Goal: Information Seeking & Learning: Understand process/instructions

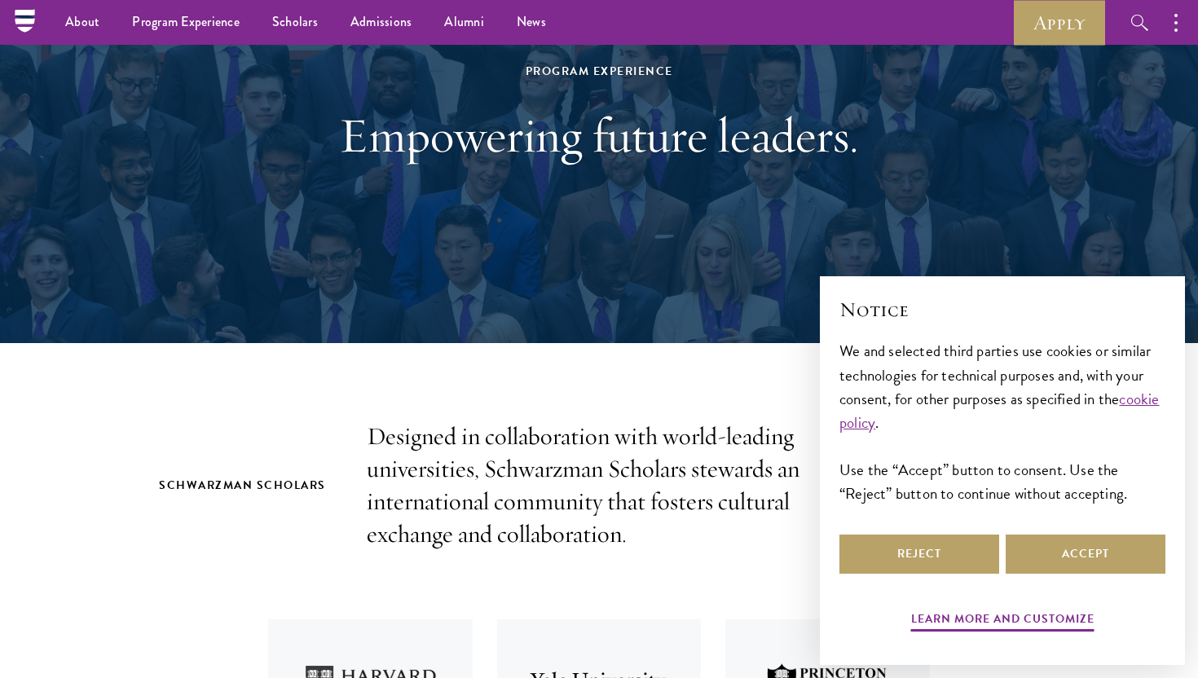
scroll to position [148, 0]
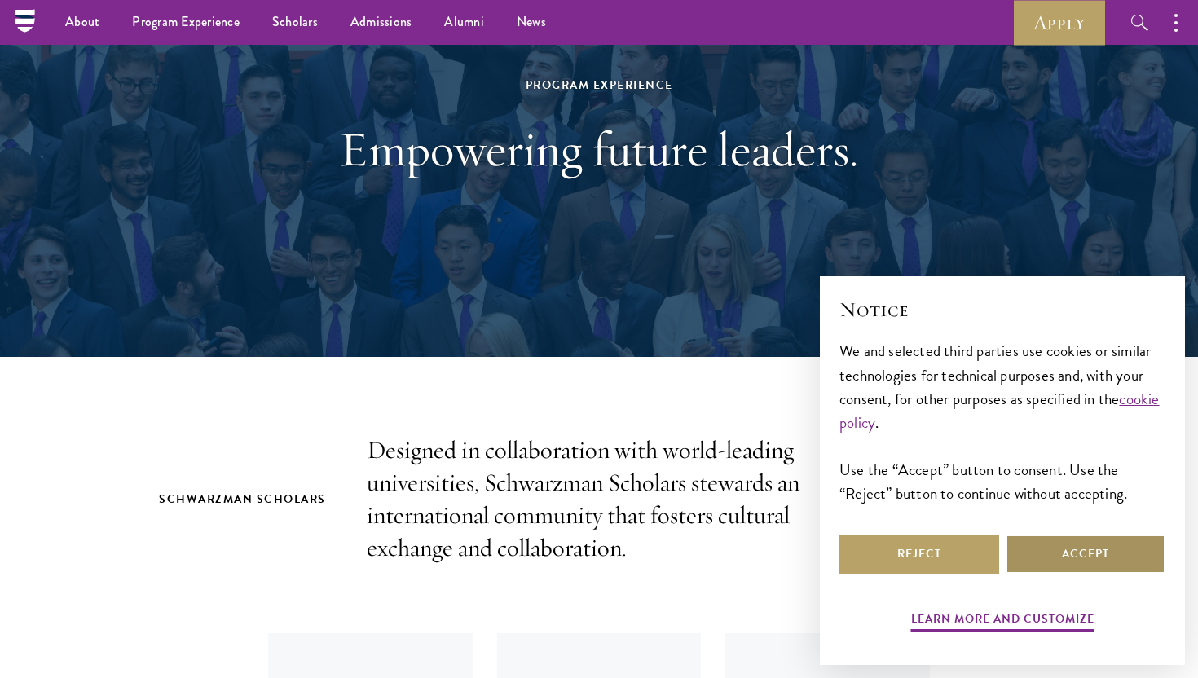
click at [1057, 557] on button "Accept" at bounding box center [1085, 554] width 160 height 39
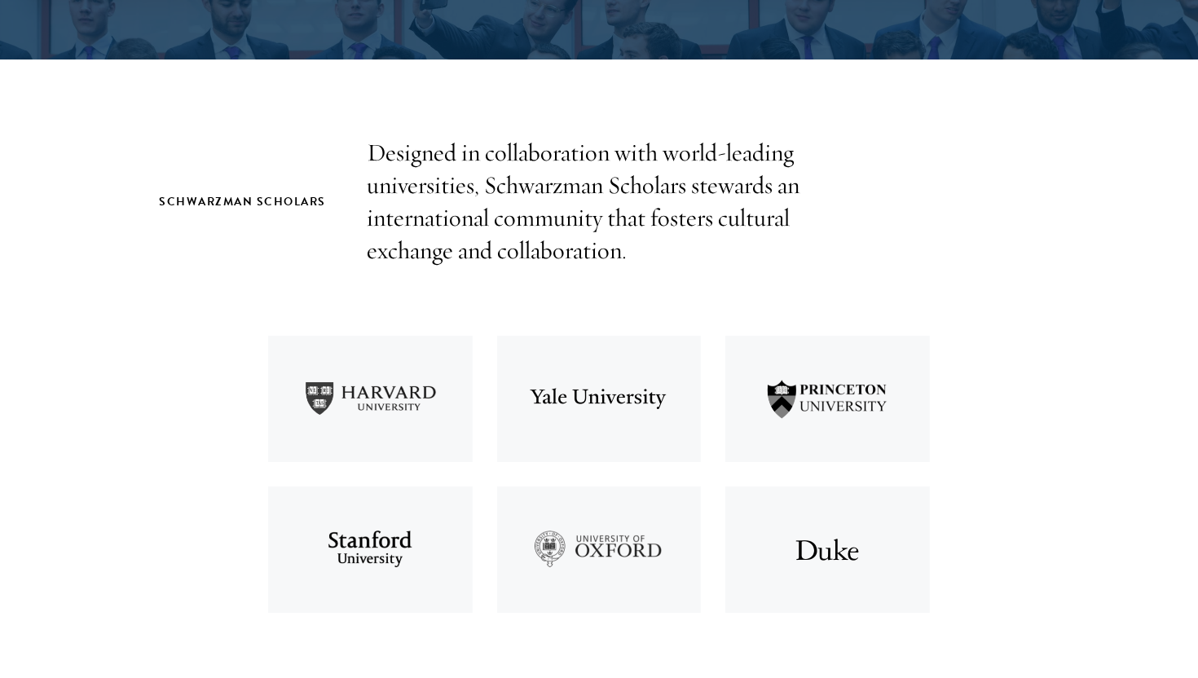
scroll to position [484, 0]
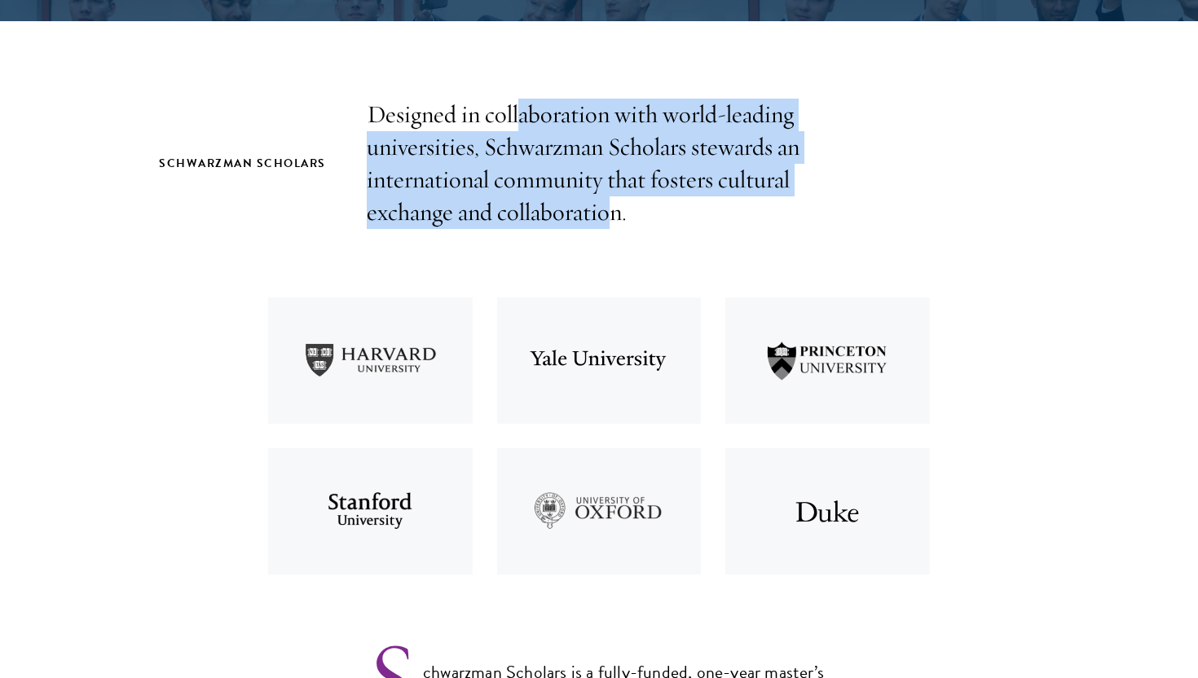
drag, startPoint x: 518, startPoint y: 115, endPoint x: 613, endPoint y: 213, distance: 136.0
click at [614, 214] on p "Designed in collaboration with world-leading universities, Schwarzman Scholars …" at bounding box center [599, 164] width 464 height 130
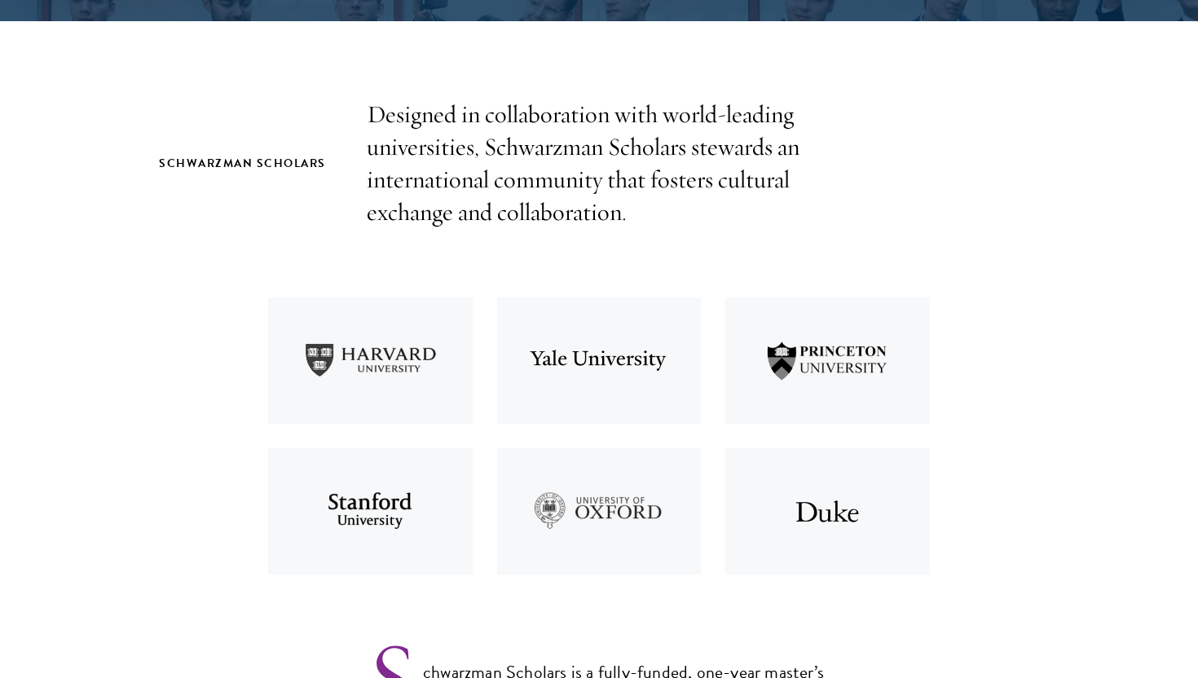
click at [631, 212] on p "Designed in collaboration with world-leading universities, Schwarzman Scholars …" at bounding box center [599, 164] width 464 height 130
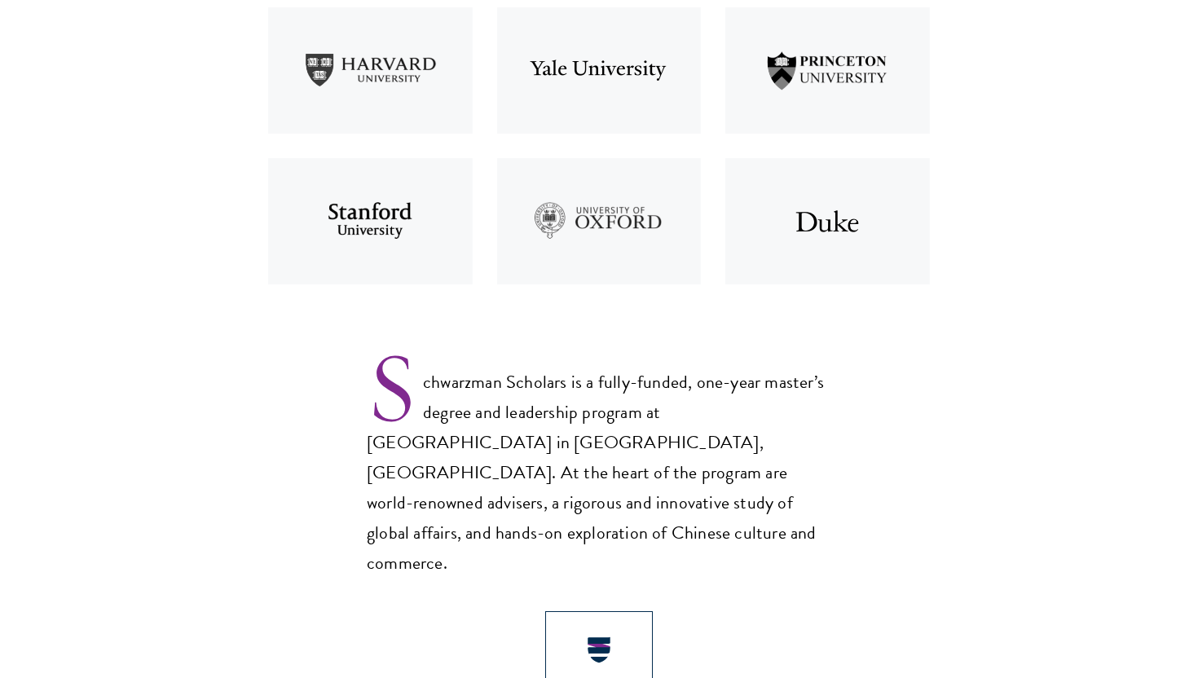
scroll to position [859, 0]
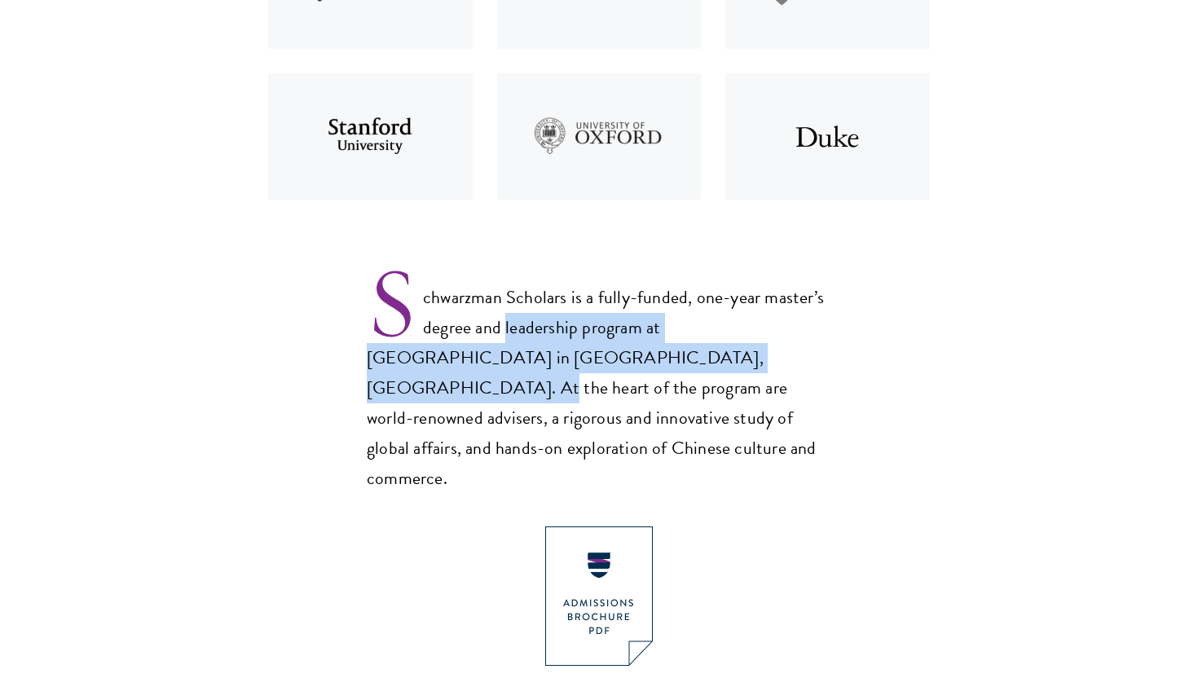
drag, startPoint x: 503, startPoint y: 324, endPoint x: 631, endPoint y: 368, distance: 136.1
click at [631, 369] on p "Schwarzman Scholars is a fully-funded, one-year master’s degree and leadership …" at bounding box center [599, 375] width 464 height 238
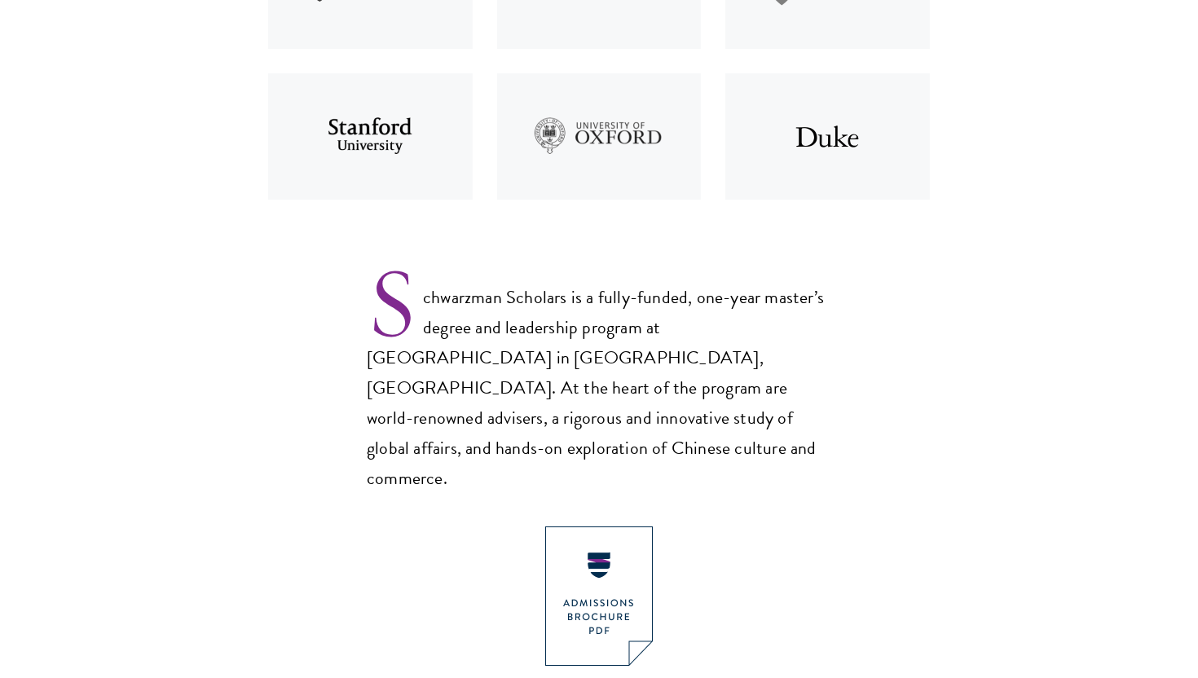
click at [638, 377] on p "Schwarzman Scholars is a fully-funded, one-year master’s degree and leadership …" at bounding box center [599, 375] width 464 height 238
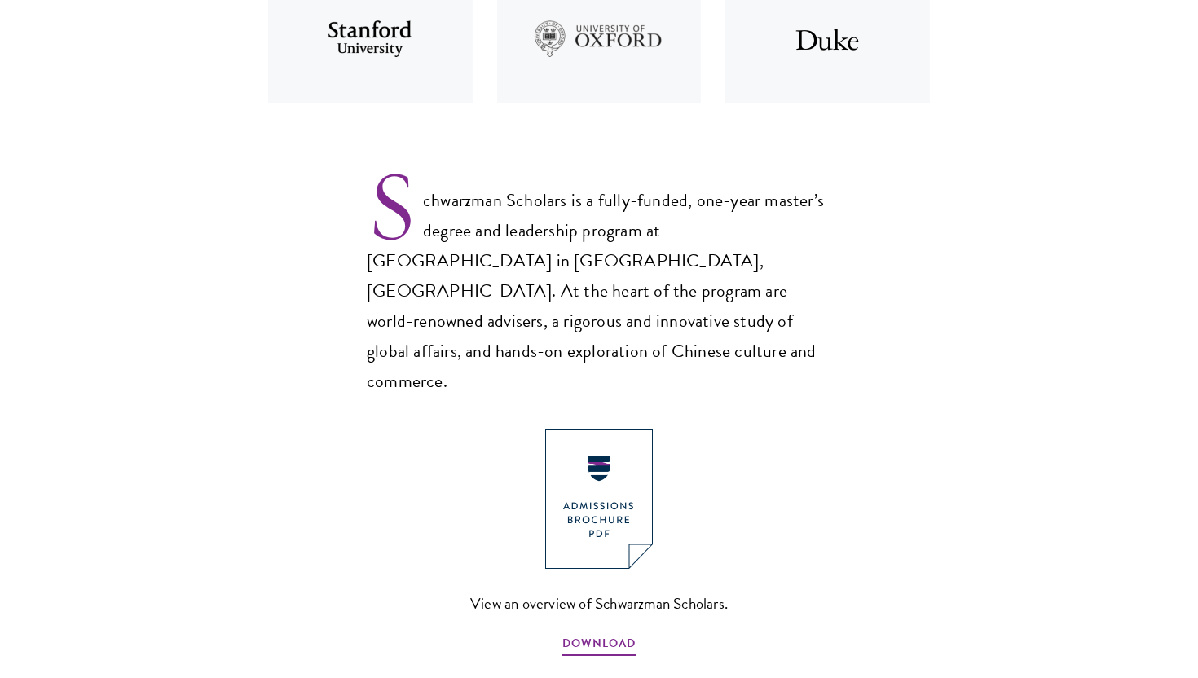
scroll to position [992, 0]
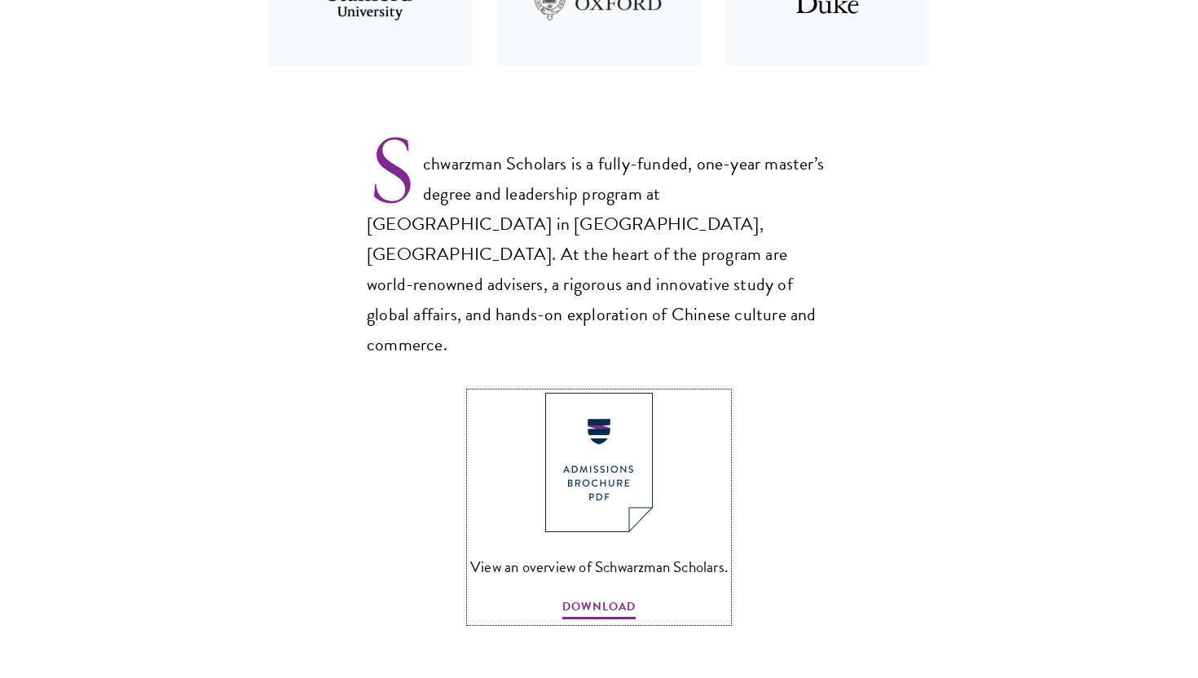
click at [621, 397] on img at bounding box center [599, 462] width 108 height 139
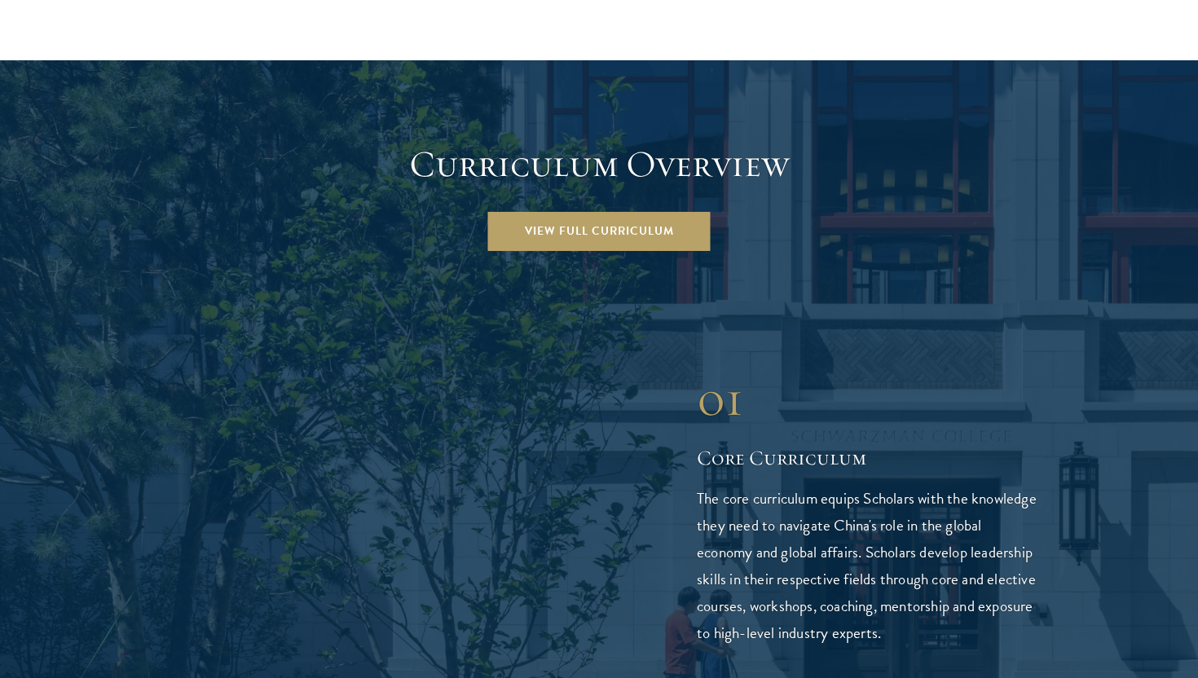
scroll to position [2286, 0]
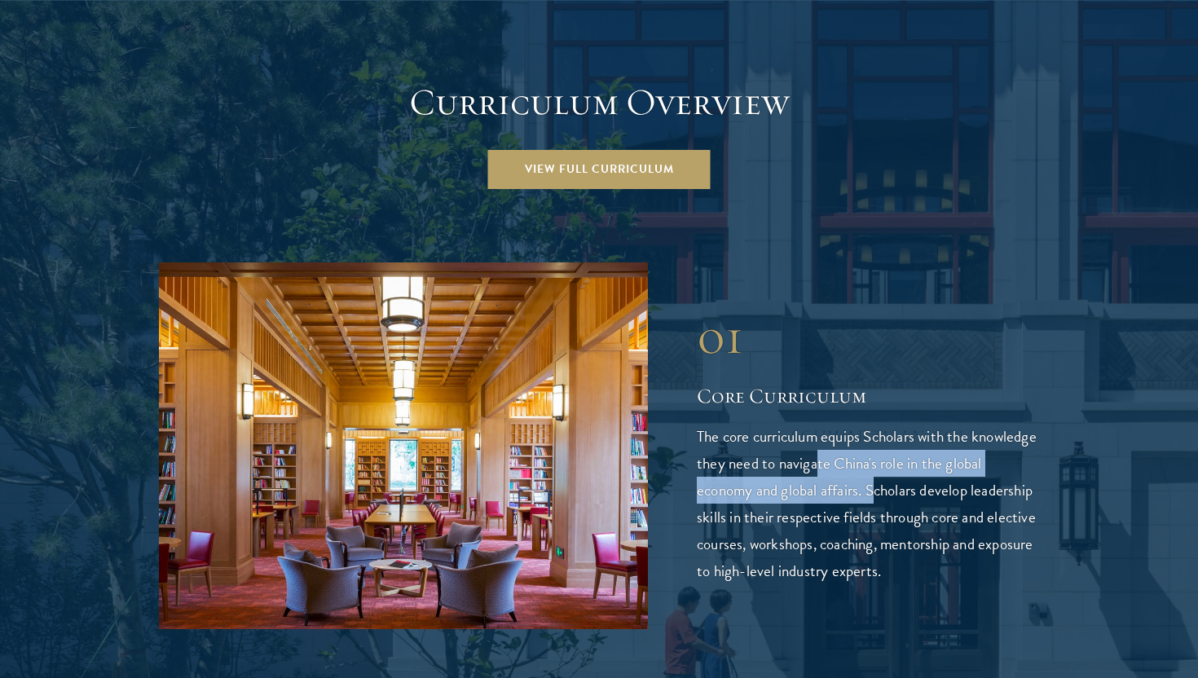
drag, startPoint x: 882, startPoint y: 404, endPoint x: 917, endPoint y: 438, distance: 47.8
click at [917, 438] on p "The core curriculum equips Scholars with the knowledge they need to navigate Ch…" at bounding box center [868, 503] width 342 height 161
drag, startPoint x: 891, startPoint y: 429, endPoint x: 686, endPoint y: 433, distance: 205.4
click at [686, 433] on div "01 Core Curriculum 01 Core Curriculum The core curriculum equips Scholars with …" at bounding box center [599, 445] width 880 height 367
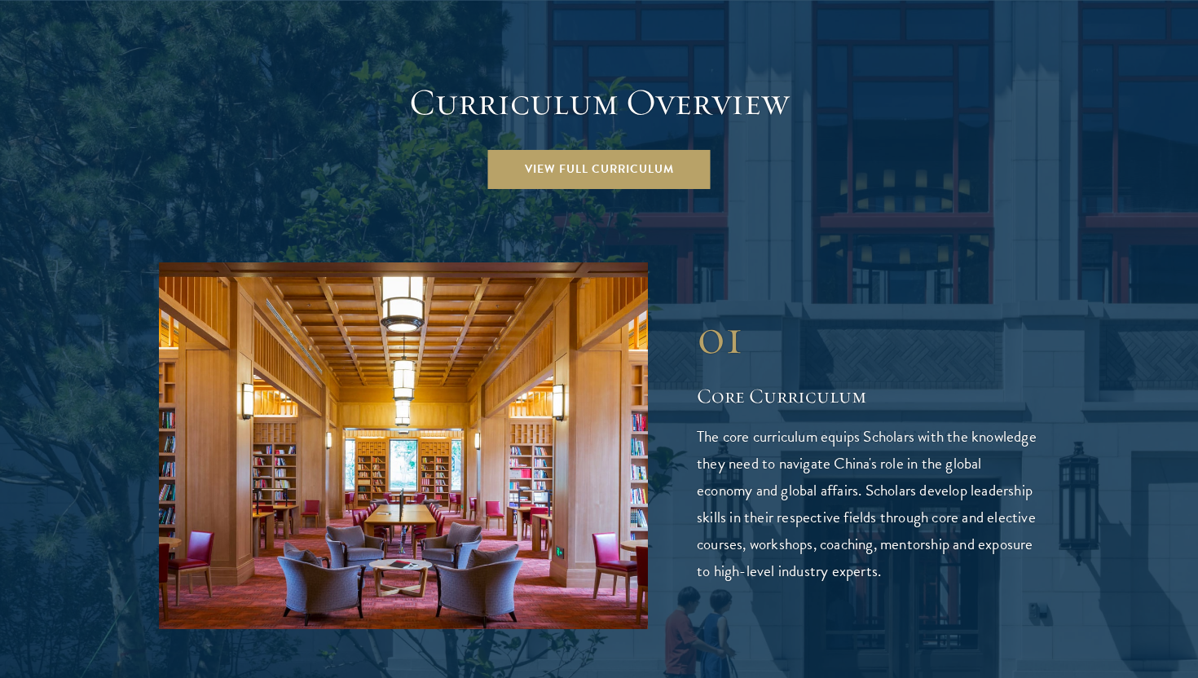
click at [887, 433] on p "The core curriculum equips Scholars with the knowledge they need to navigate Ch…" at bounding box center [868, 503] width 342 height 161
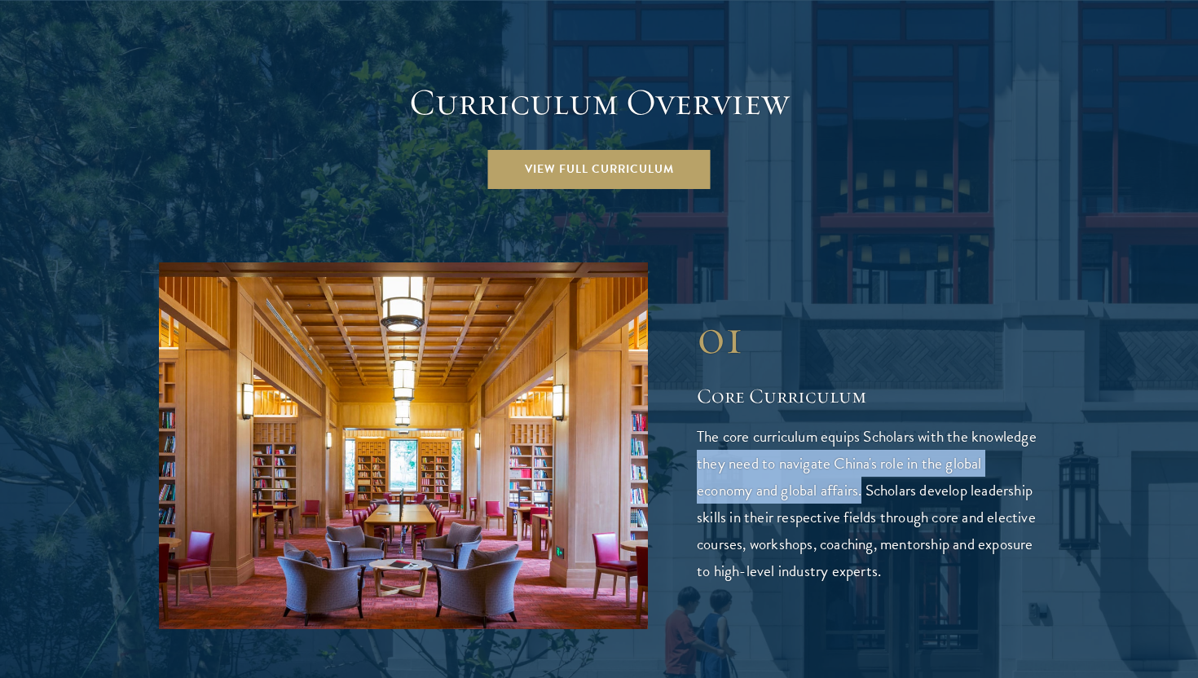
drag, startPoint x: 903, startPoint y: 429, endPoint x: 761, endPoint y: 403, distance: 144.3
click at [762, 423] on p "The core curriculum equips Scholars with the knowledge they need to navigate Ch…" at bounding box center [868, 503] width 342 height 161
copy p "they need to navigate China's role in the global economy and global affairs."
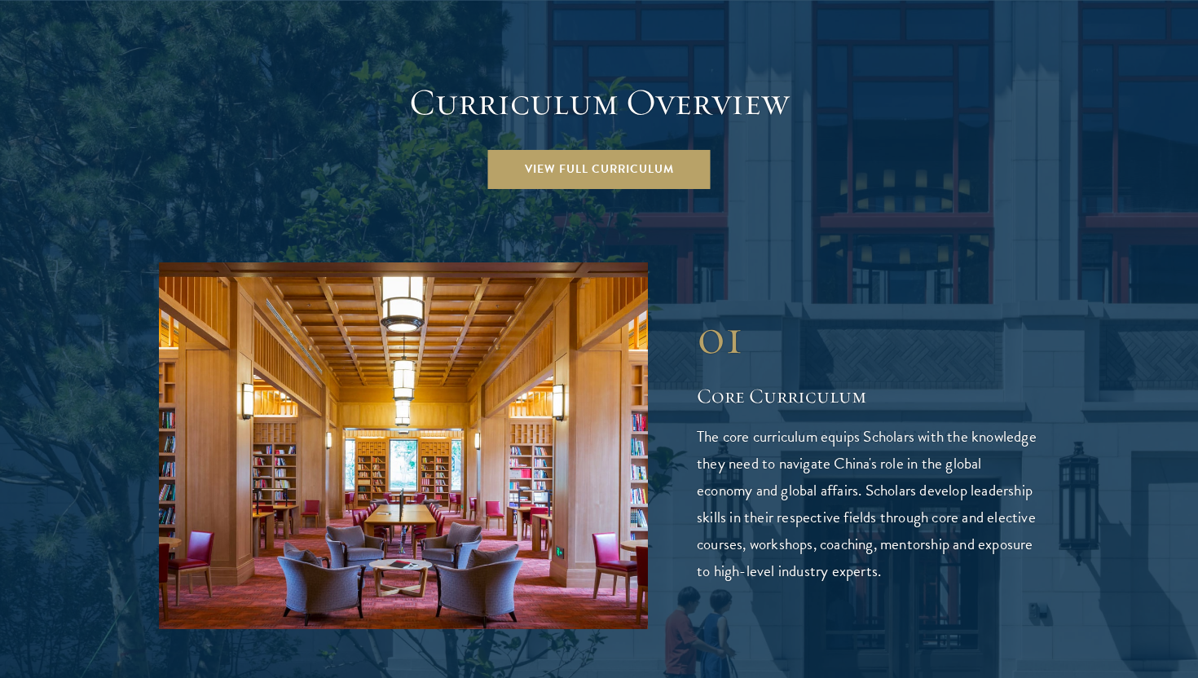
click at [853, 382] on h2 "Core Curriculum" at bounding box center [868, 396] width 342 height 28
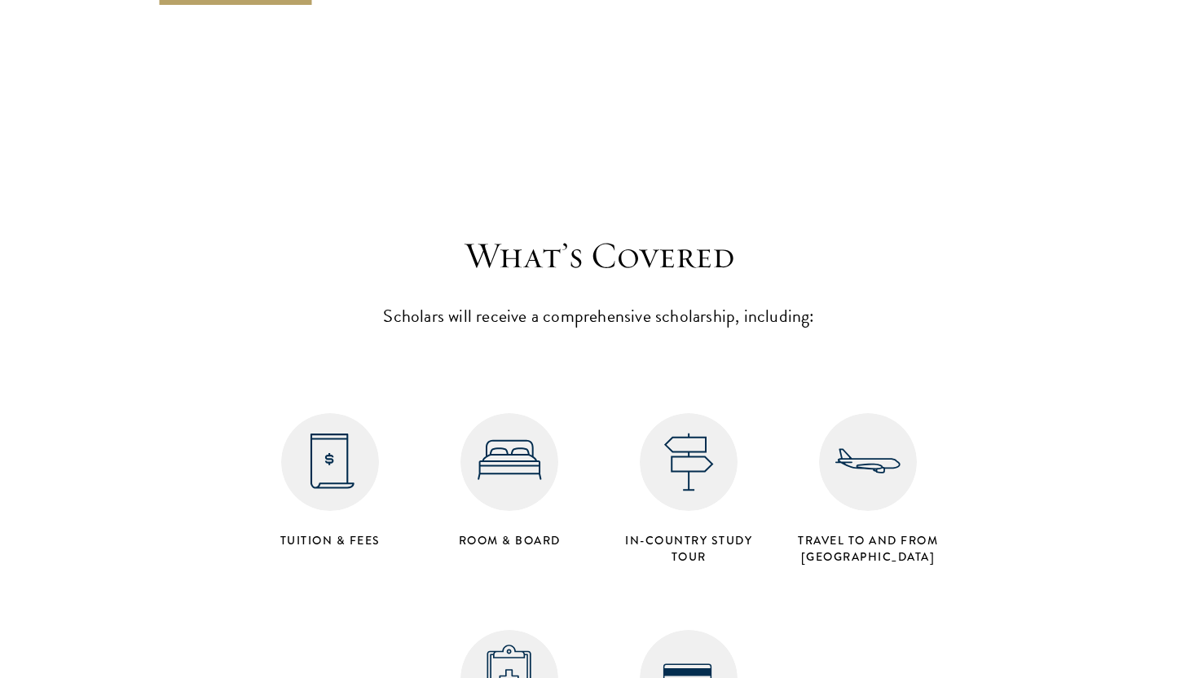
scroll to position [6354, 0]
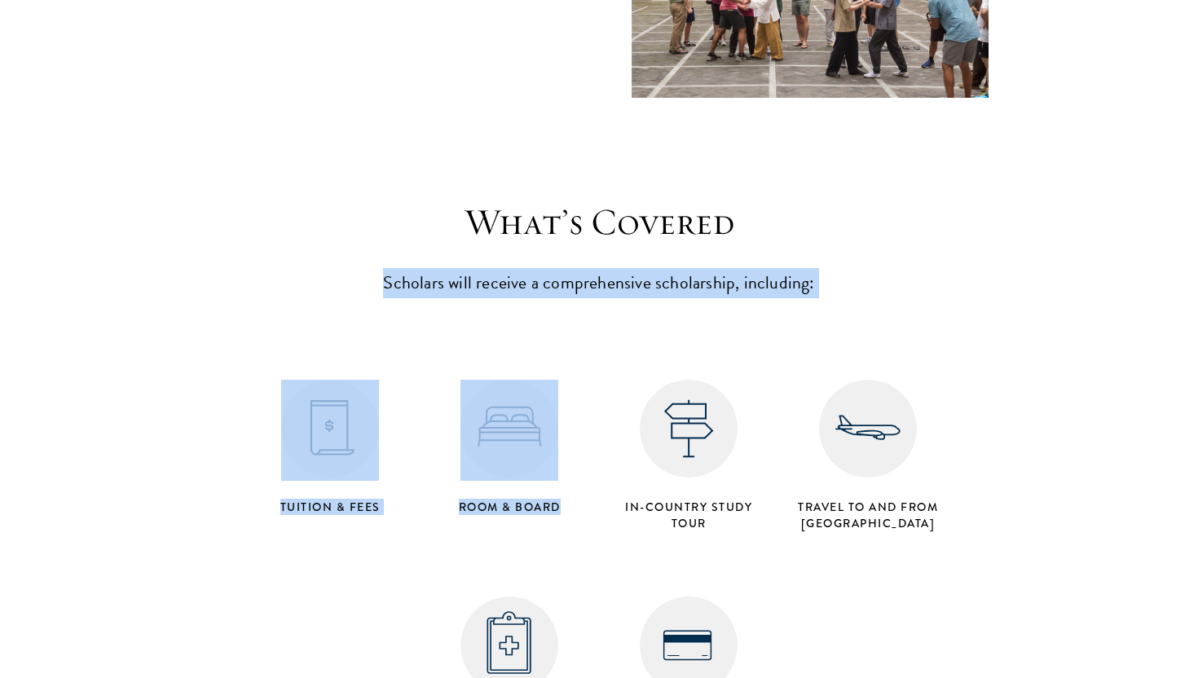
drag, startPoint x: 388, startPoint y: 221, endPoint x: 734, endPoint y: 247, distance: 347.3
click at [733, 248] on div "What’s Covered Scholars will receive a comprehensive scholarship, including: Tu…" at bounding box center [598, 478] width 717 height 557
click at [733, 323] on div "Tuition & Fees Room & Board in-country study tour Travel to and from Beijing He…" at bounding box center [598, 540] width 717 height 434
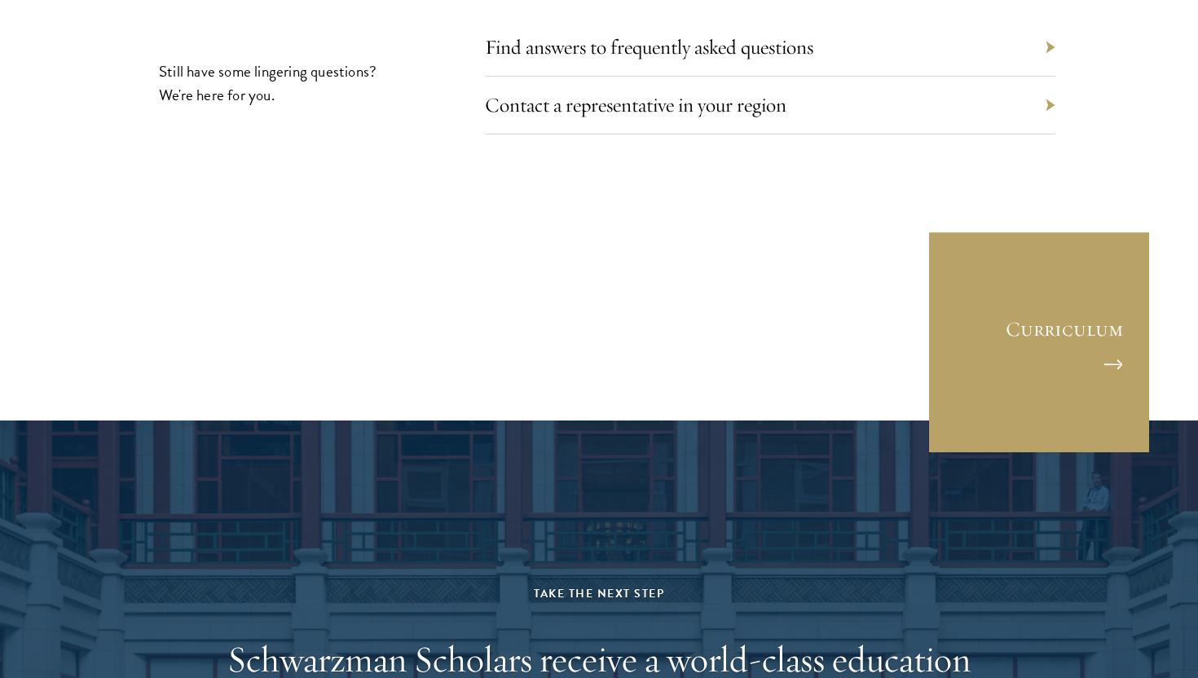
scroll to position [7780, 0]
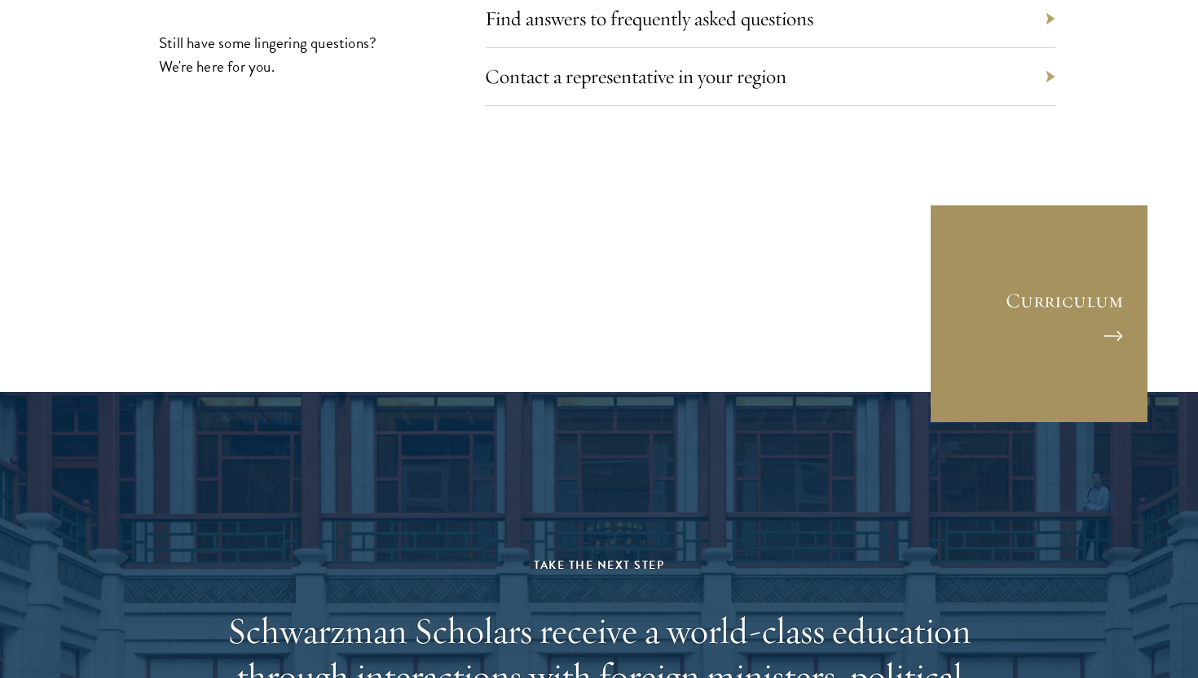
click at [1018, 253] on link "Curriculum" at bounding box center [1039, 314] width 220 height 220
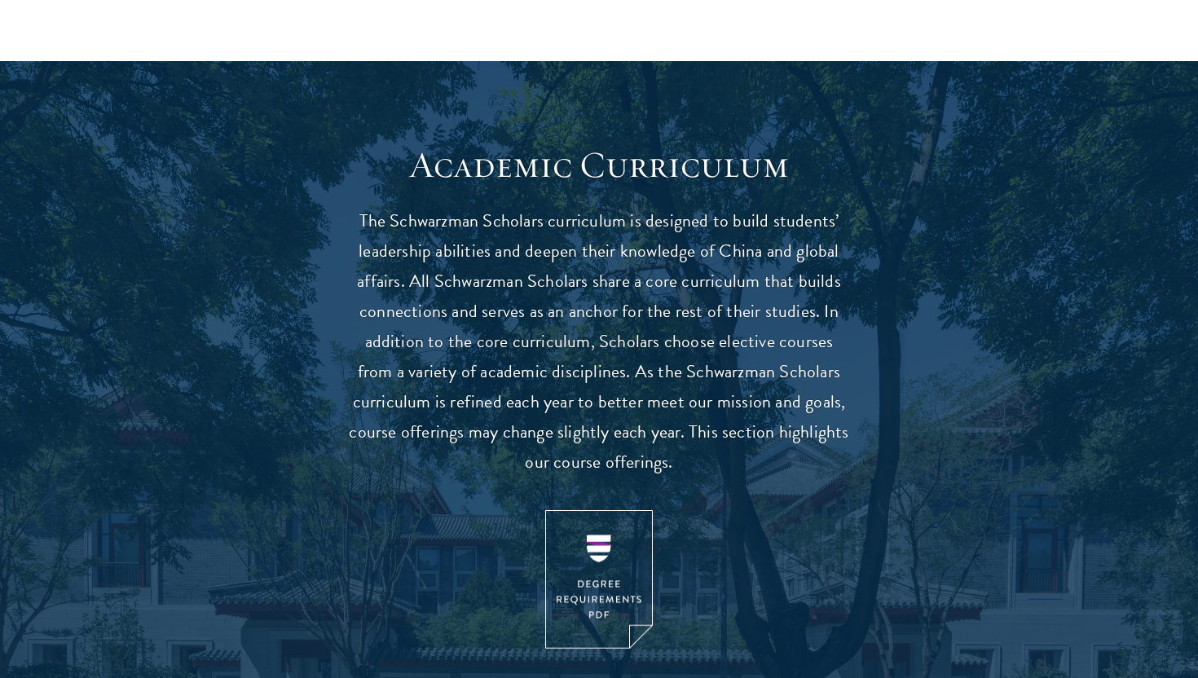
scroll to position [1314, 0]
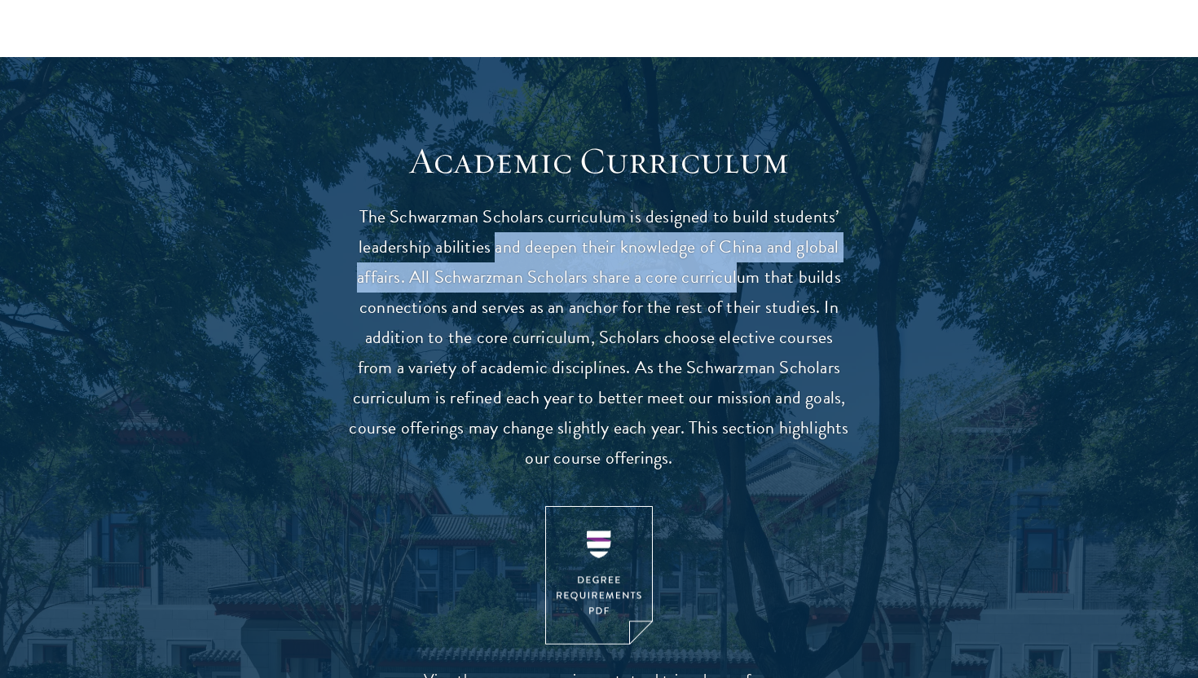
drag, startPoint x: 497, startPoint y: 249, endPoint x: 738, endPoint y: 274, distance: 242.4
click at [738, 274] on p "The Schwarzman Scholars curriculum is designed to build students’ leadership ab…" at bounding box center [598, 337] width 505 height 271
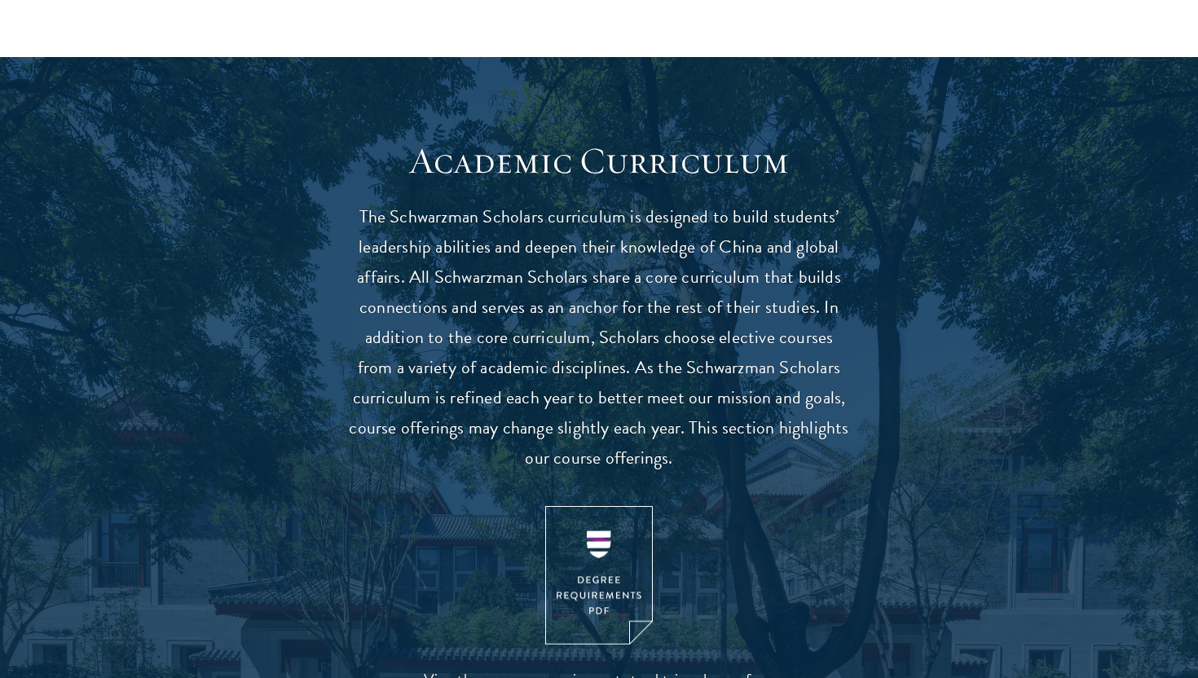
click at [724, 303] on p "The Schwarzman Scholars curriculum is designed to build students’ leadership ab…" at bounding box center [598, 337] width 505 height 271
drag, startPoint x: 613, startPoint y: 366, endPoint x: 627, endPoint y: 381, distance: 20.2
click at [627, 381] on p "The Schwarzman Scholars curriculum is designed to build students’ leadership ab…" at bounding box center [598, 337] width 505 height 271
click at [626, 393] on p "The Schwarzman Scholars curriculum is designed to build students’ leadership ab…" at bounding box center [598, 337] width 505 height 271
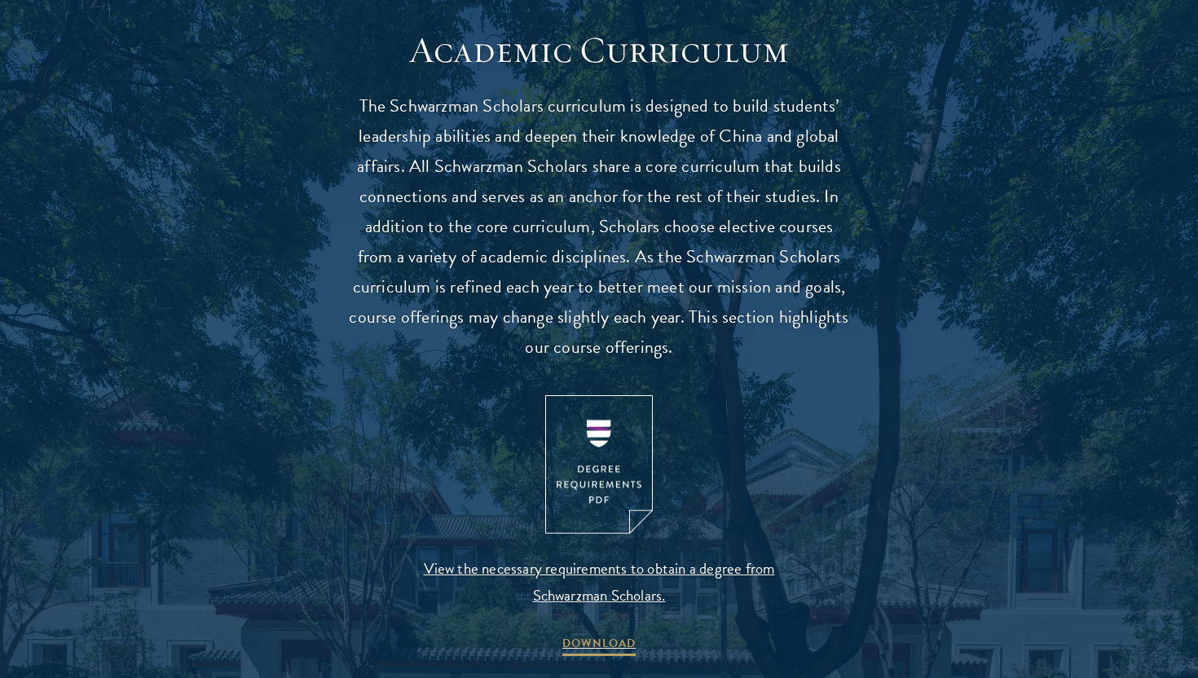
scroll to position [1426, 0]
click at [619, 424] on img at bounding box center [599, 463] width 108 height 139
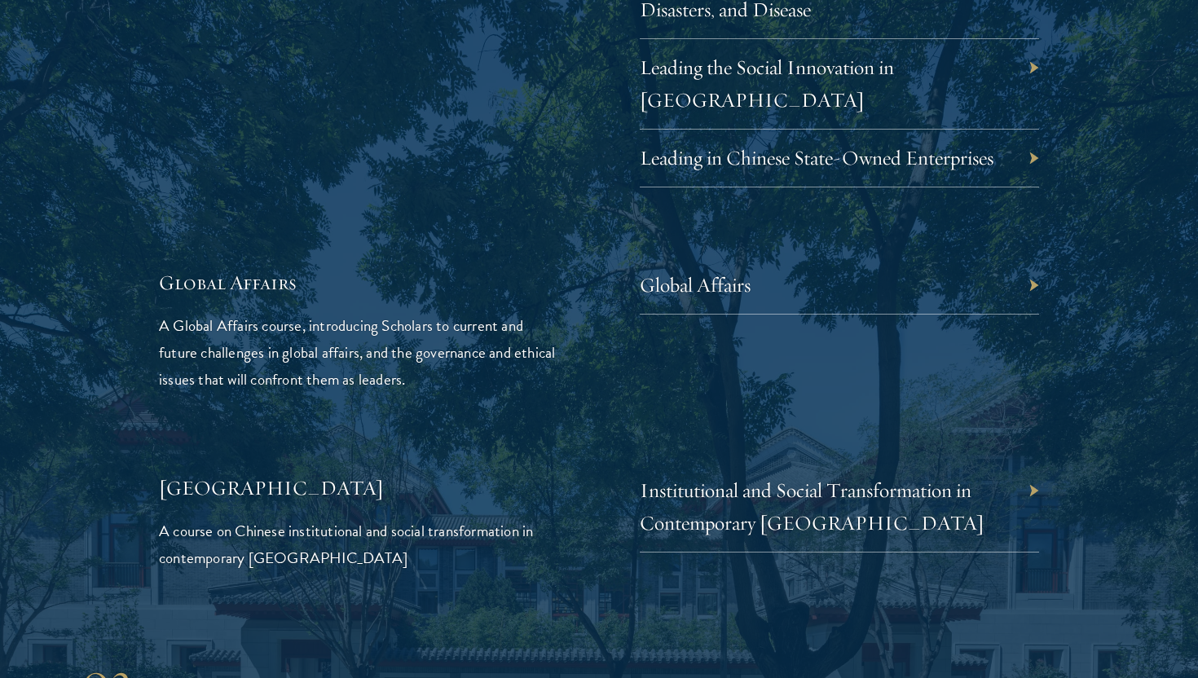
scroll to position [3672, 0]
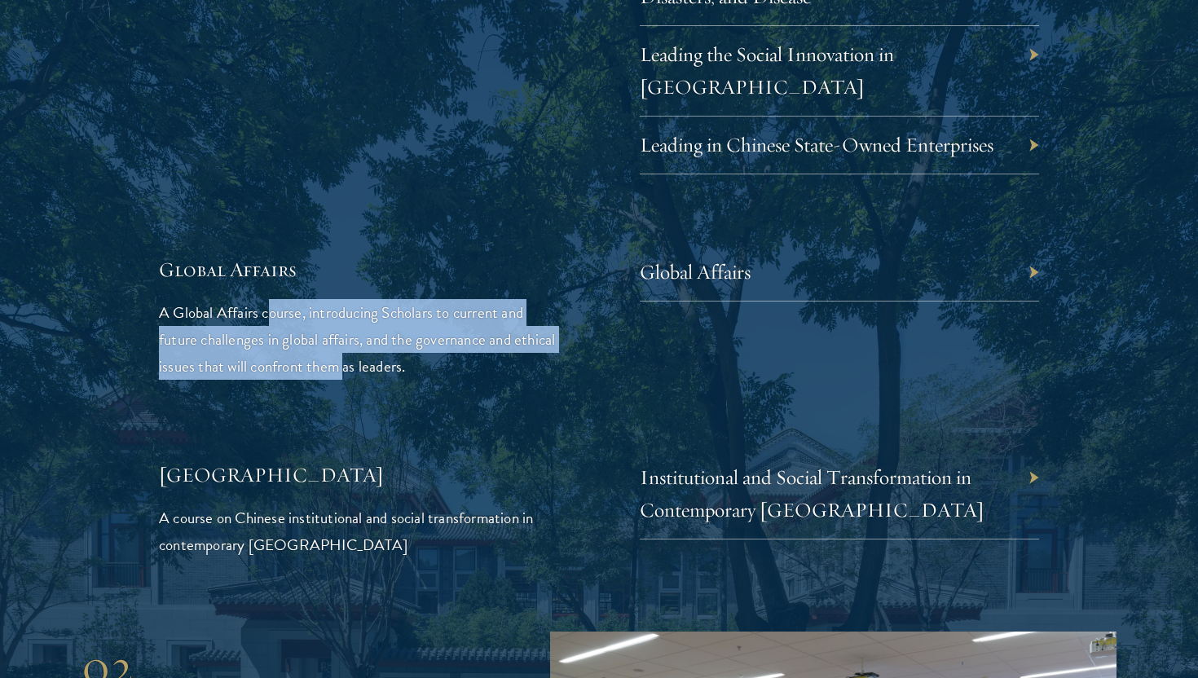
drag, startPoint x: 268, startPoint y: 278, endPoint x: 387, endPoint y: 341, distance: 134.9
click at [387, 341] on p "A Global Affairs course, introducing Scholars to current and future challenges …" at bounding box center [358, 339] width 399 height 81
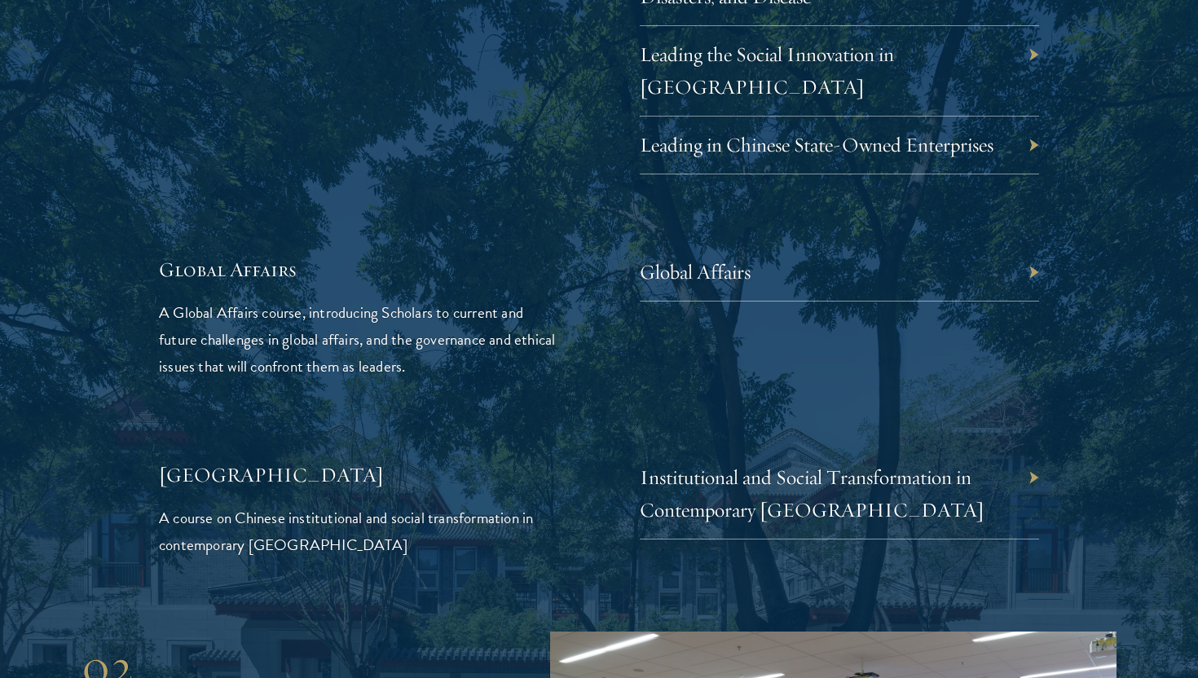
click at [432, 337] on p "A Global Affairs course, introducing Scholars to current and future challenges …" at bounding box center [358, 339] width 399 height 81
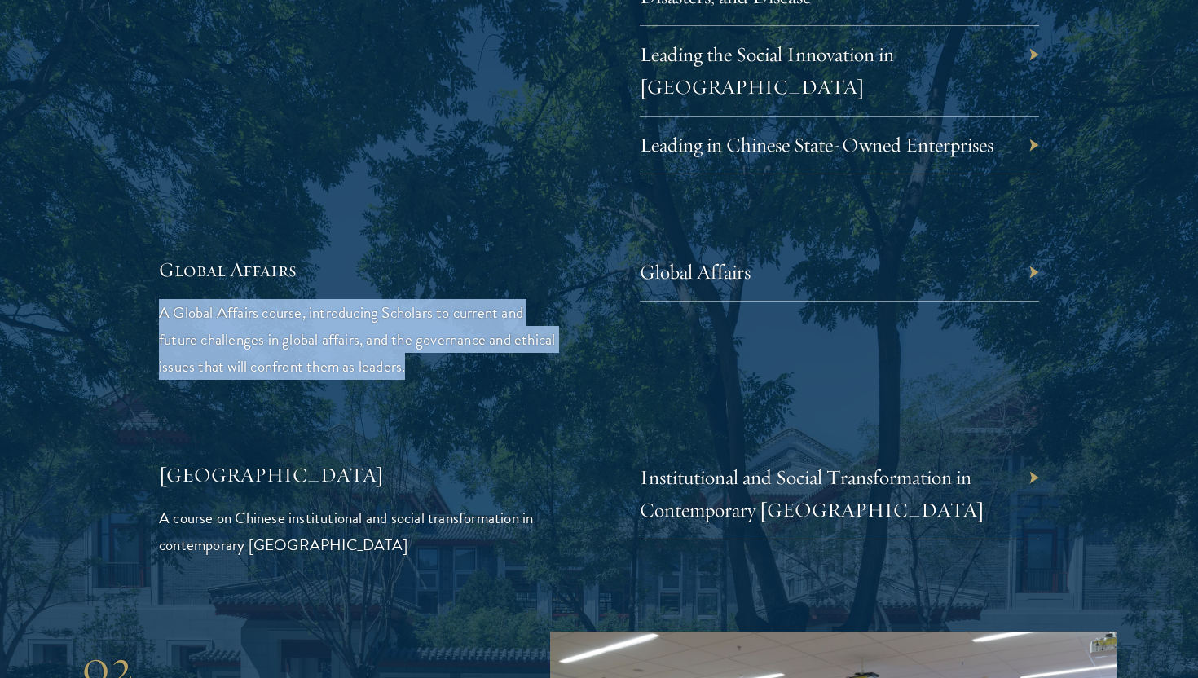
drag, startPoint x: 457, startPoint y: 338, endPoint x: 460, endPoint y: 241, distance: 97.0
click at [460, 256] on div "Global Affairs A Global Affairs course, introducing Scholars to current and fut…" at bounding box center [358, 318] width 399 height 124
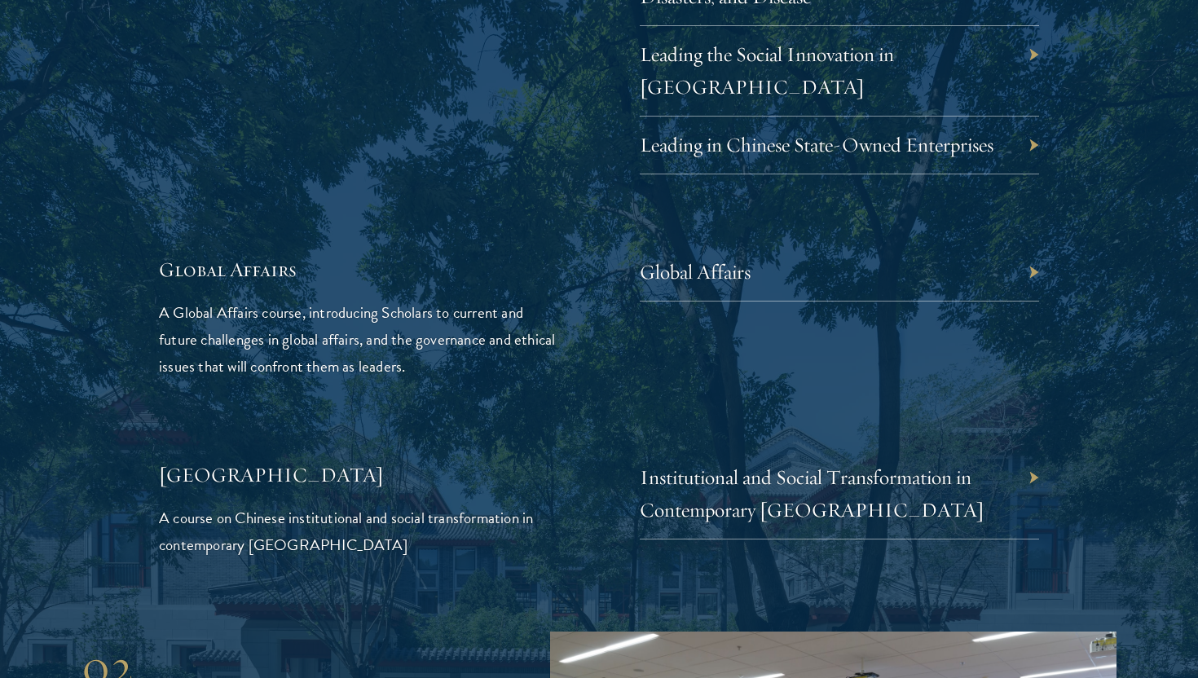
click at [481, 333] on p "A Global Affairs course, introducing Scholars to current and future challenges …" at bounding box center [358, 339] width 399 height 81
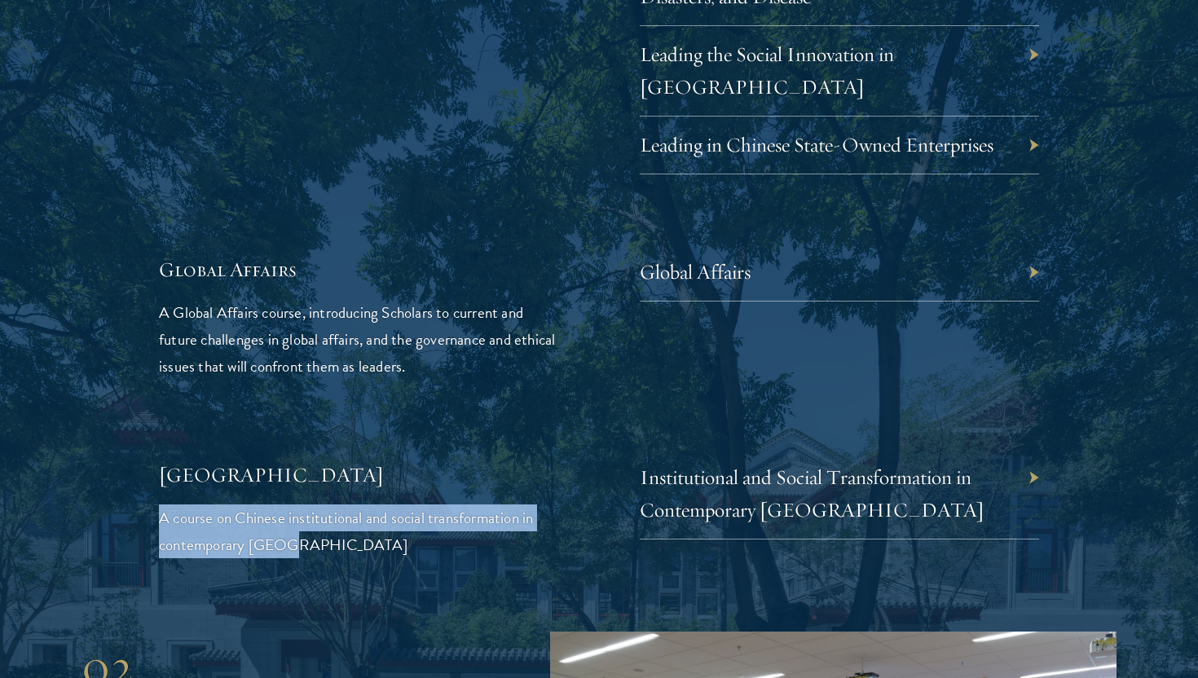
drag, startPoint x: 354, startPoint y: 510, endPoint x: 352, endPoint y: 470, distance: 40.0
click at [352, 470] on div "China A course on Chinese institutional and social transformation in contempora…" at bounding box center [358, 509] width 399 height 97
click at [353, 504] on p "A course on Chinese institutional and social transformation in contemporary Chi…" at bounding box center [358, 531] width 399 height 54
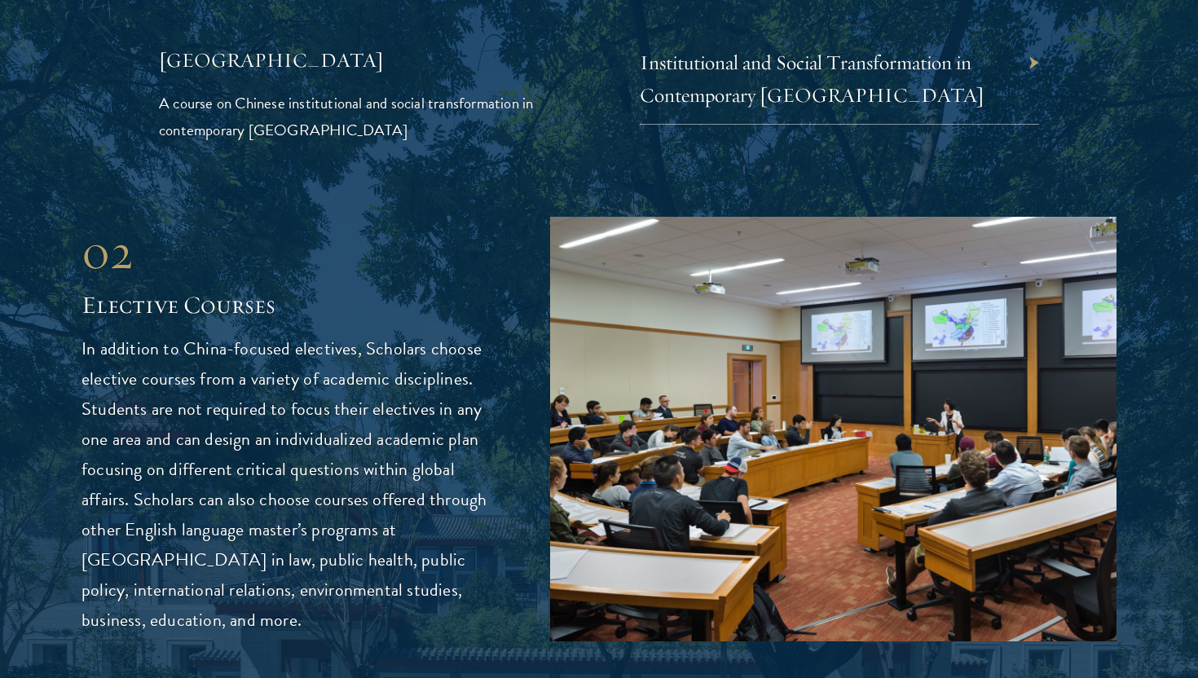
scroll to position [4093, 0]
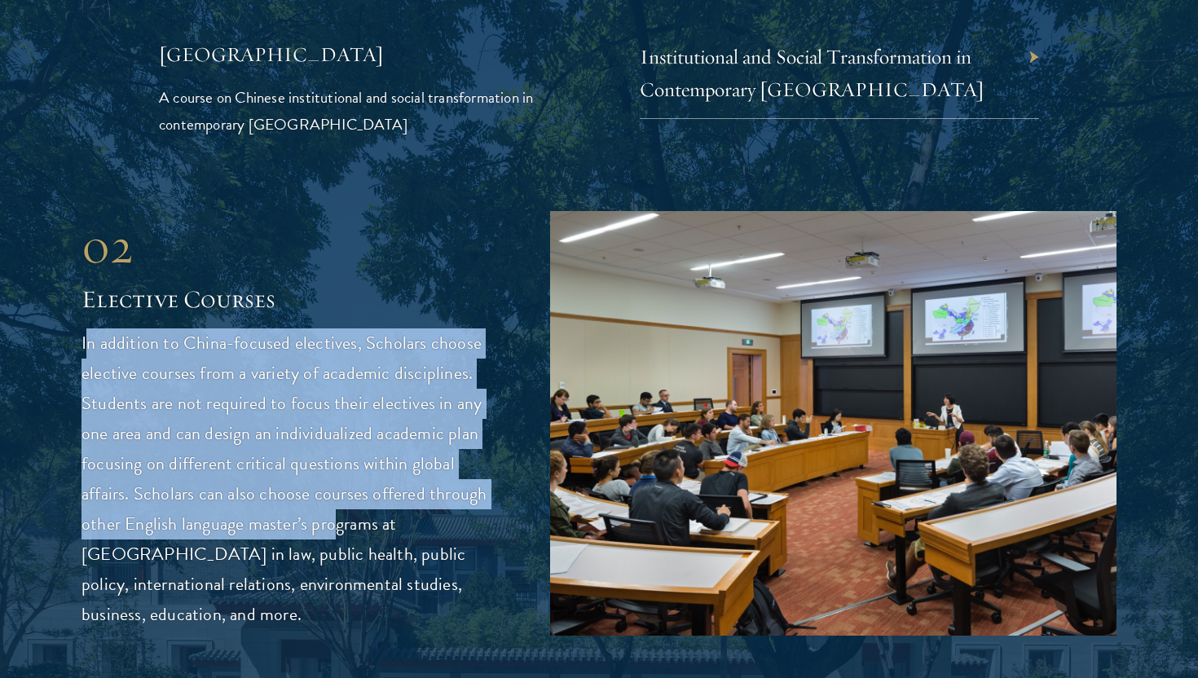
drag, startPoint x: 90, startPoint y: 329, endPoint x: 287, endPoint y: 505, distance: 263.7
click at [287, 505] on p "In addition to China-focused electives, Scholars choose elective courses from a…" at bounding box center [291, 478] width 420 height 301
click at [288, 516] on p "In addition to China-focused electives, Scholars choose elective courses from a…" at bounding box center [291, 478] width 420 height 301
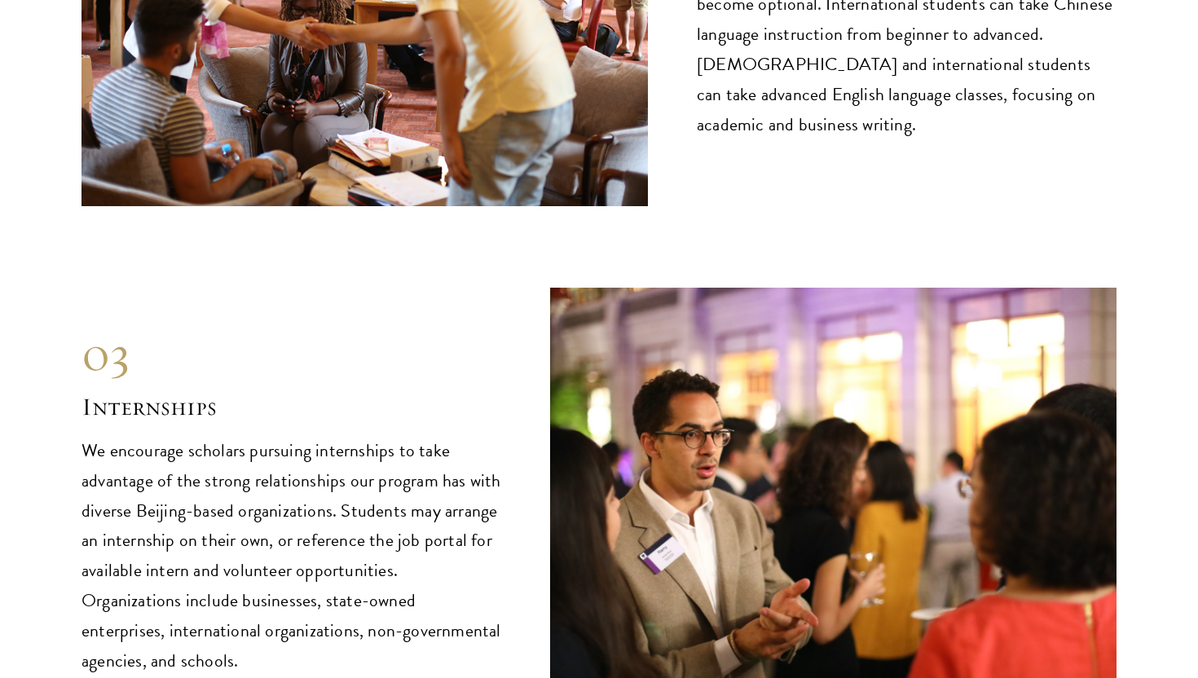
scroll to position [7771, 0]
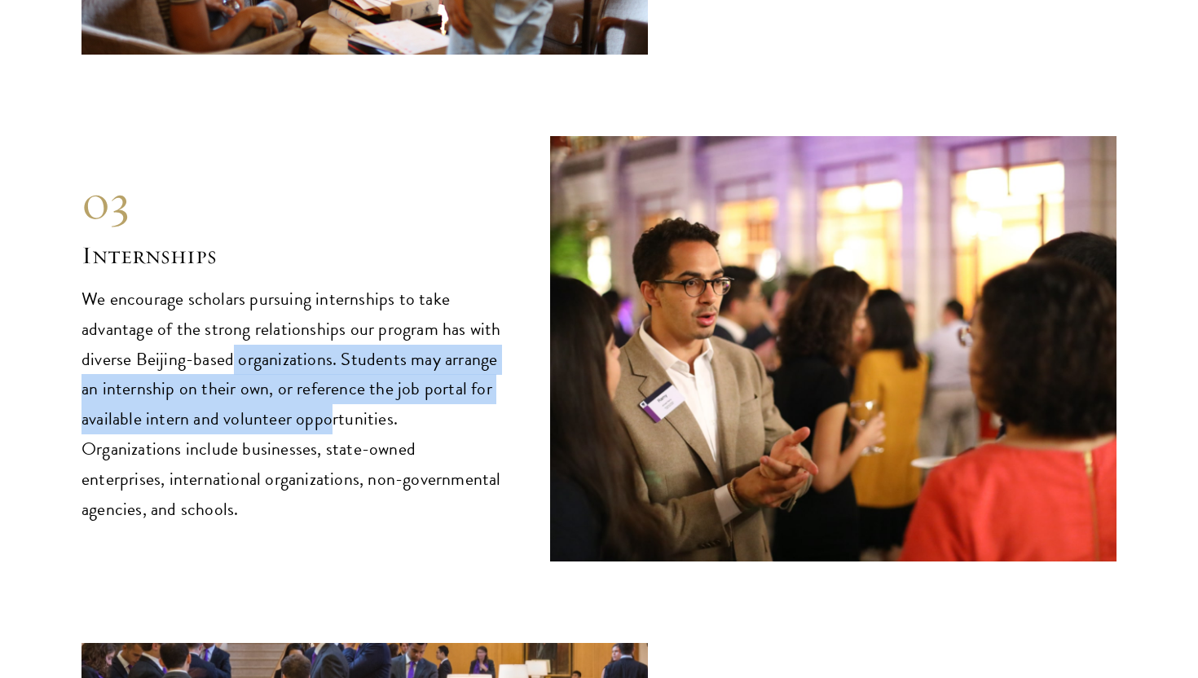
drag, startPoint x: 229, startPoint y: 307, endPoint x: 330, endPoint y: 359, distance: 113.7
click at [330, 359] on p "We encourage scholars pursuing internships to take advantage of the strong rela…" at bounding box center [291, 404] width 420 height 241
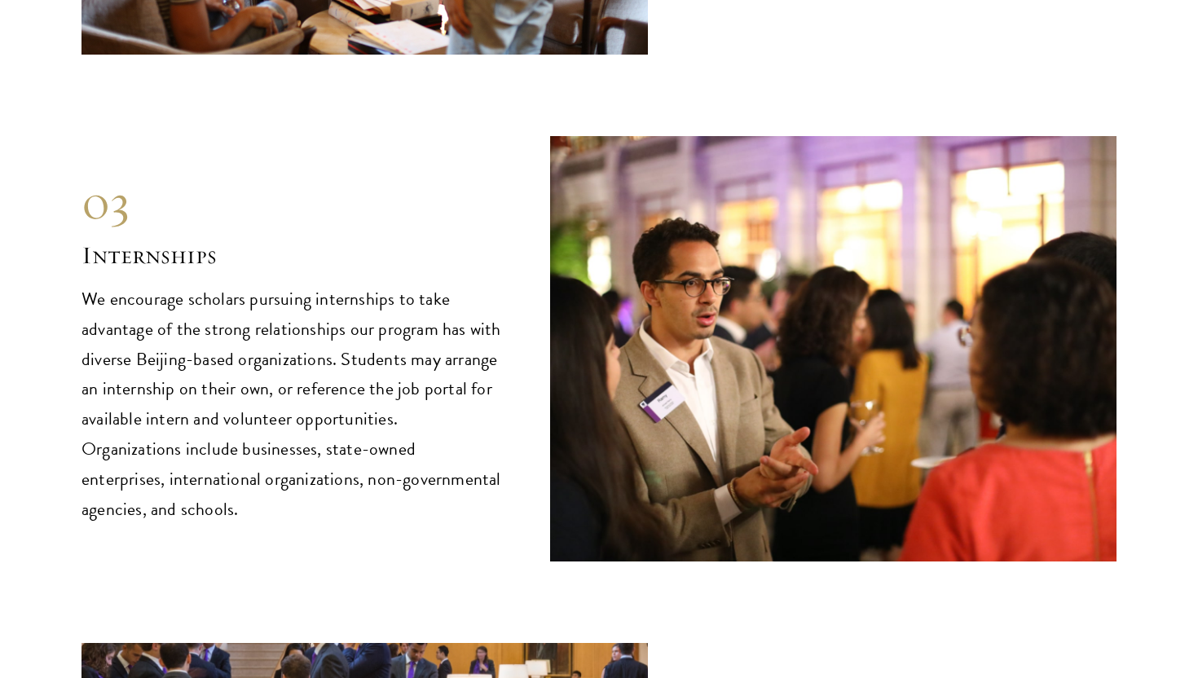
click at [352, 359] on p "We encourage scholars pursuing internships to take advantage of the strong rela…" at bounding box center [291, 404] width 420 height 241
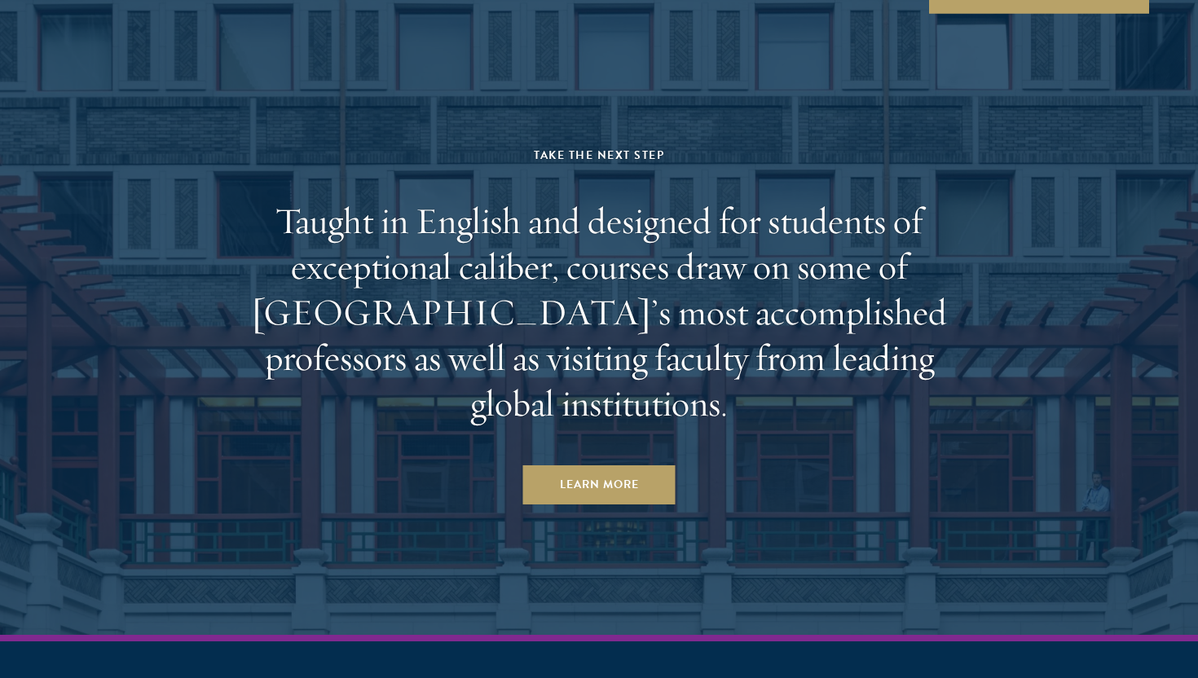
scroll to position [9834, 0]
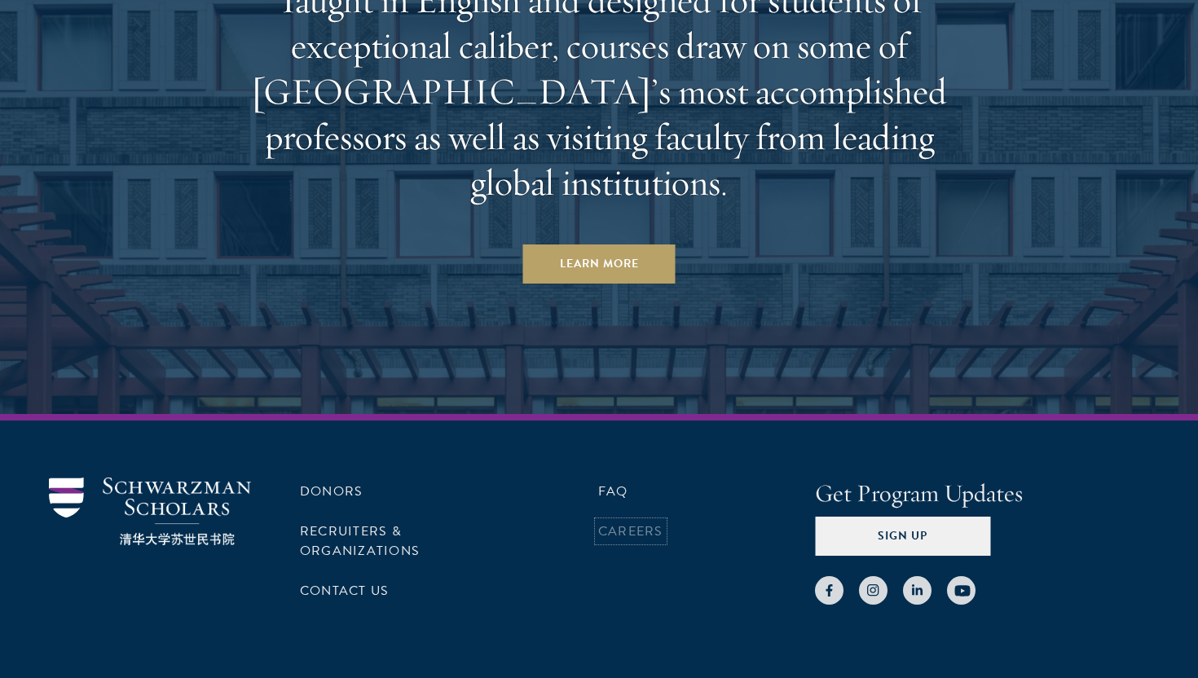
click at [612, 521] on link "Careers" at bounding box center [630, 531] width 65 height 20
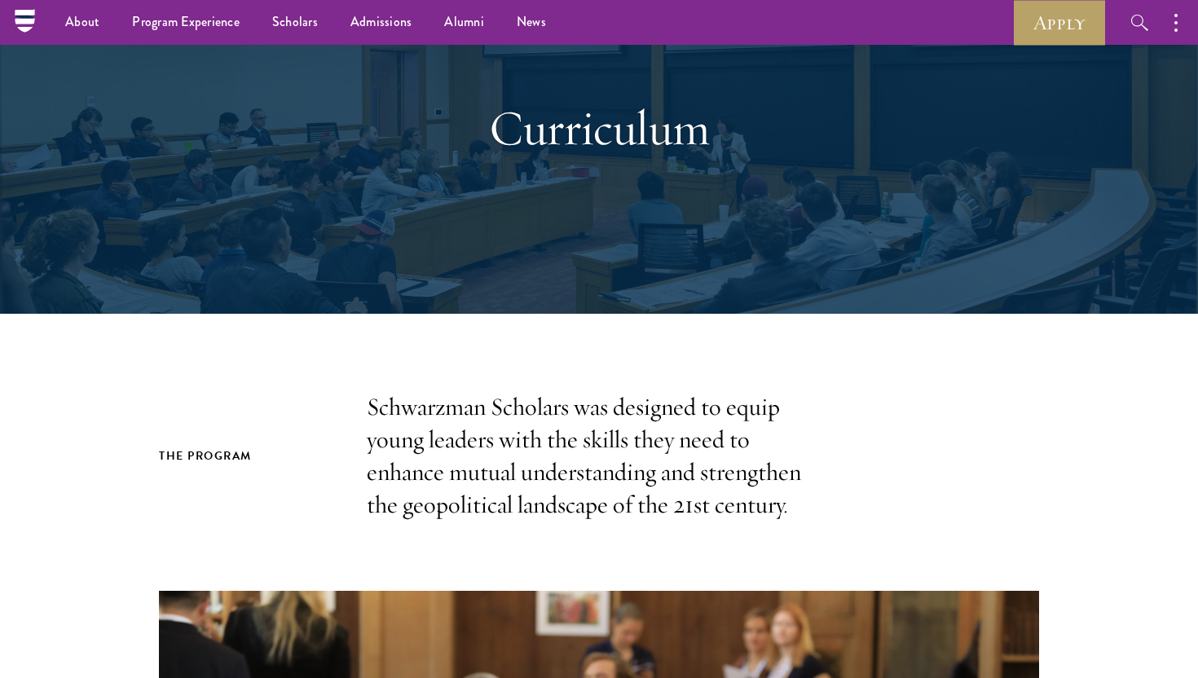
scroll to position [87, 0]
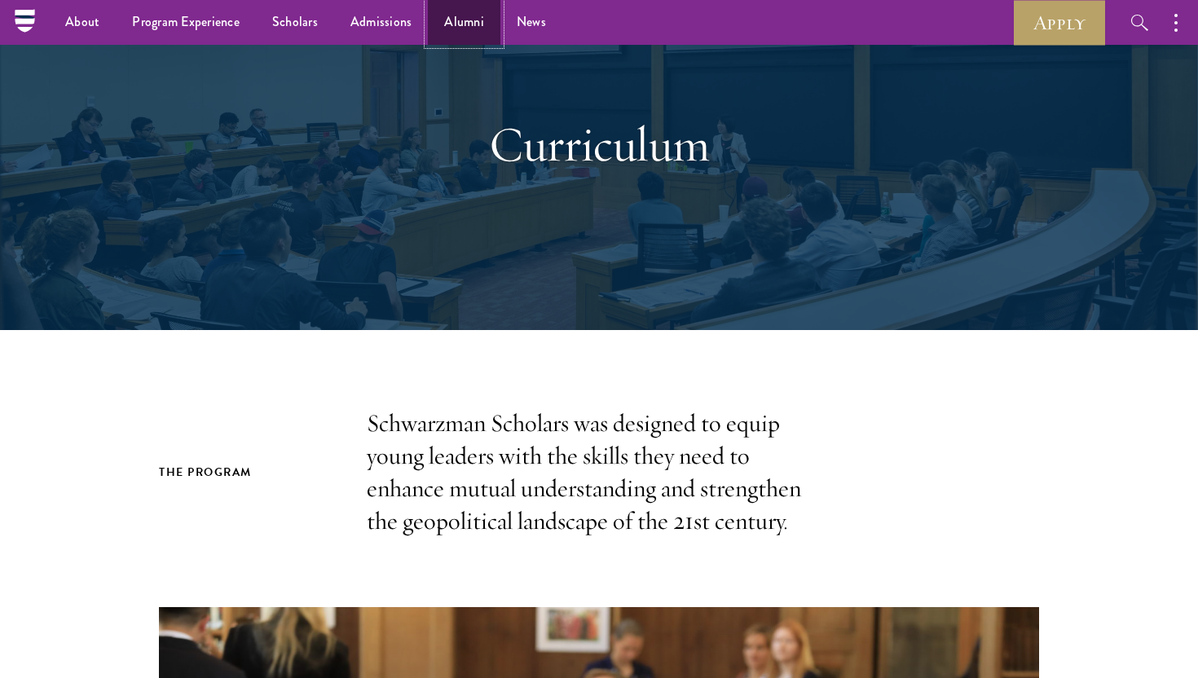
click at [460, 26] on link "Alumni" at bounding box center [464, 22] width 73 height 45
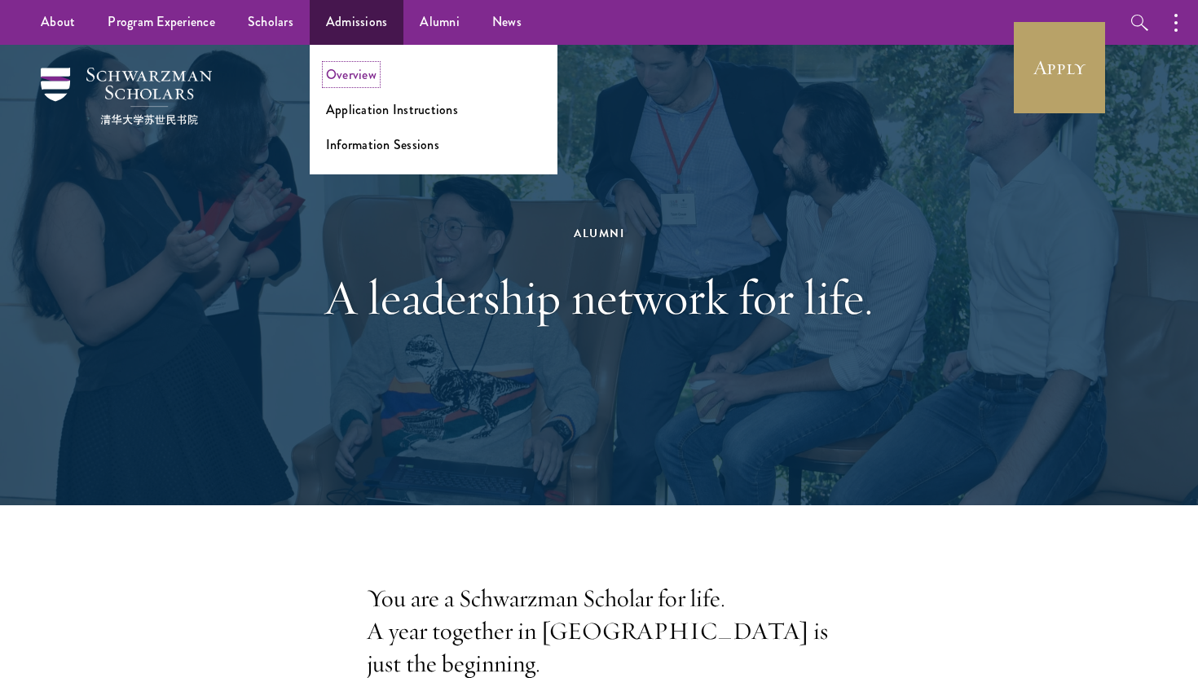
click at [357, 78] on link "Overview" at bounding box center [351, 74] width 51 height 19
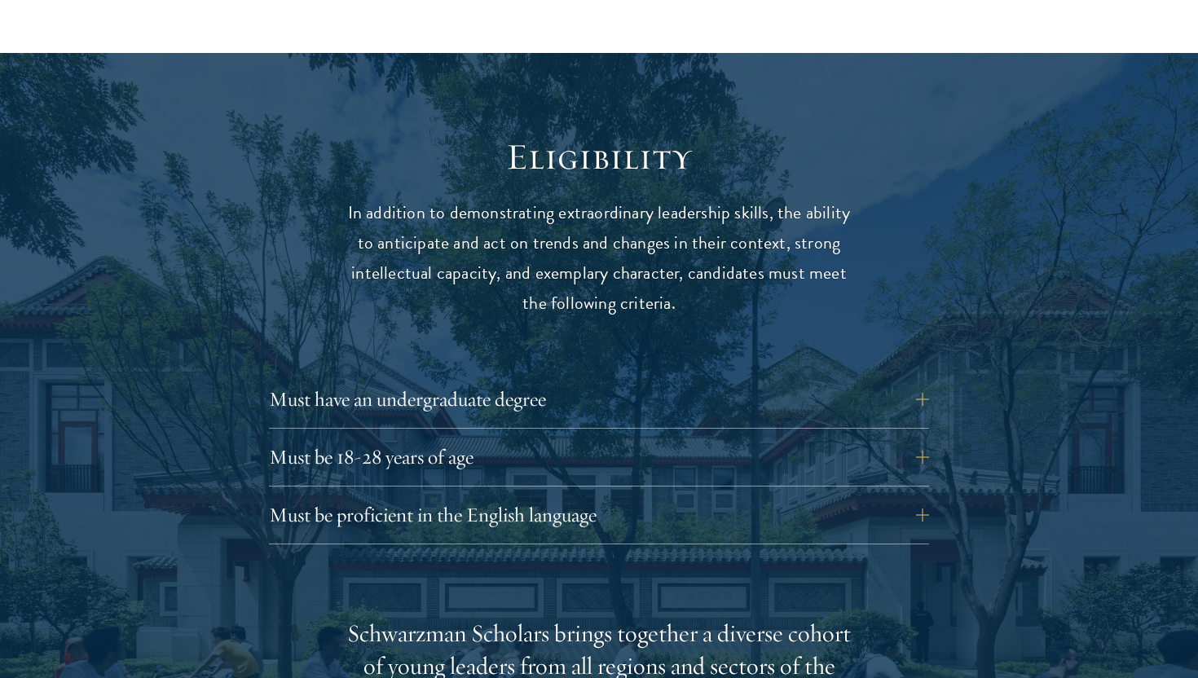
scroll to position [2099, 0]
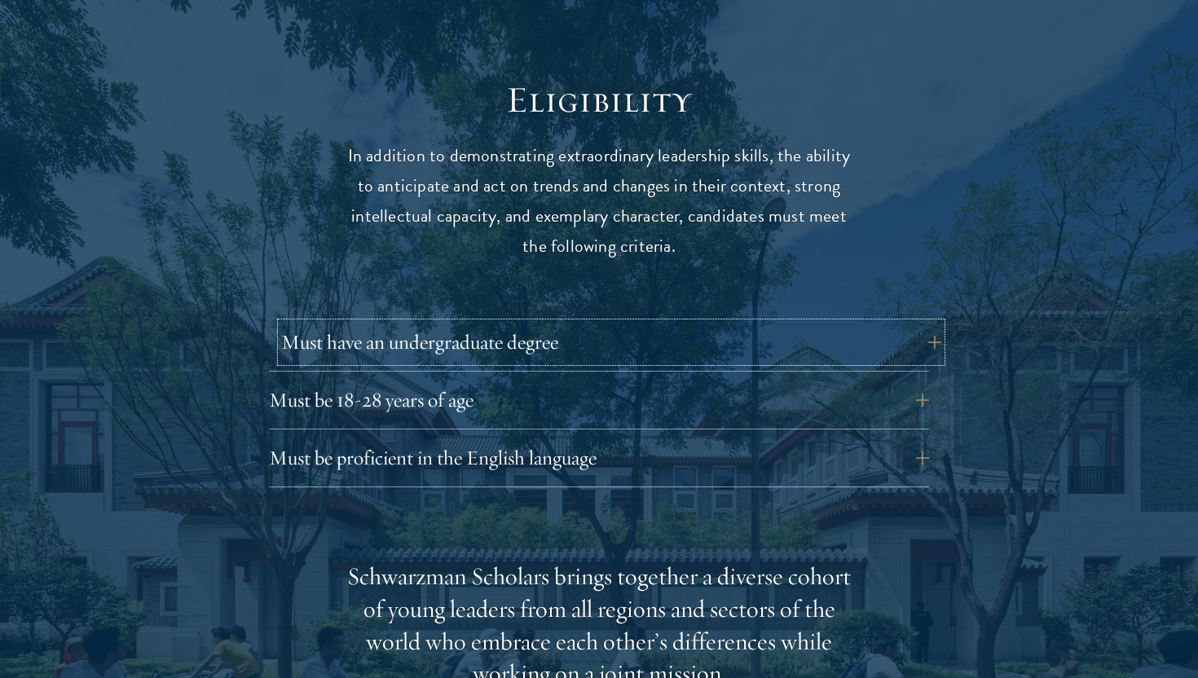
click at [933, 323] on button "Must have an undergraduate degree" at bounding box center [611, 342] width 660 height 39
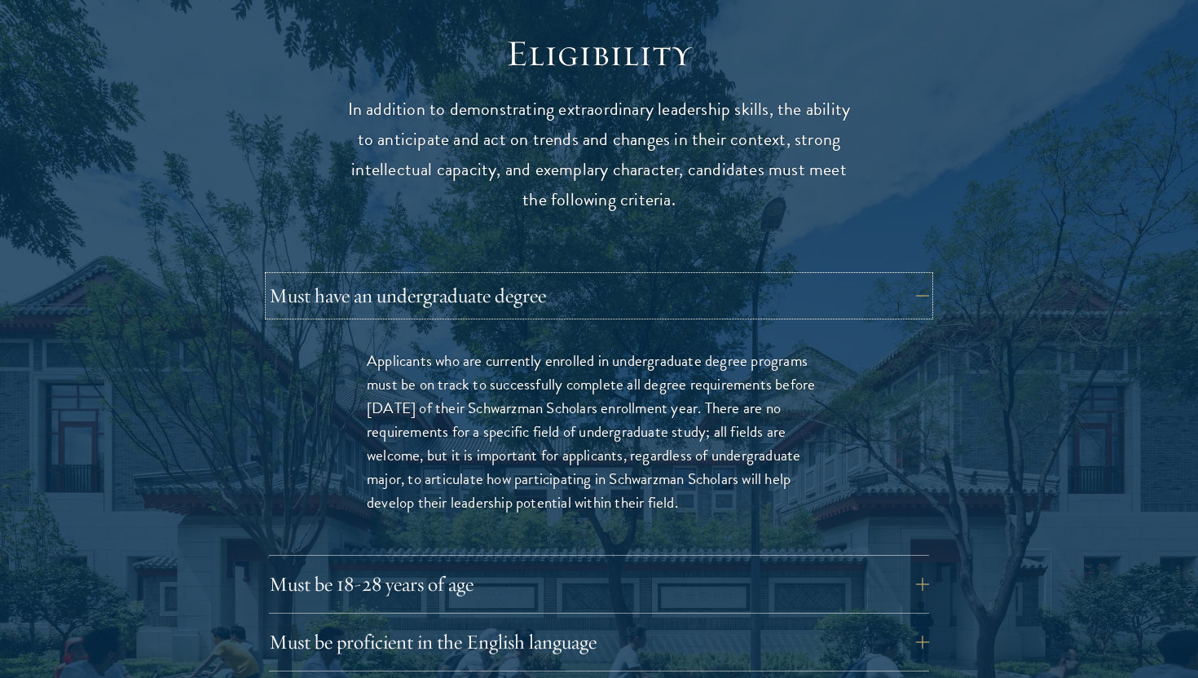
scroll to position [2147, 0]
click at [925, 563] on button "Must be 18-28 years of age" at bounding box center [611, 582] width 660 height 39
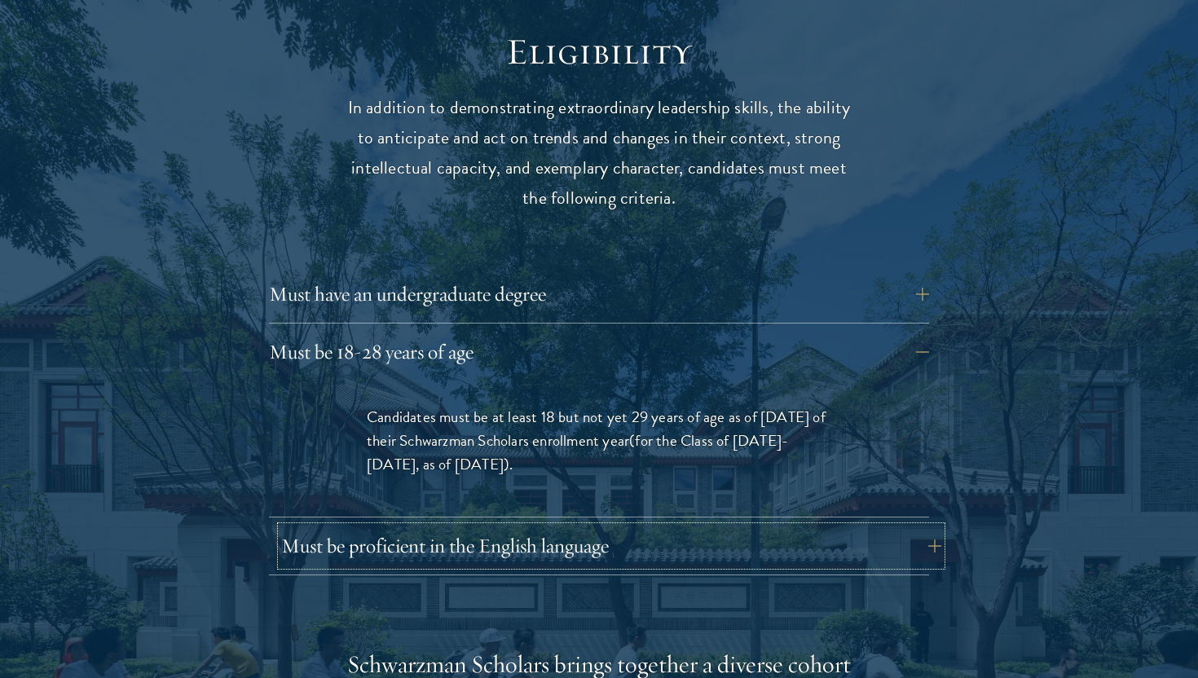
click at [932, 526] on button "Must be proficient in the English language" at bounding box center [611, 545] width 660 height 39
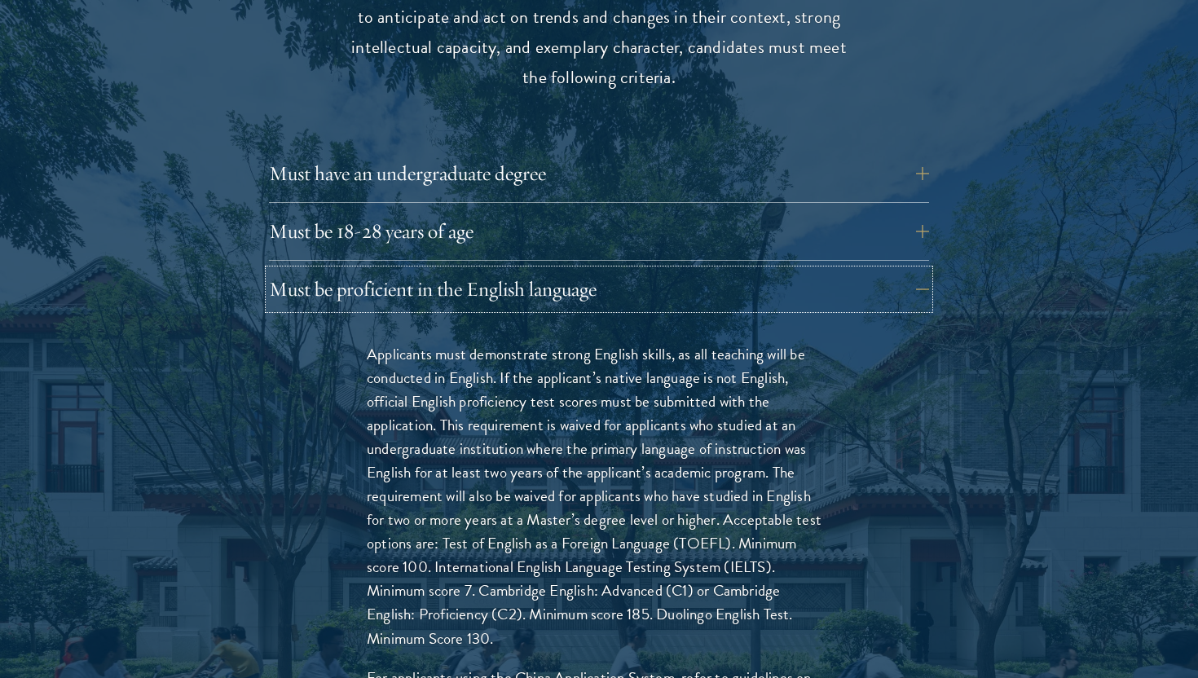
scroll to position [2278, 0]
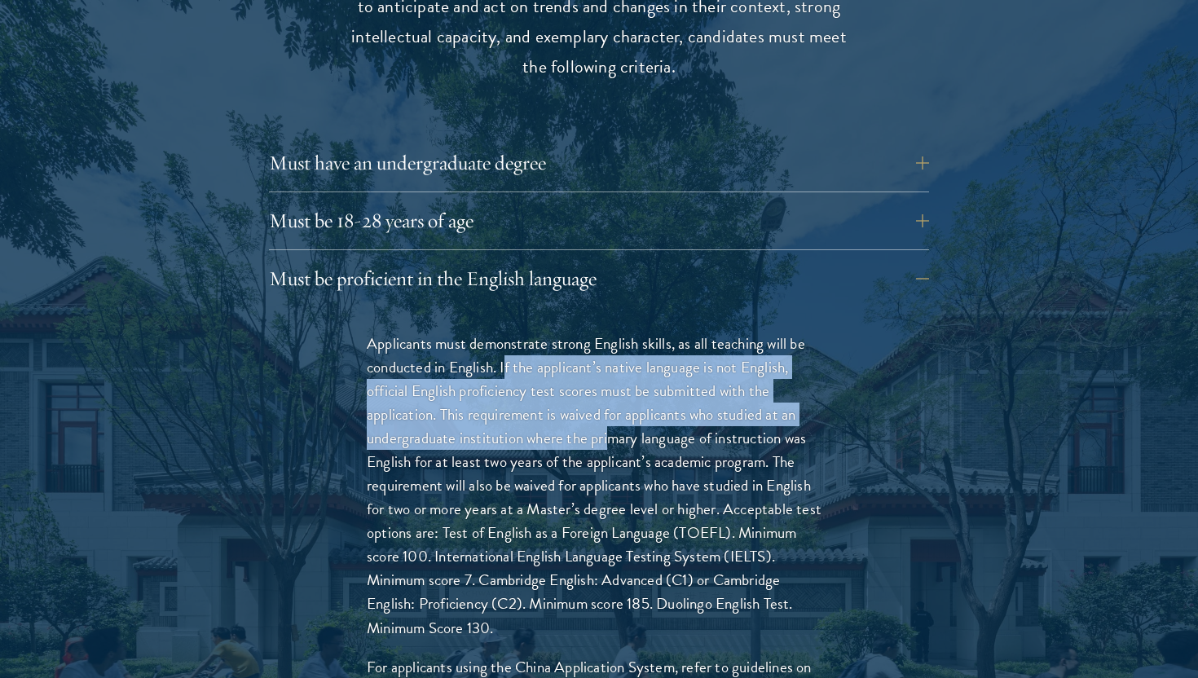
drag, startPoint x: 507, startPoint y: 329, endPoint x: 608, endPoint y: 398, distance: 122.5
click at [608, 398] on p "Applicants must demonstrate strong English skills, as all teaching will be cond…" at bounding box center [599, 486] width 464 height 308
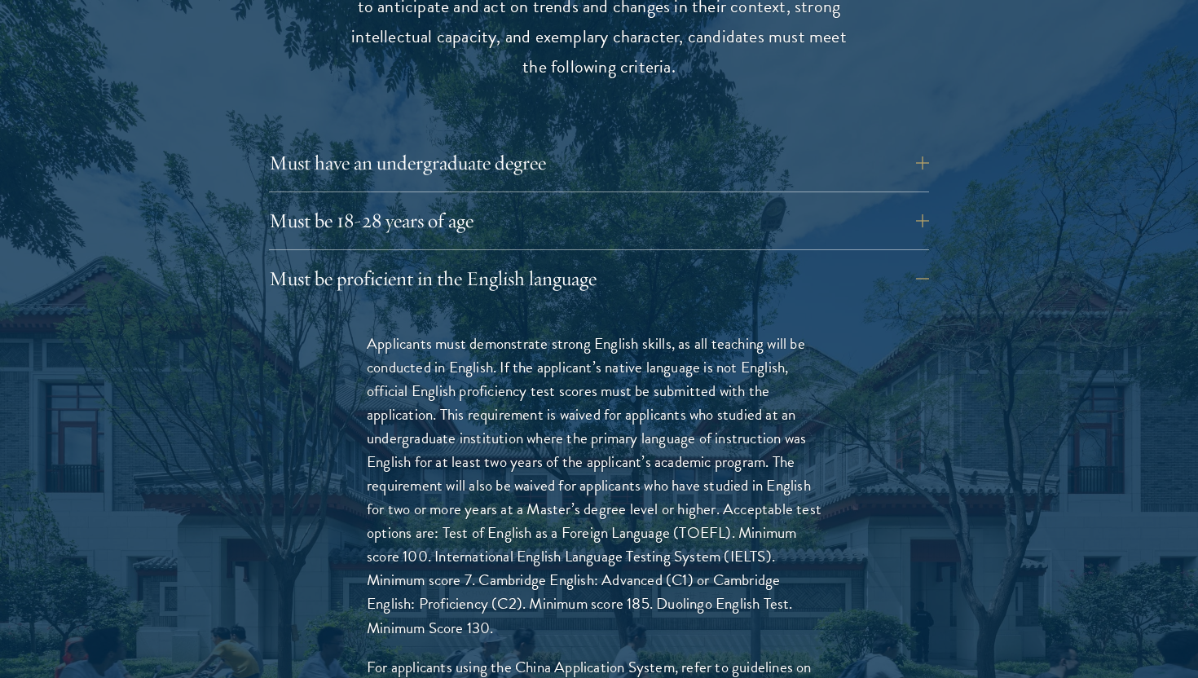
click at [616, 434] on p "Applicants must demonstrate strong English skills, as all teaching will be cond…" at bounding box center [599, 486] width 464 height 308
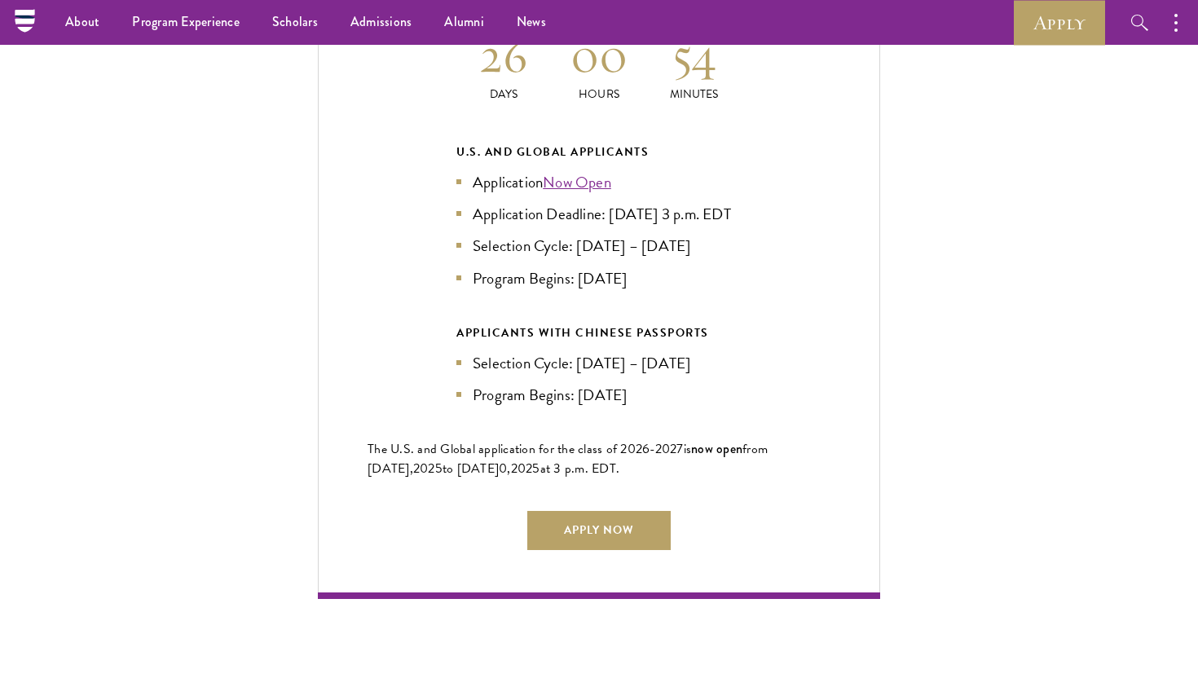
scroll to position [4062, 0]
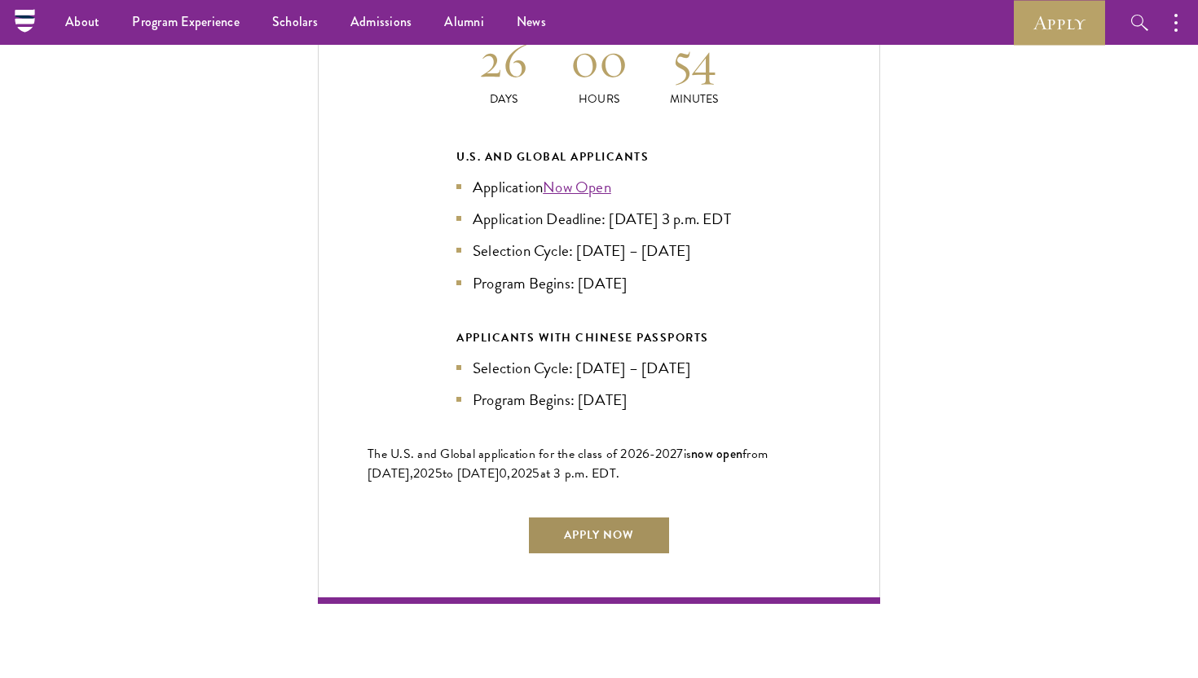
click at [627, 528] on link "Apply Now" at bounding box center [598, 535] width 143 height 39
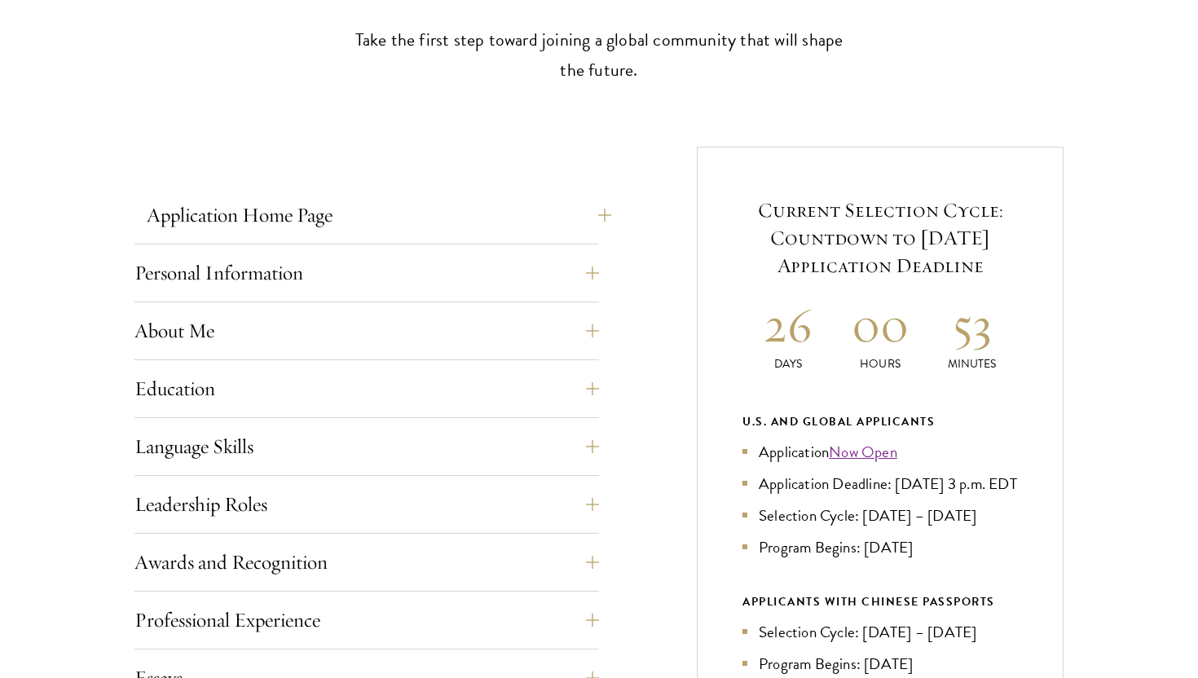
scroll to position [587, 0]
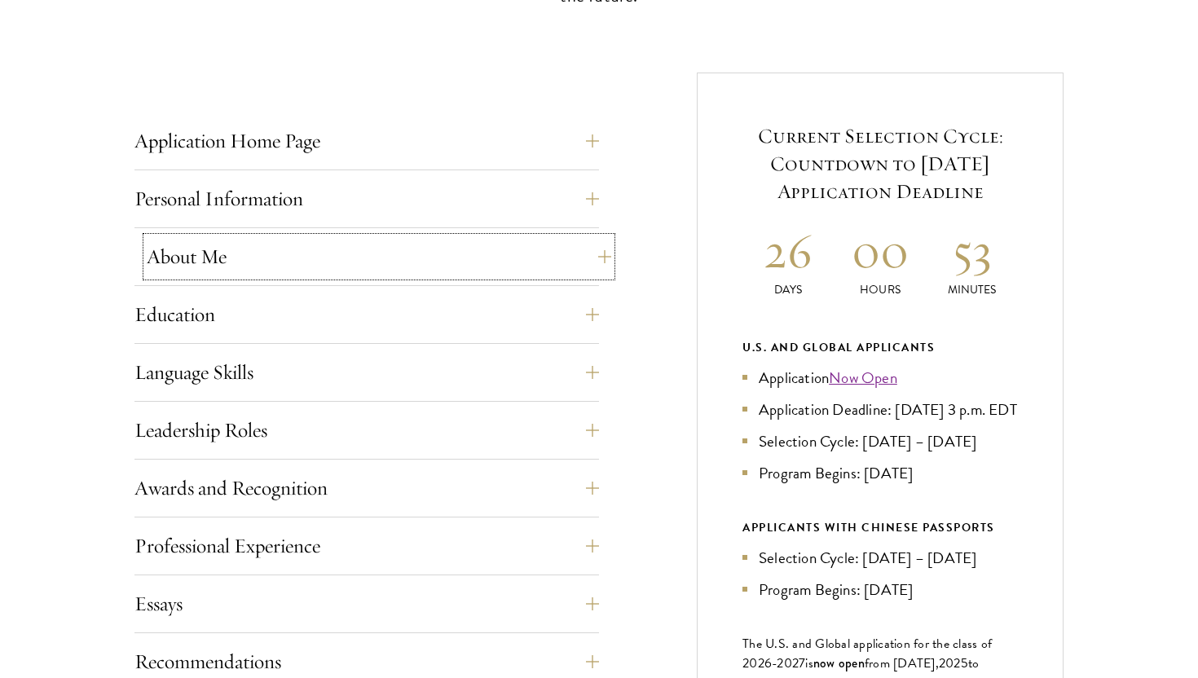
click at [591, 253] on button "About Me" at bounding box center [379, 256] width 464 height 39
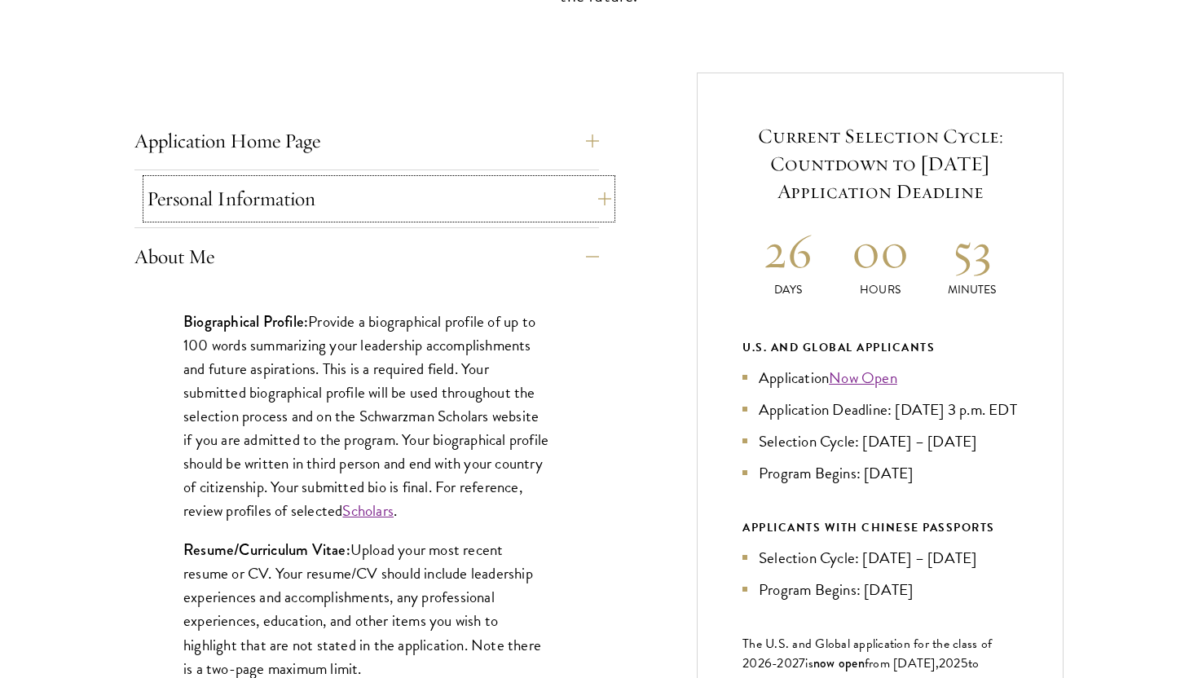
click at [590, 192] on button "Personal Information" at bounding box center [379, 198] width 464 height 39
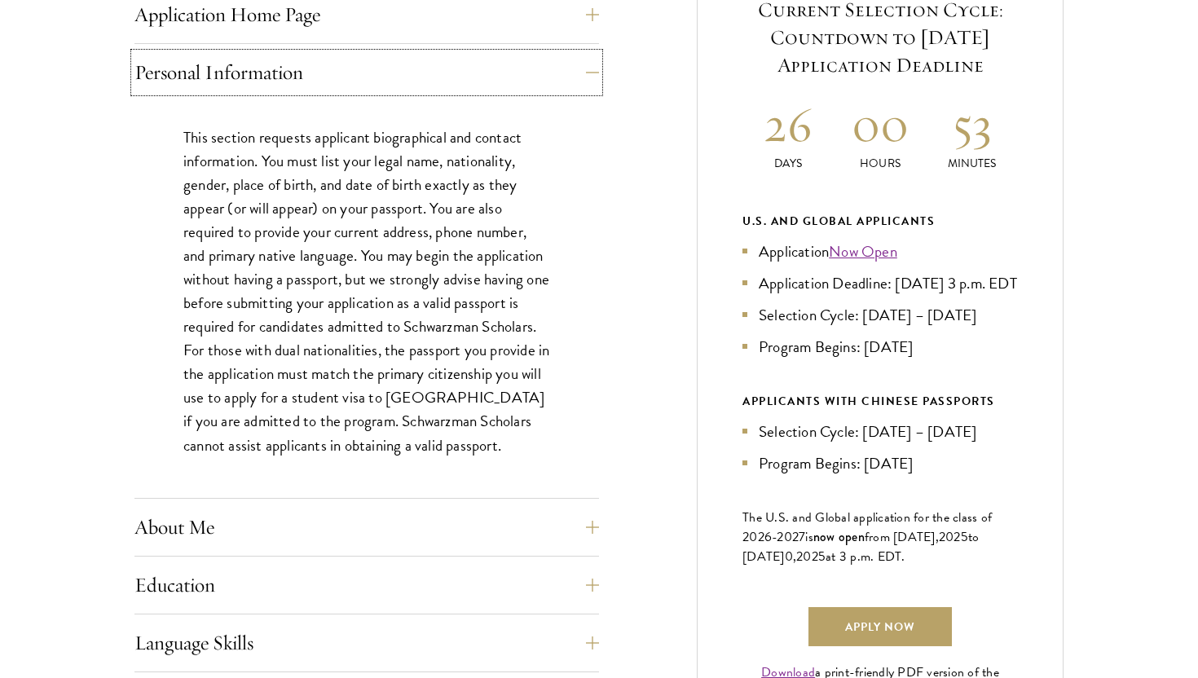
scroll to position [715, 0]
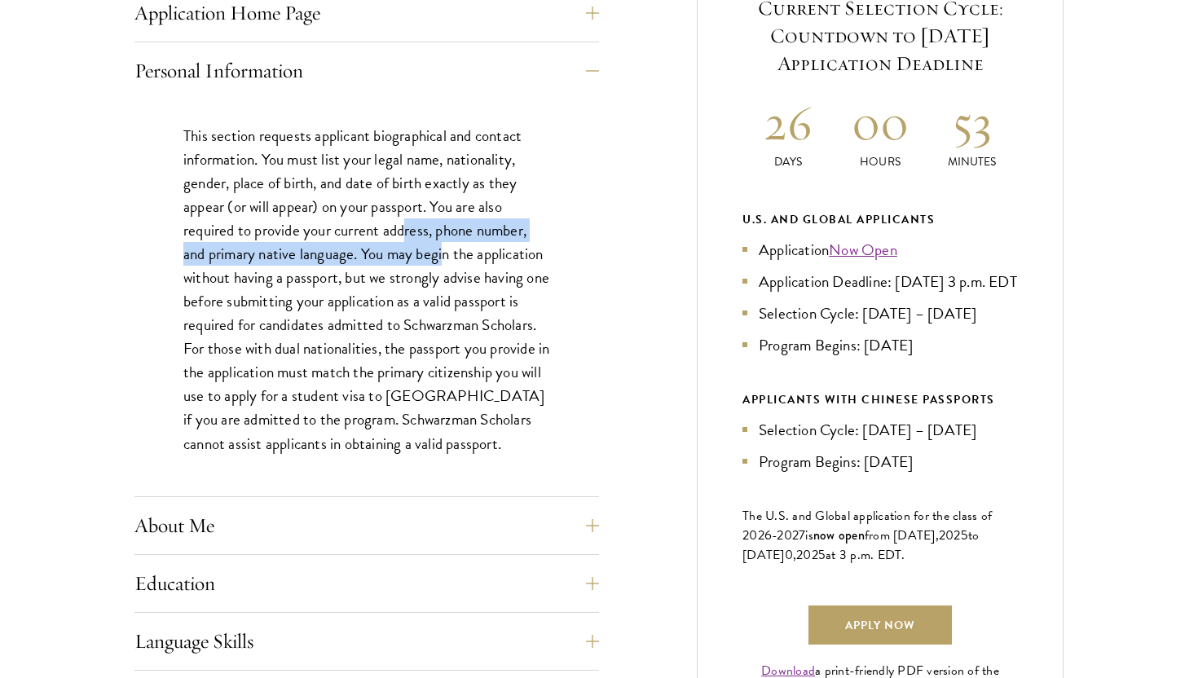
drag, startPoint x: 403, startPoint y: 220, endPoint x: 469, endPoint y: 316, distance: 116.6
click at [468, 310] on p "This section requests applicant biographical and contact information. You must …" at bounding box center [366, 290] width 367 height 332
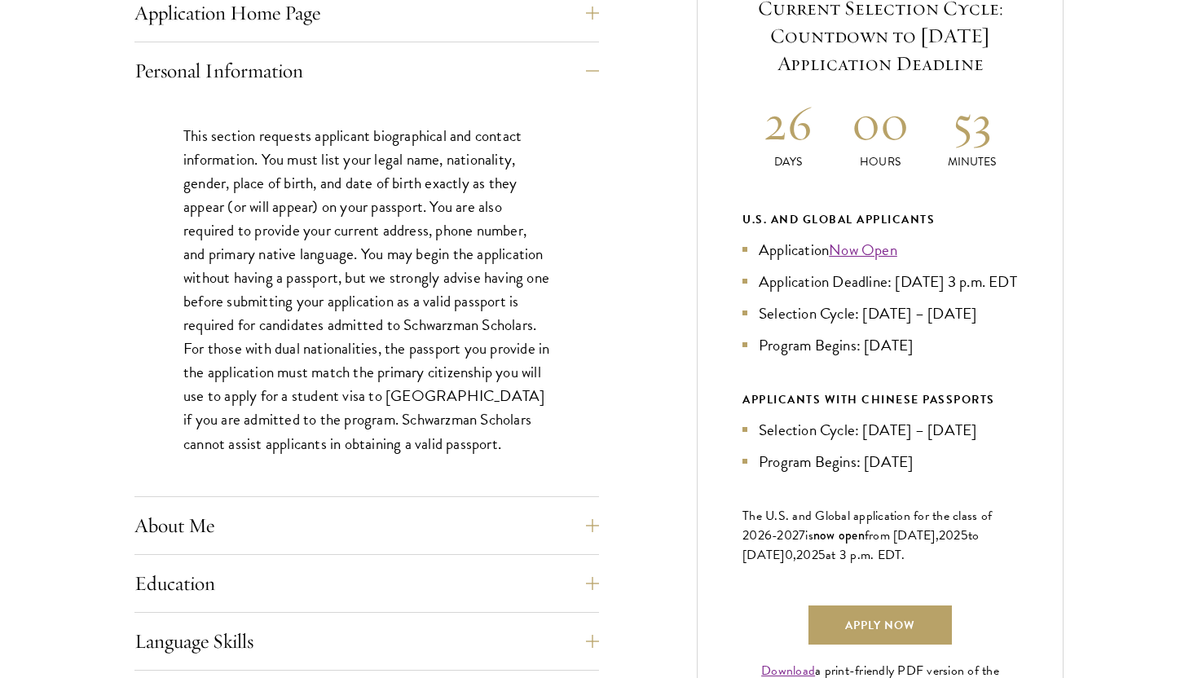
click at [468, 329] on p "This section requests applicant biographical and contact information. You must …" at bounding box center [366, 290] width 367 height 332
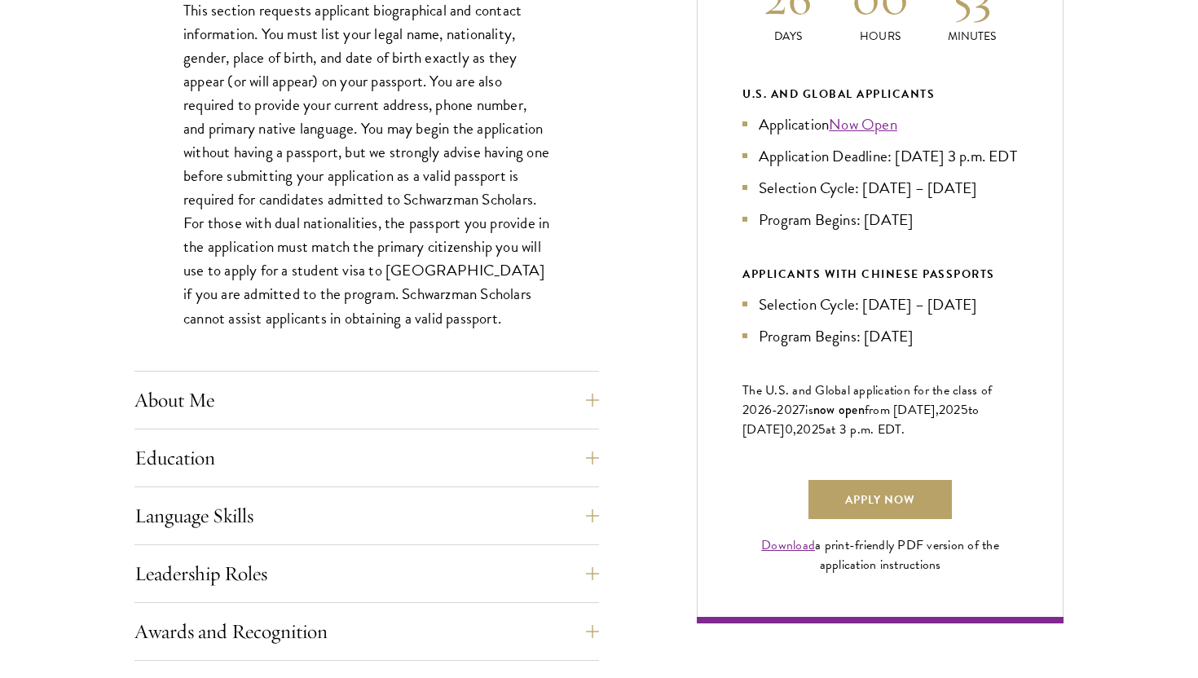
scroll to position [898, 0]
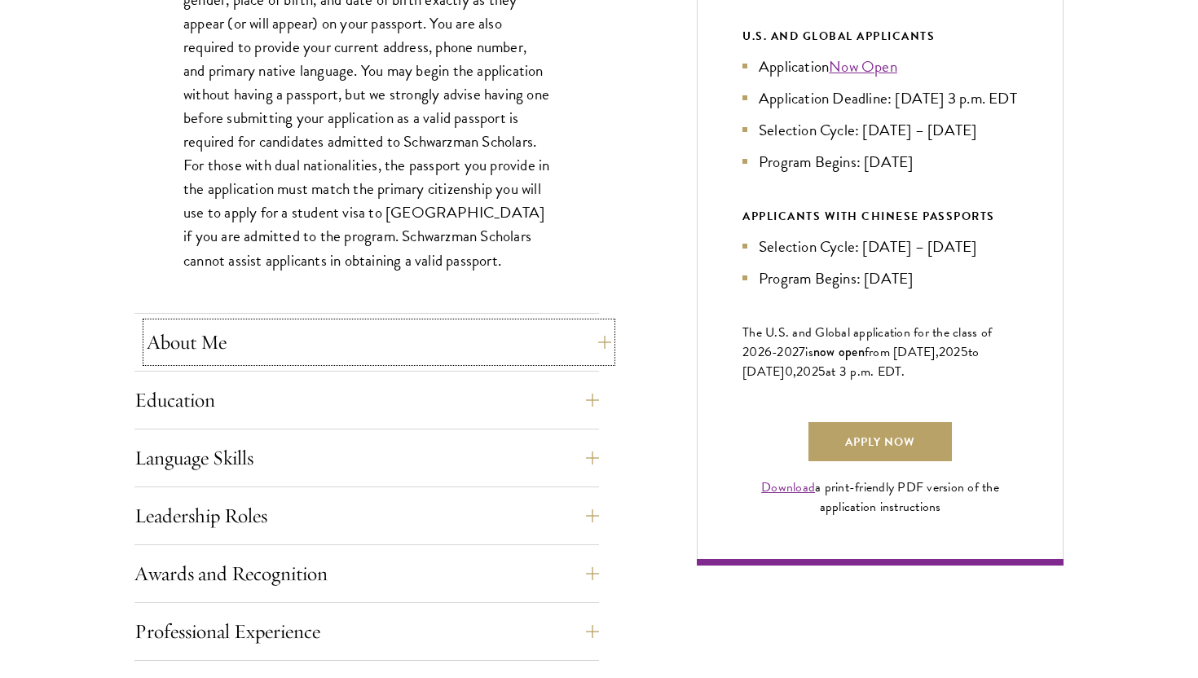
click at [557, 356] on button "About Me" at bounding box center [379, 342] width 464 height 39
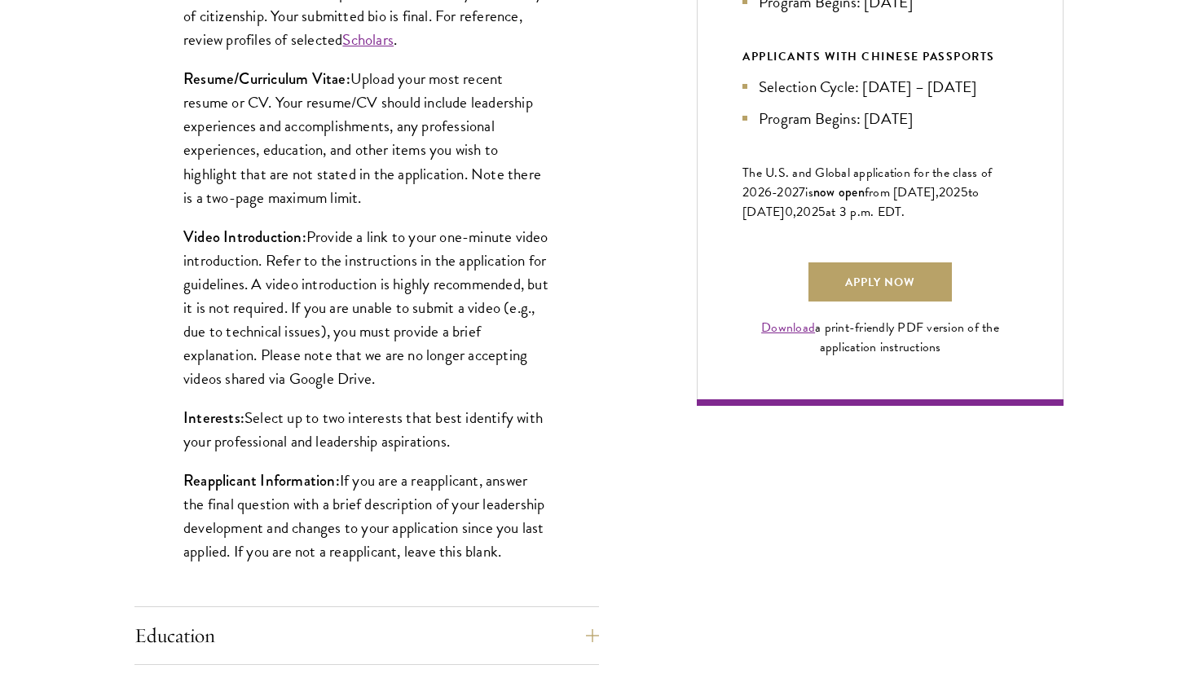
scroll to position [1059, 0]
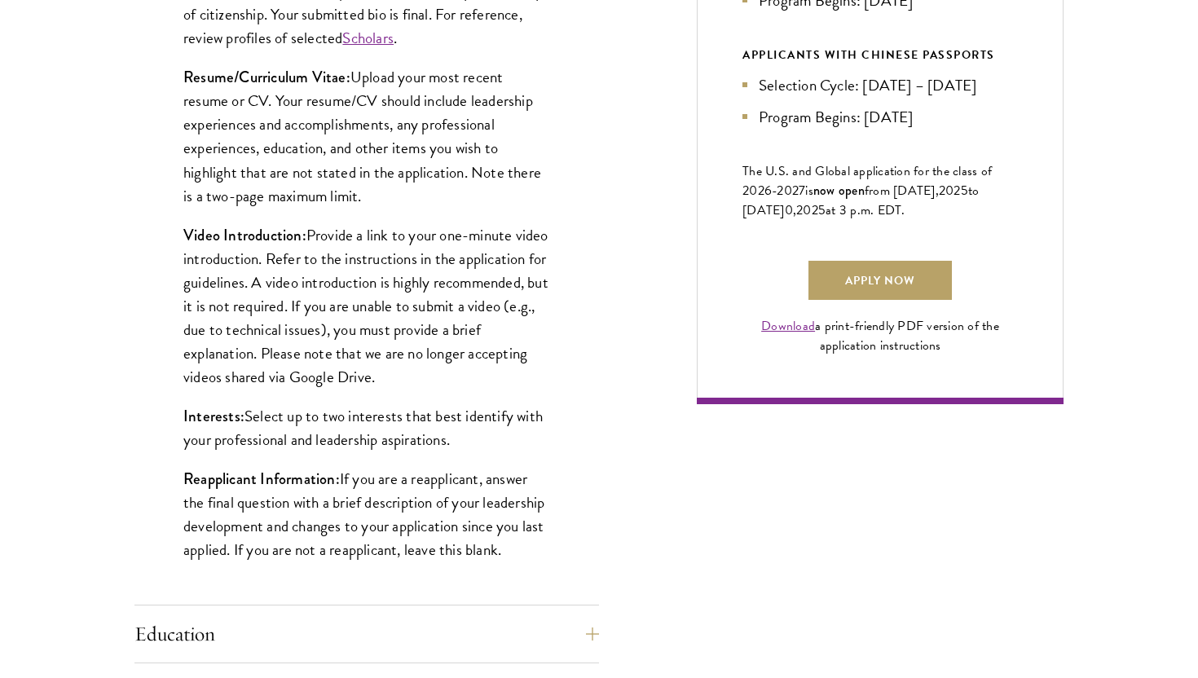
drag, startPoint x: 458, startPoint y: 441, endPoint x: 458, endPoint y: 400, distance: 40.7
click at [458, 400] on div "Biographical Profile: Provide a biographical profile of up to 100 words summari…" at bounding box center [366, 208] width 464 height 790
click at [457, 446] on p "Interests: Select up to two interests that best identify with your professional…" at bounding box center [366, 427] width 367 height 47
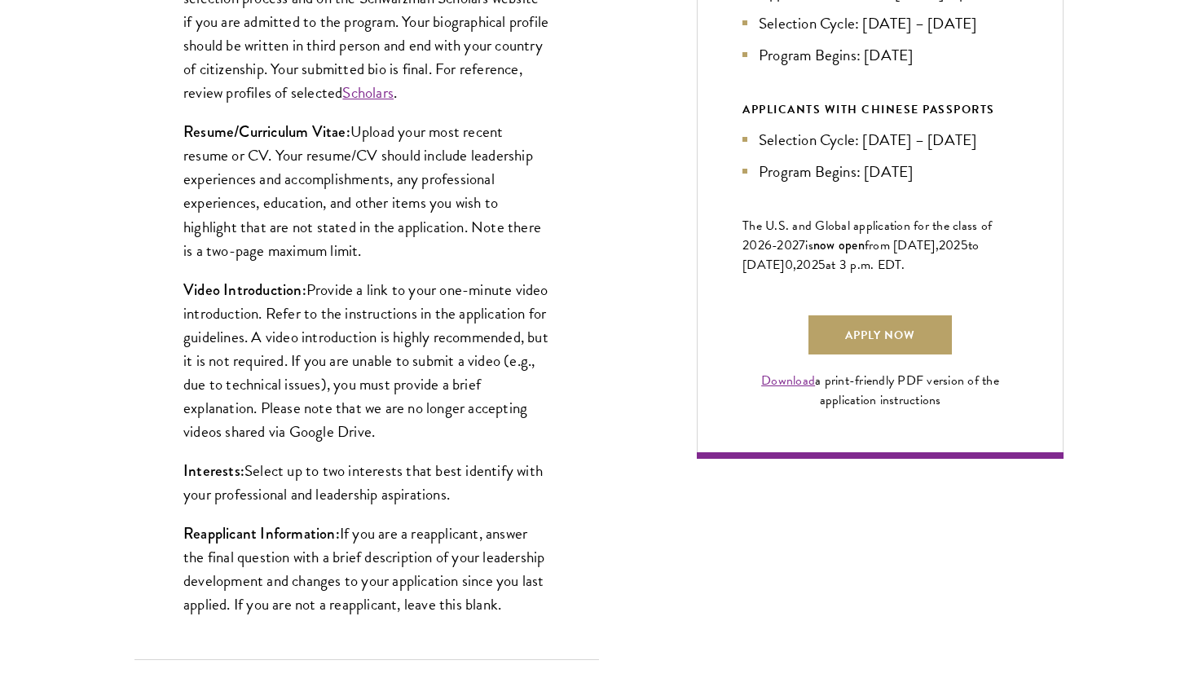
scroll to position [1013, 0]
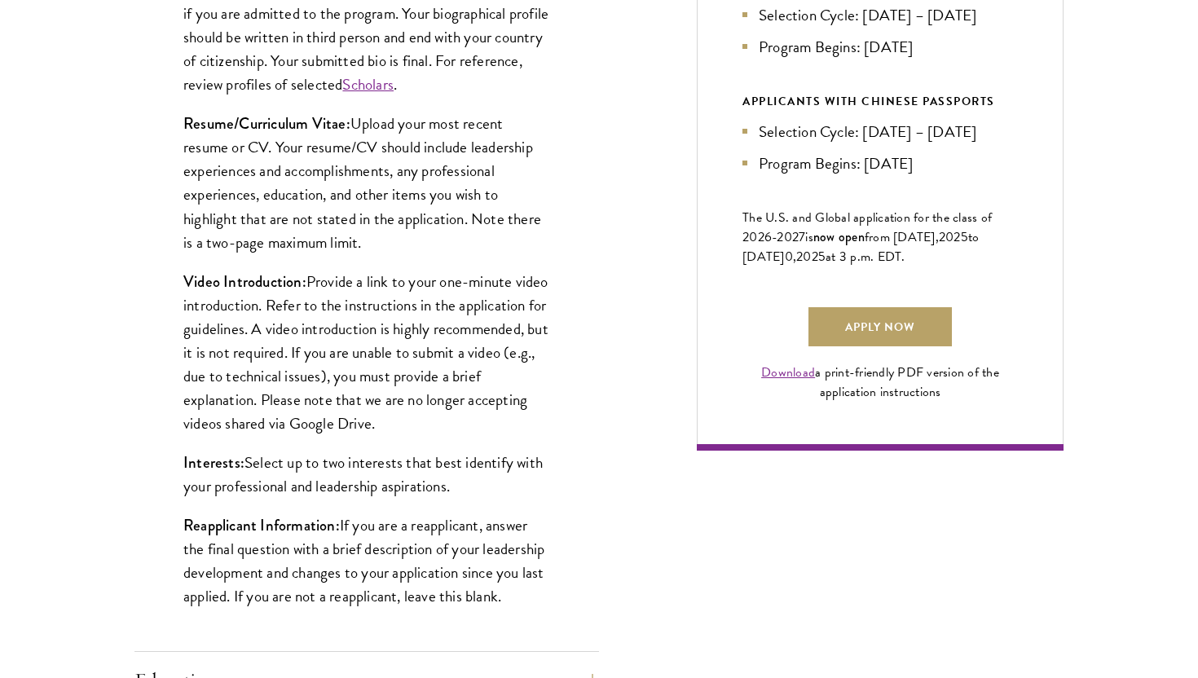
drag, startPoint x: 351, startPoint y: 399, endPoint x: 443, endPoint y: 433, distance: 97.9
click at [444, 433] on p "Video Introduction: Provide a link to your one-minute video introduction. Refer…" at bounding box center [366, 352] width 367 height 165
drag, startPoint x: 239, startPoint y: 426, endPoint x: 331, endPoint y: 427, distance: 92.1
click at [331, 427] on p "Video Introduction: Provide a link to your one-minute video introduction. Refer…" at bounding box center [366, 352] width 367 height 165
click at [286, 341] on p "Video Introduction: Provide a link to your one-minute video introduction. Refer…" at bounding box center [366, 352] width 367 height 165
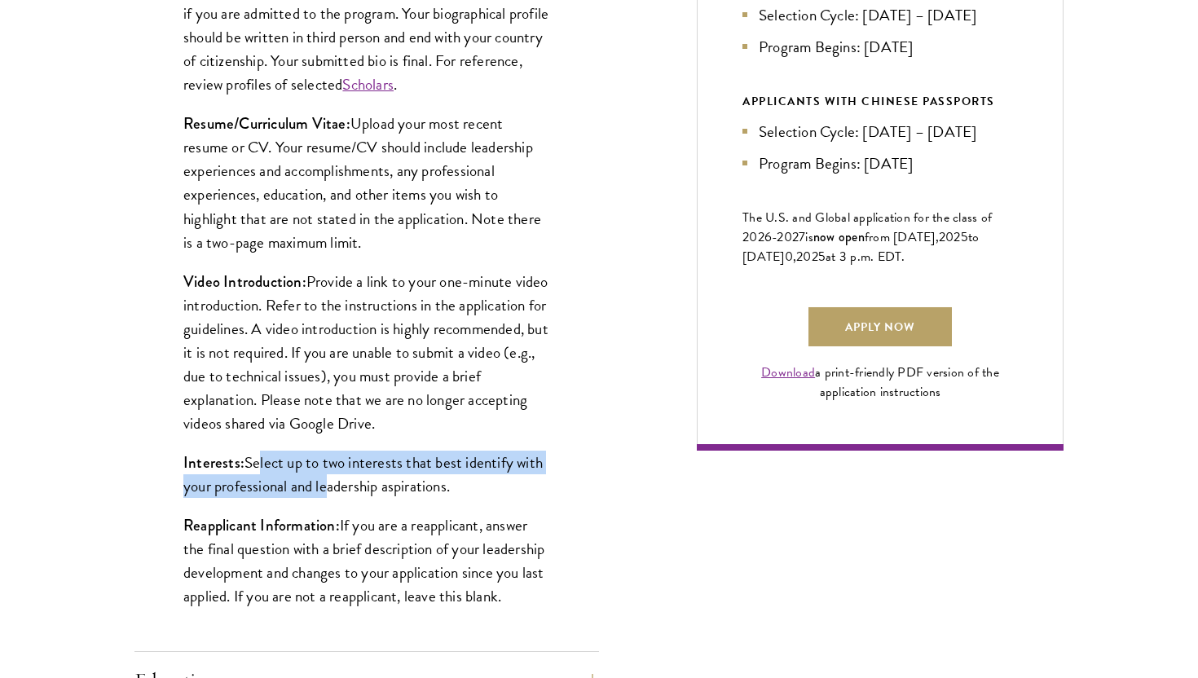
drag, startPoint x: 249, startPoint y: 464, endPoint x: 320, endPoint y: 477, distance: 72.1
click at [320, 477] on p "Interests: Select up to two interests that best identify with your professional…" at bounding box center [366, 474] width 367 height 47
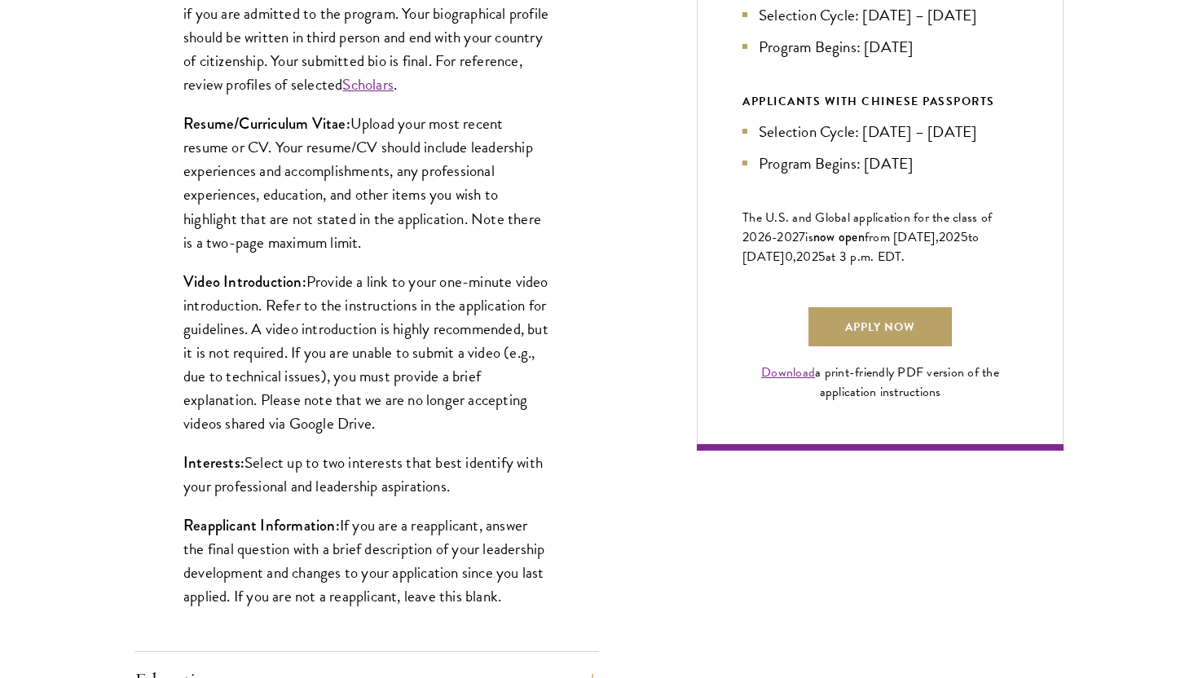
click at [328, 481] on p "Interests: Select up to two interests that best identify with your professional…" at bounding box center [366, 474] width 367 height 47
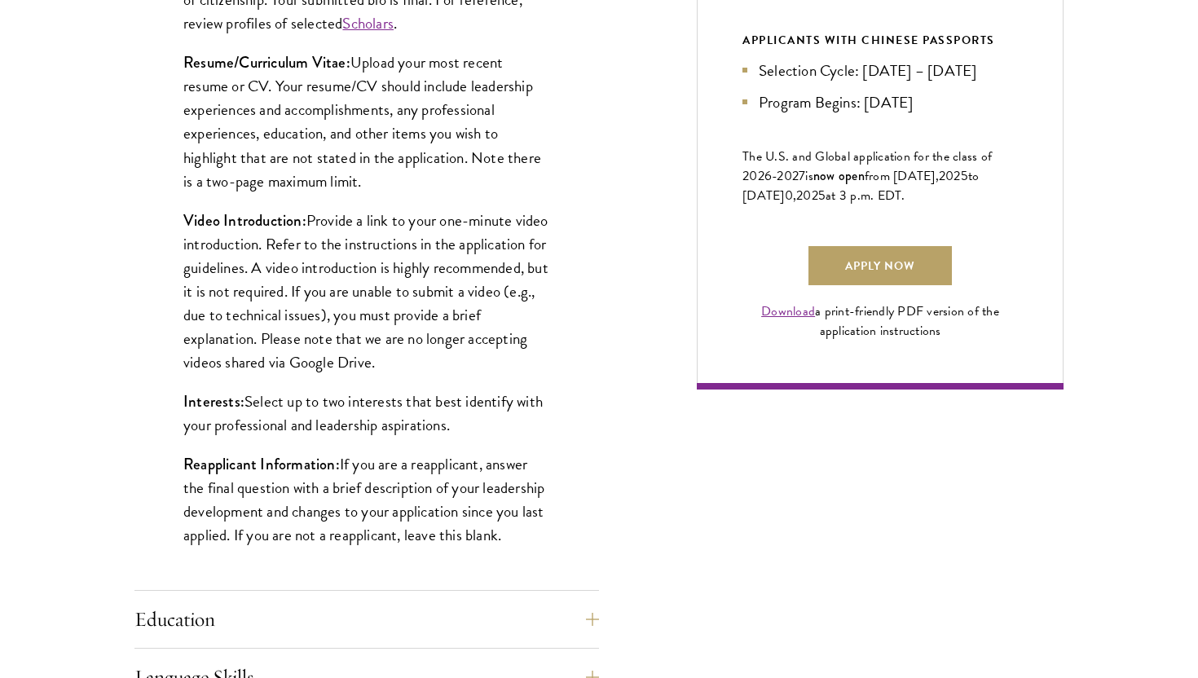
scroll to position [1075, 0]
drag, startPoint x: 342, startPoint y: 458, endPoint x: 439, endPoint y: 552, distance: 135.4
click at [440, 552] on div "Biographical Profile: Provide a biographical profile of up to 100 words summari…" at bounding box center [366, 192] width 464 height 790
click at [439, 552] on div "Biographical Profile: Provide a biographical profile of up to 100 words summari…" at bounding box center [366, 192] width 464 height 790
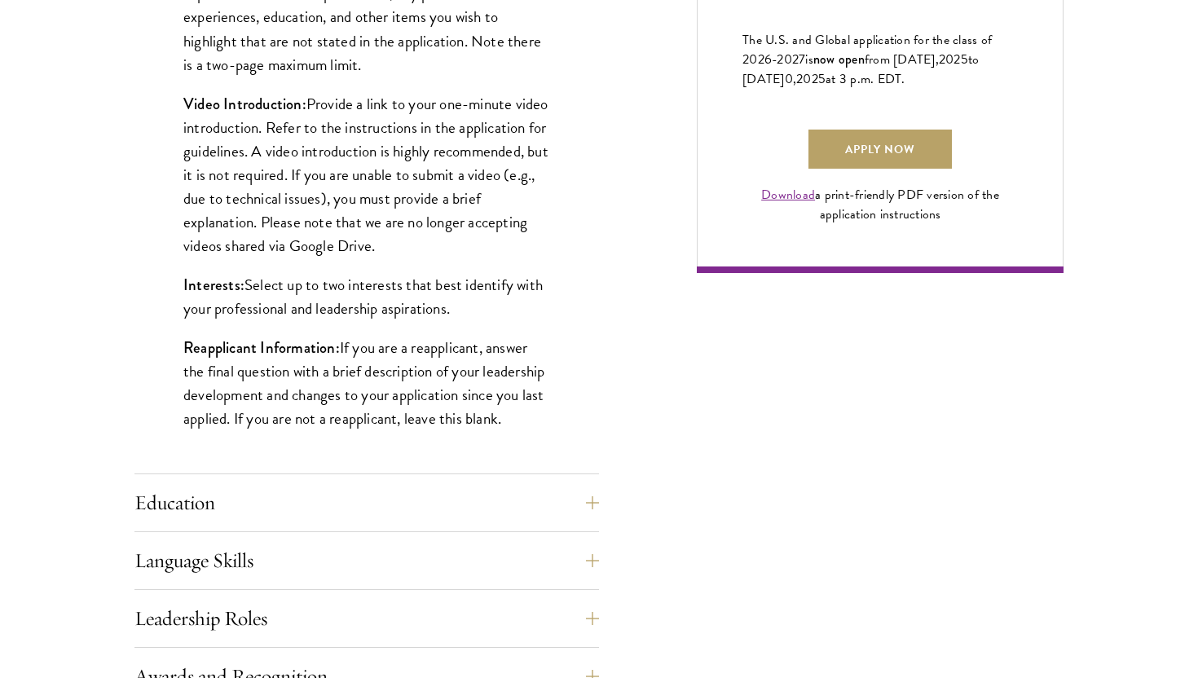
scroll to position [1243, 0]
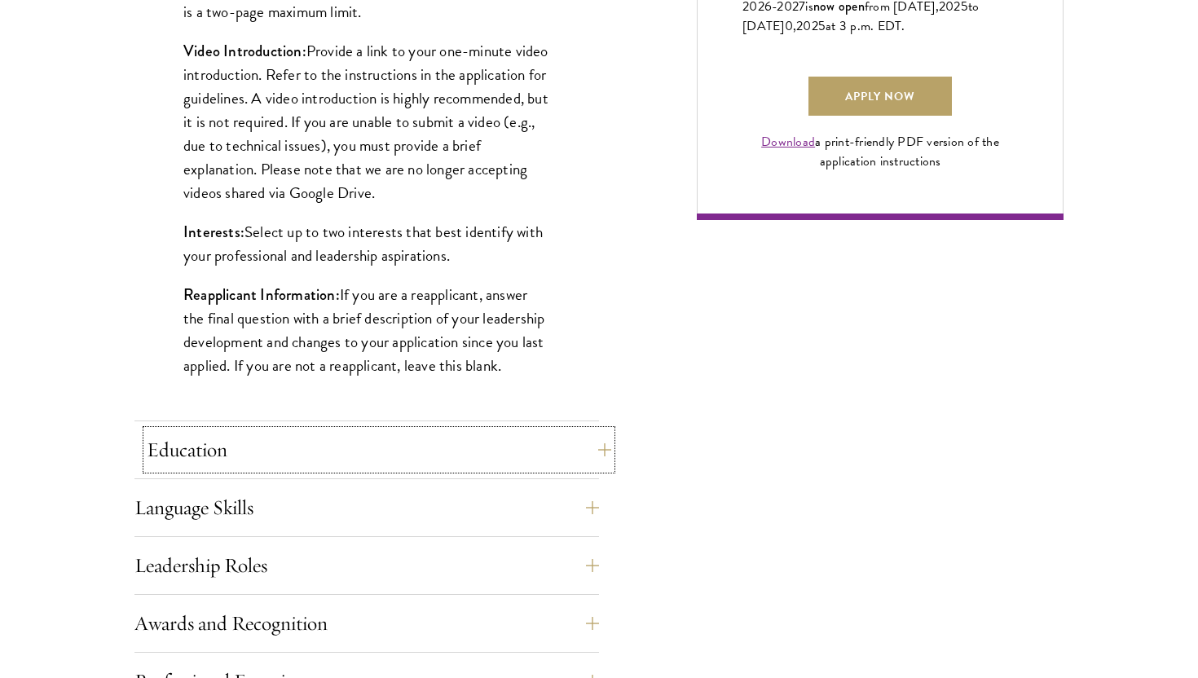
click at [593, 447] on button "Education" at bounding box center [379, 449] width 464 height 39
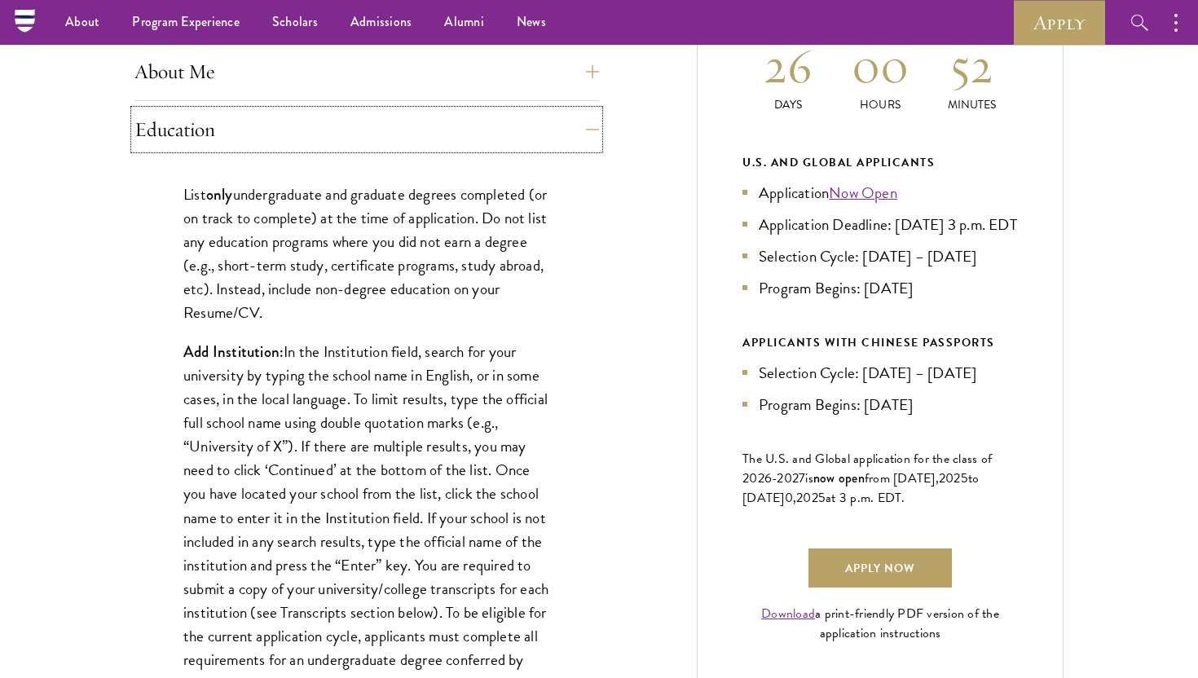
scroll to position [678, 0]
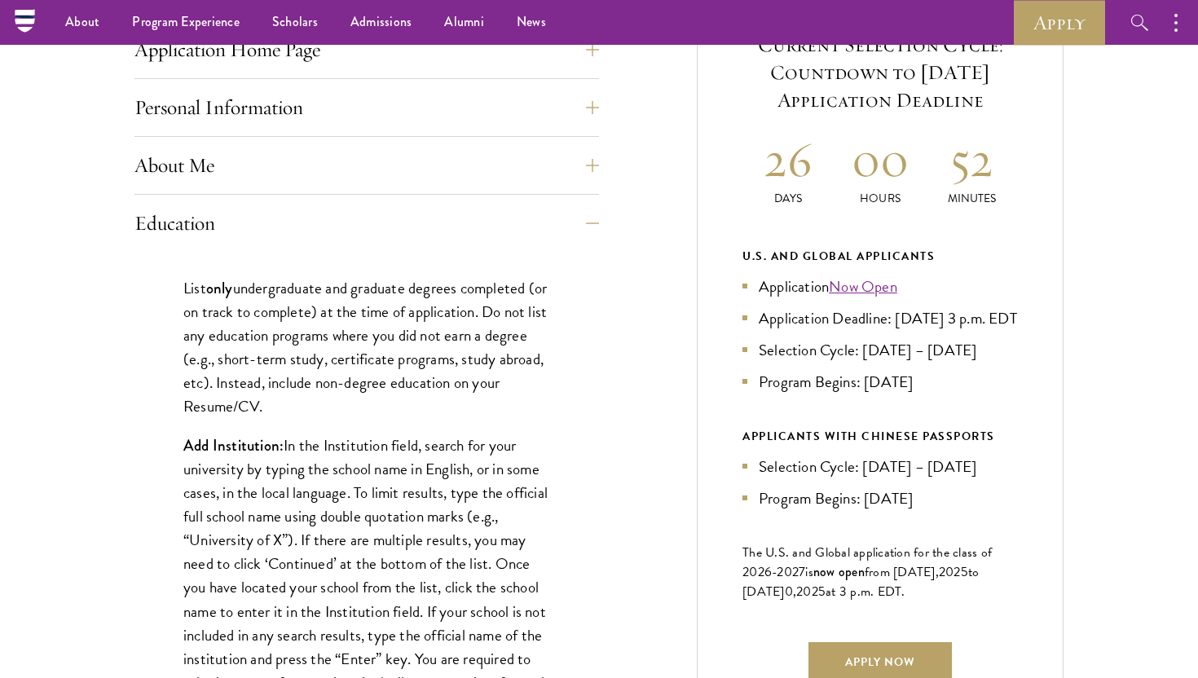
drag, startPoint x: 183, startPoint y: 287, endPoint x: 408, endPoint y: 398, distance: 251.8
click at [408, 398] on p "List only undergraduate and graduate degrees completed (or on track to complete…" at bounding box center [366, 347] width 367 height 142
click at [403, 412] on p "List only undergraduate and graduate degrees completed (or on track to complete…" at bounding box center [366, 347] width 367 height 142
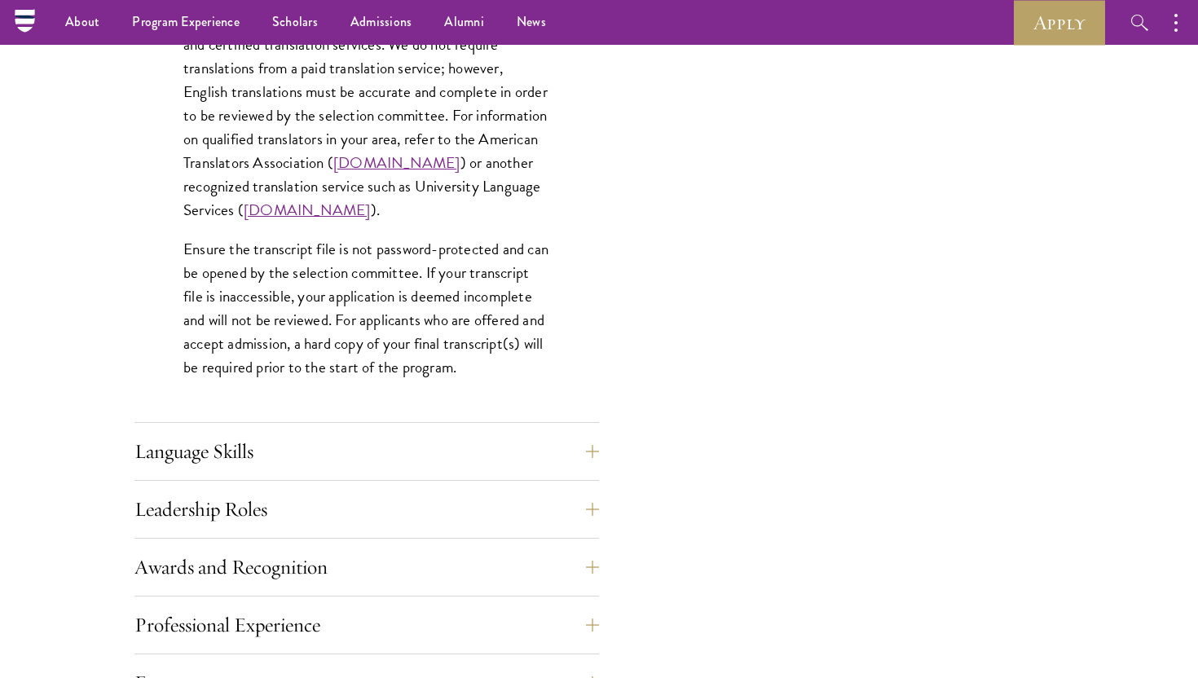
scroll to position [2427, 0]
click at [397, 445] on button "Language Skills" at bounding box center [366, 452] width 464 height 39
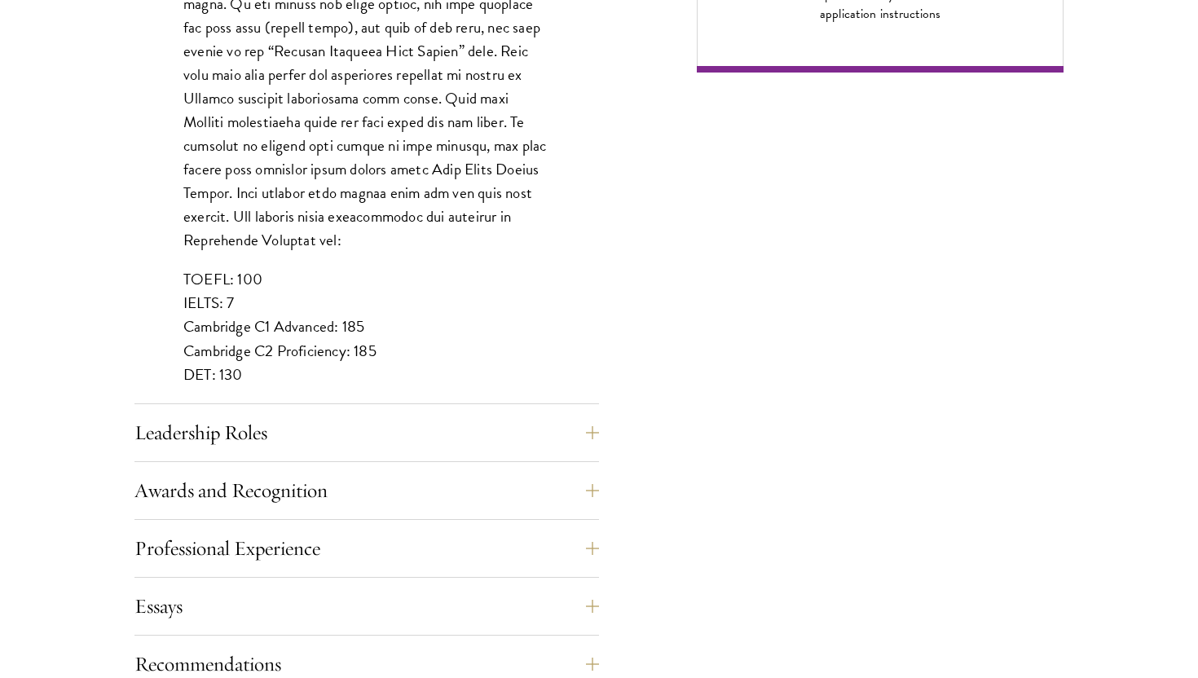
scroll to position [1423, 0]
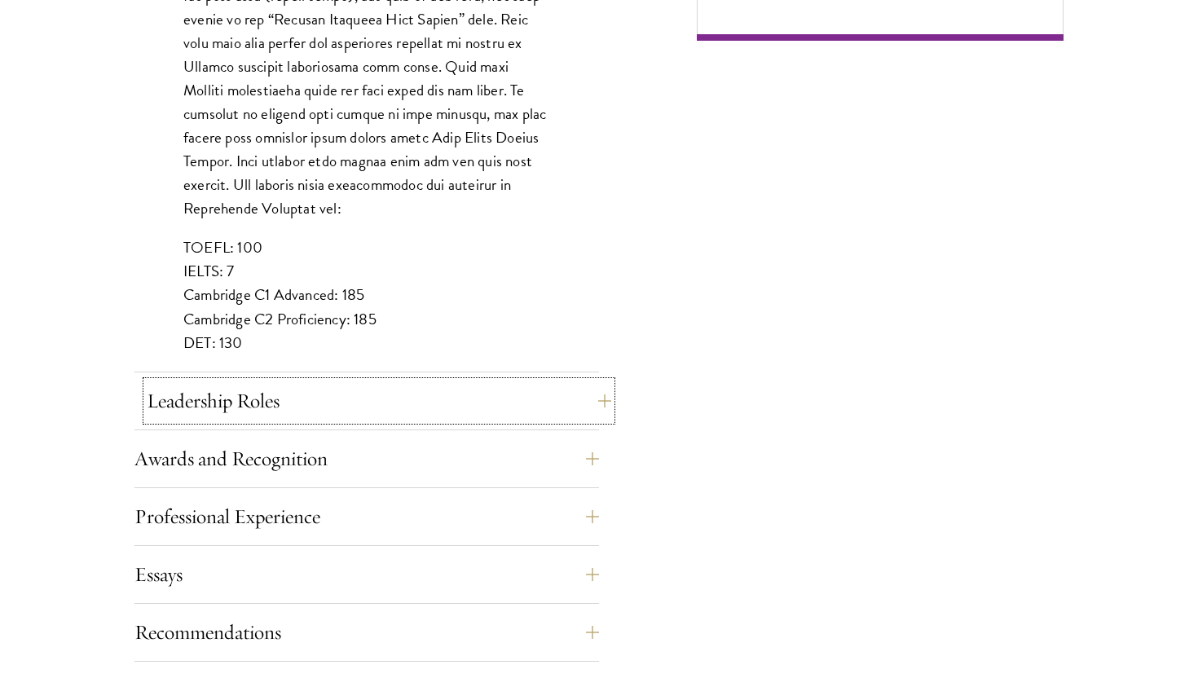
click at [386, 389] on button "Leadership Roles" at bounding box center [379, 400] width 464 height 39
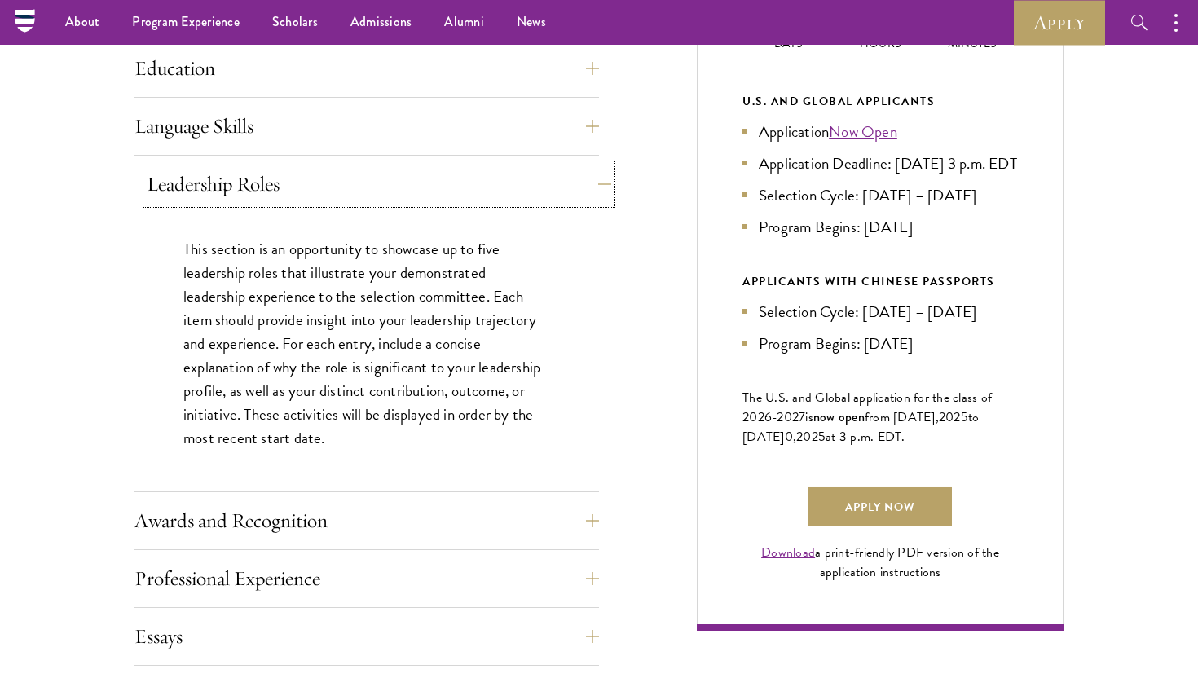
scroll to position [829, 0]
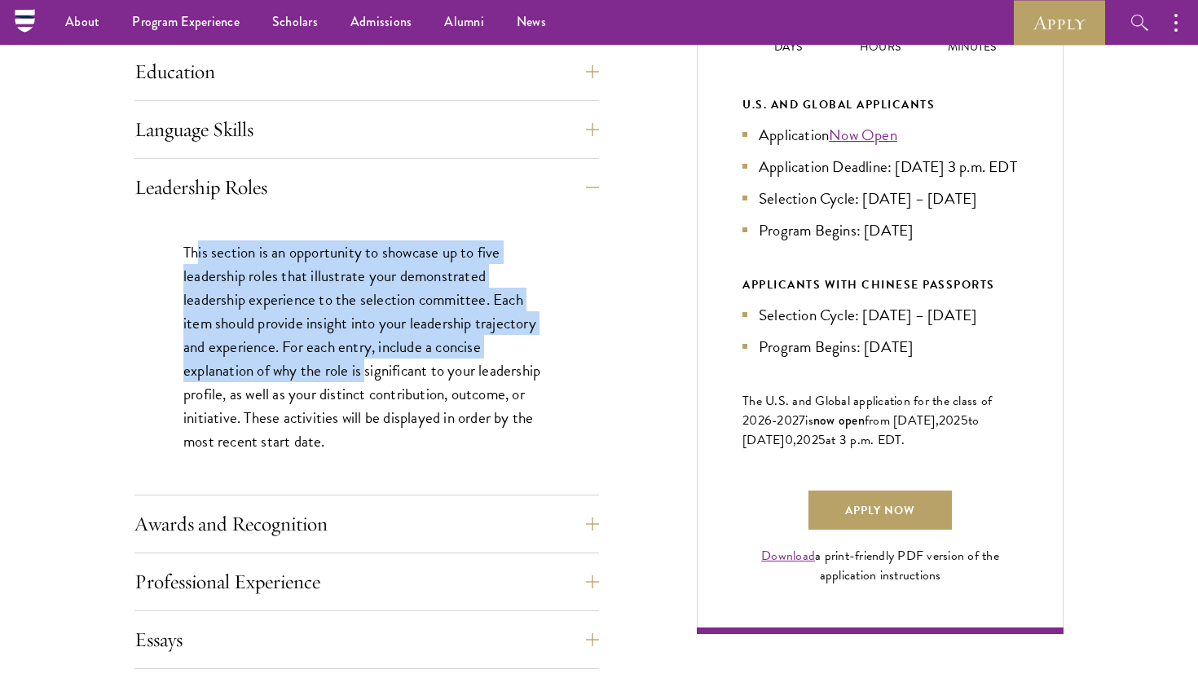
drag, startPoint x: 196, startPoint y: 247, endPoint x: 363, endPoint y: 364, distance: 203.5
click at [363, 364] on p "This section is an opportunity to showcase up to five leadership roles that ill…" at bounding box center [366, 346] width 367 height 213
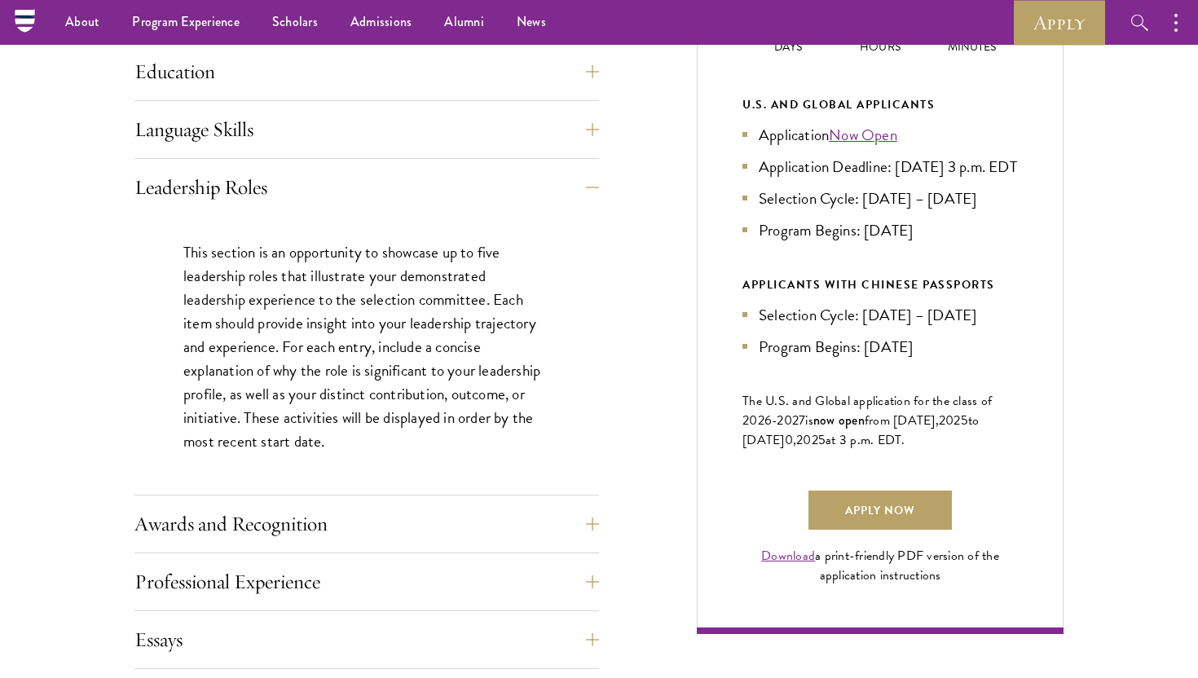
click at [359, 389] on p "This section is an opportunity to showcase up to five leadership roles that ill…" at bounding box center [366, 346] width 367 height 213
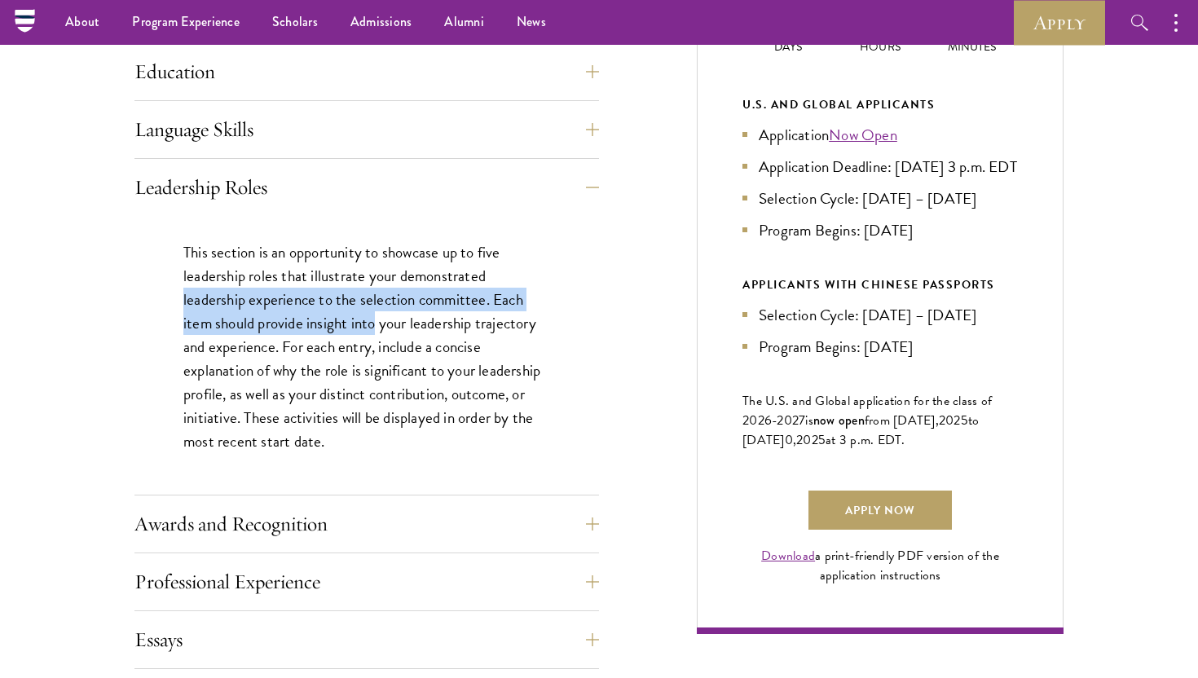
drag, startPoint x: 179, startPoint y: 295, endPoint x: 374, endPoint y: 321, distance: 196.5
click at [374, 321] on div "This section is an opportunity to showcase up to five leadership roles that ill…" at bounding box center [366, 355] width 464 height 279
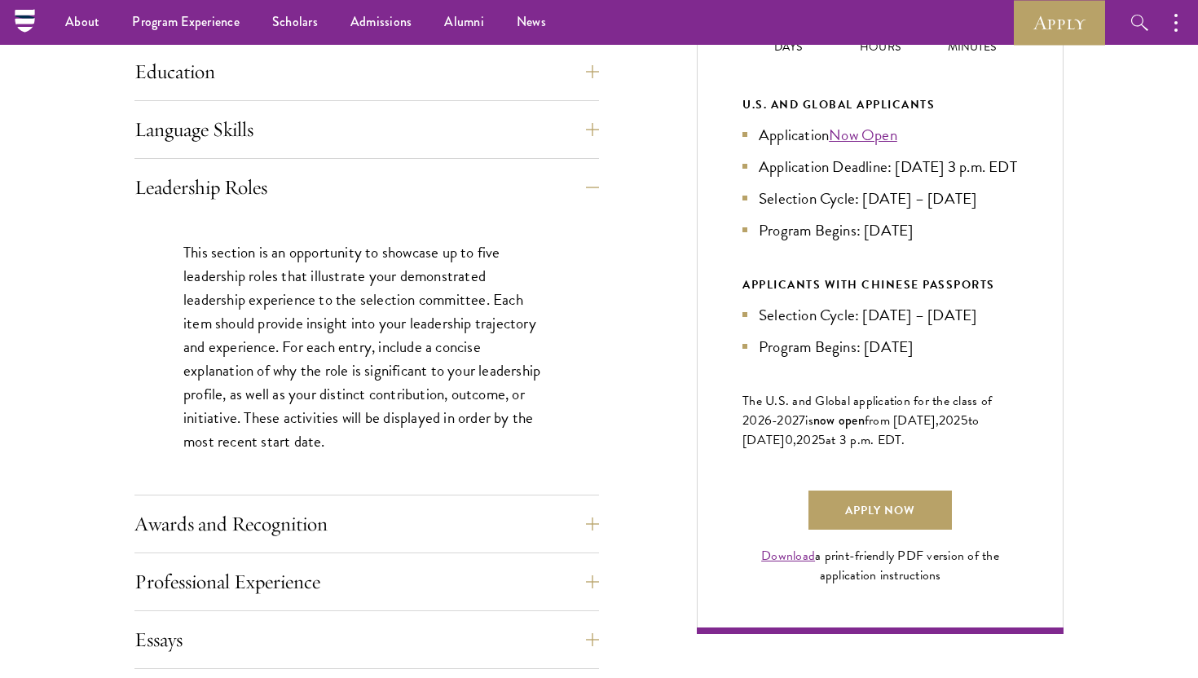
click at [385, 345] on p "This section is an opportunity to showcase up to five leadership roles that ill…" at bounding box center [366, 346] width 367 height 213
click at [341, 513] on button "Awards and Recognition" at bounding box center [379, 523] width 464 height 39
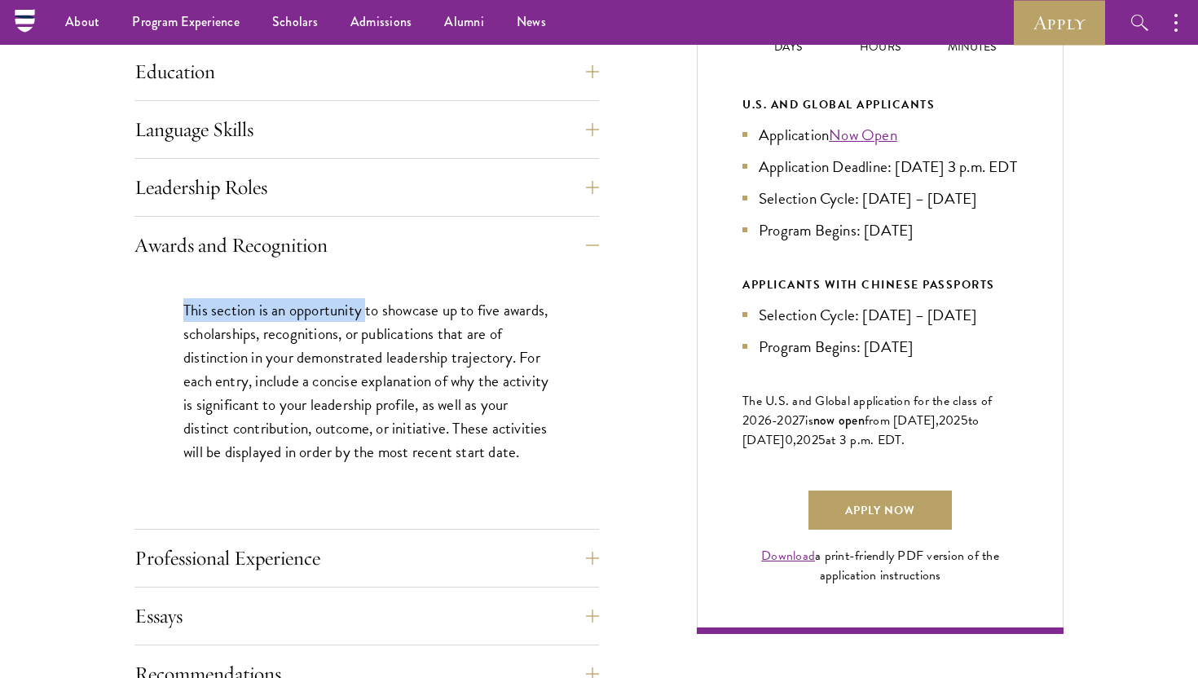
drag, startPoint x: 183, startPoint y: 309, endPoint x: 367, endPoint y: 310, distance: 185.0
click at [367, 310] on p "This section is an opportunity to showcase up to five awards, scholarships, rec…" at bounding box center [366, 380] width 367 height 165
click at [379, 319] on p "This section is an opportunity to showcase up to five awards, scholarships, rec…" at bounding box center [366, 380] width 367 height 165
drag, startPoint x: 231, startPoint y: 332, endPoint x: 308, endPoint y: 328, distance: 76.7
click at [308, 328] on p "This section is an opportunity to showcase up to five awards, scholarships, rec…" at bounding box center [366, 380] width 367 height 165
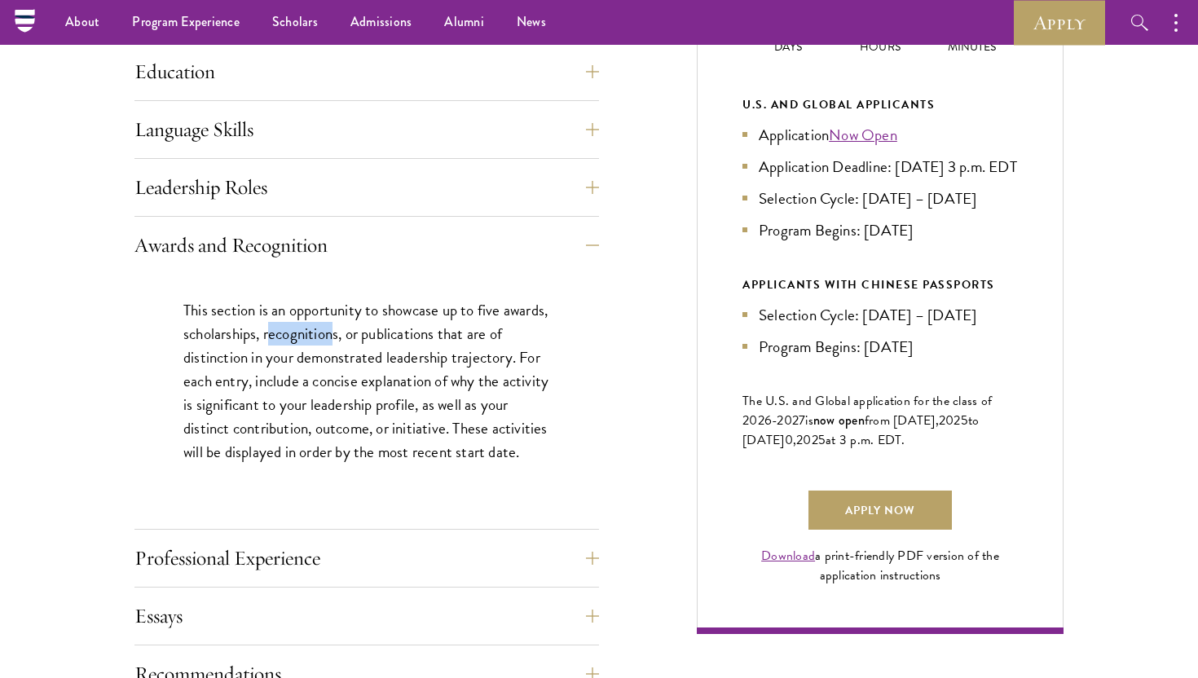
drag, startPoint x: 319, startPoint y: 334, endPoint x: 381, endPoint y: 340, distance: 63.0
click at [381, 340] on p "This section is an opportunity to showcase up to five awards, scholarships, rec…" at bounding box center [366, 380] width 367 height 165
click at [400, 348] on p "This section is an opportunity to showcase up to five awards, scholarships, rec…" at bounding box center [366, 380] width 367 height 165
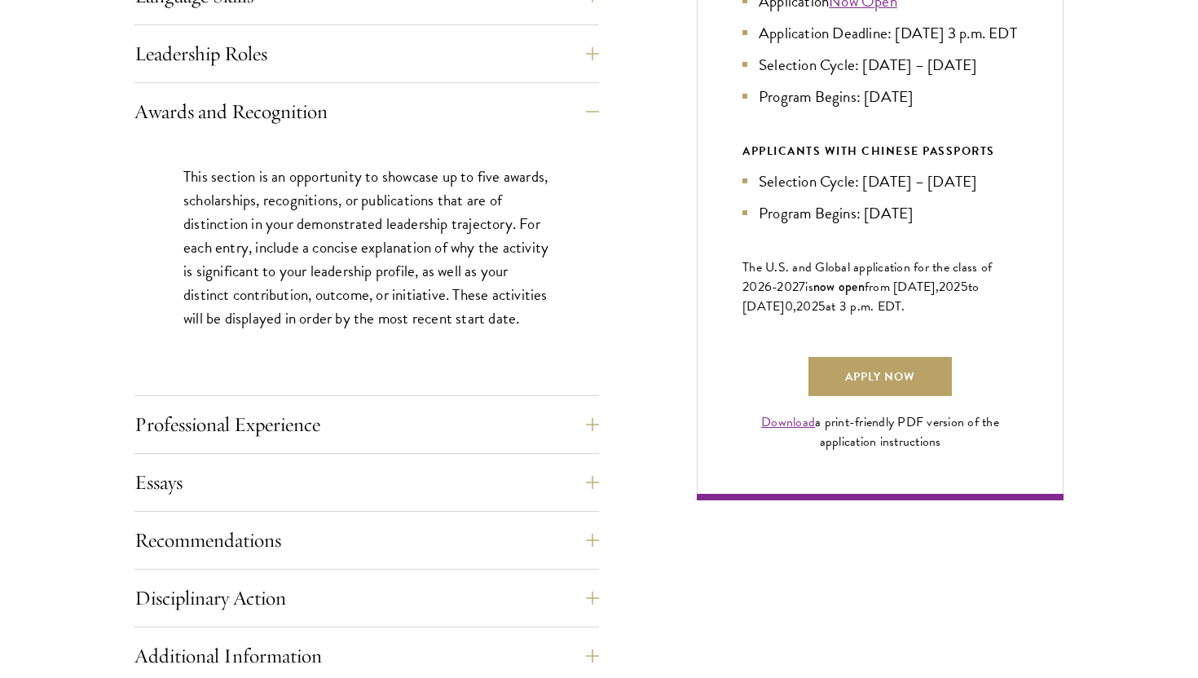
scroll to position [975, 0]
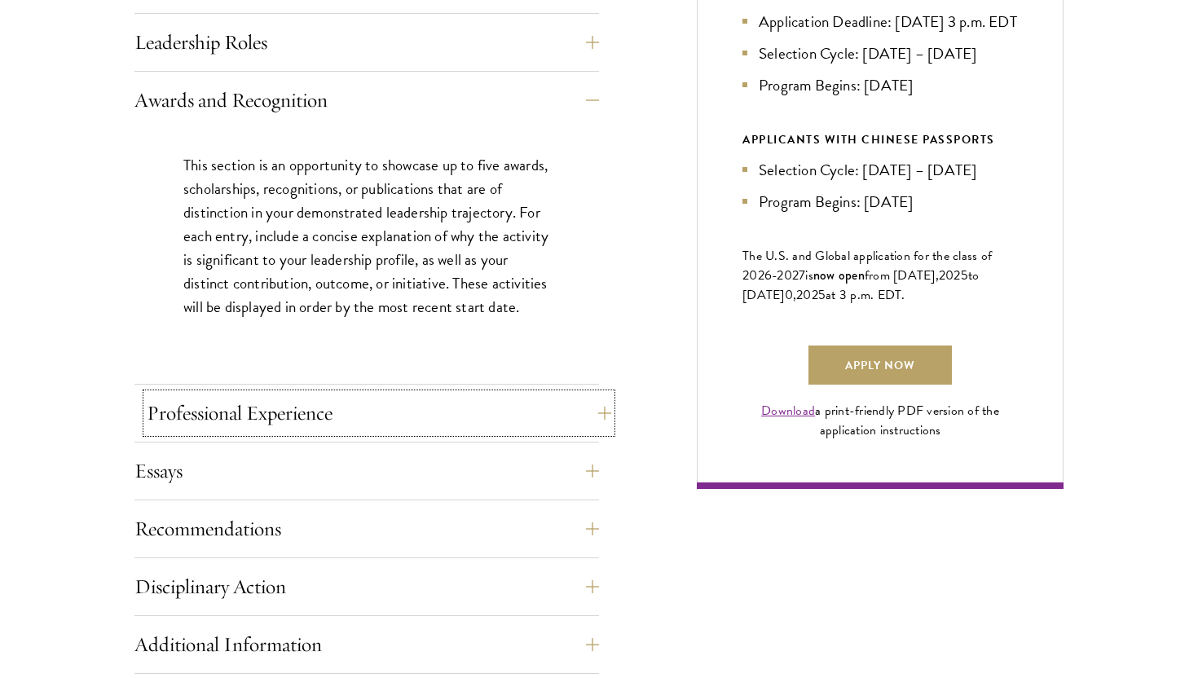
click at [377, 403] on button "Professional Experience" at bounding box center [379, 413] width 464 height 39
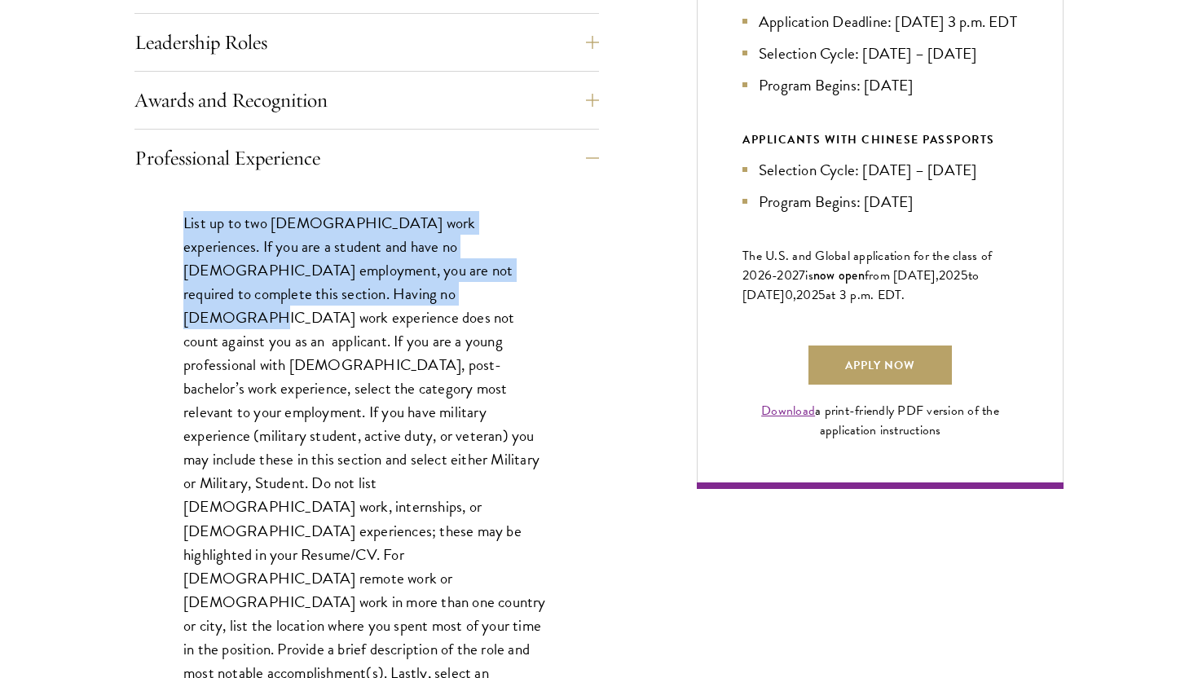
drag, startPoint x: 182, startPoint y: 215, endPoint x: 265, endPoint y: 284, distance: 108.2
click at [265, 284] on div "List up to two full-time work experiences. If you are a student and have no ful…" at bounding box center [366, 480] width 464 height 586
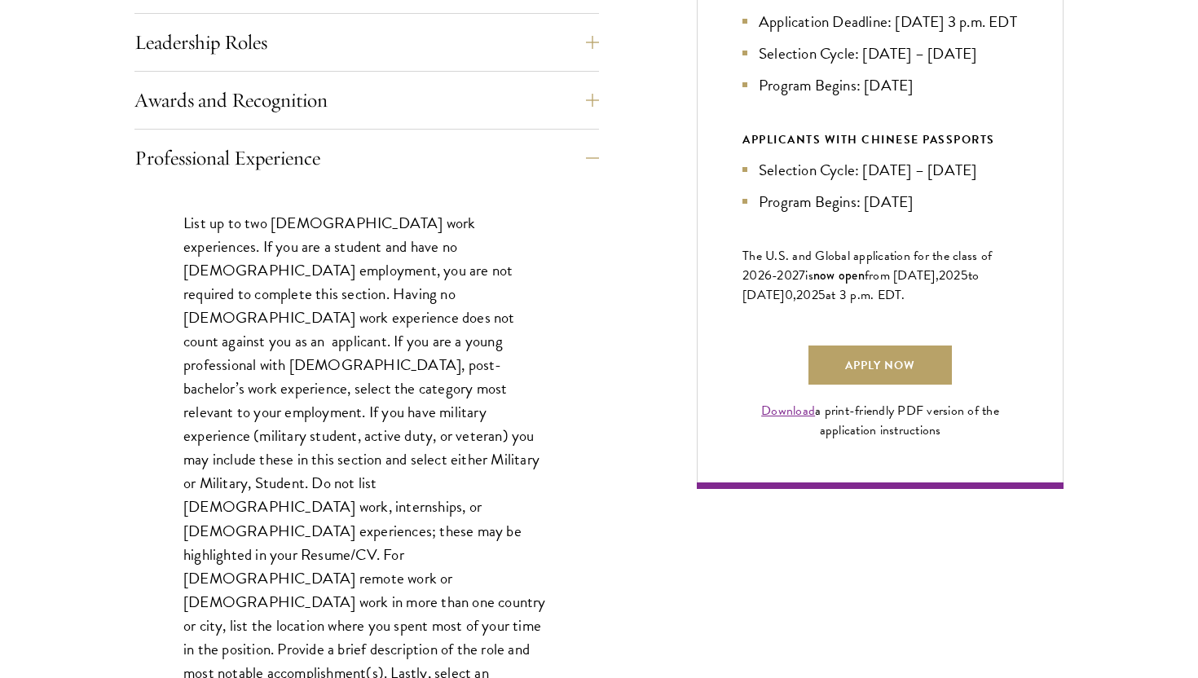
click at [274, 285] on p "List up to two full-time work experiences. If you are a student and have no ful…" at bounding box center [366, 471] width 367 height 521
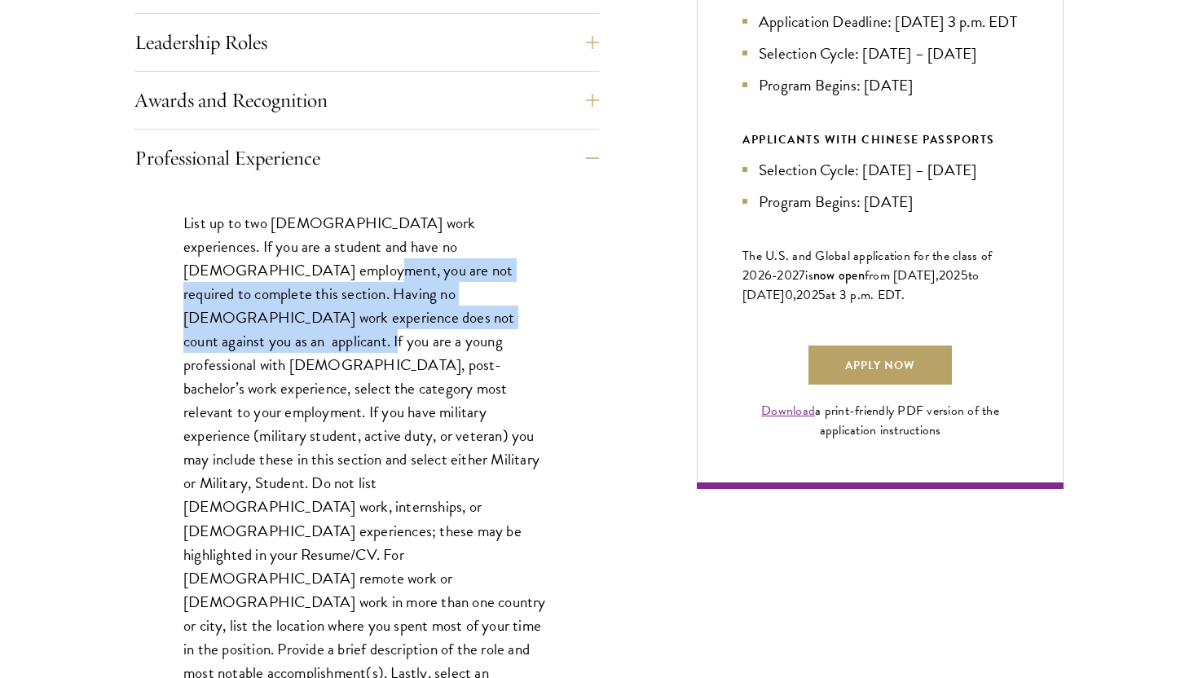
drag, startPoint x: 185, startPoint y: 269, endPoint x: 337, endPoint y: 313, distance: 158.6
click at [337, 313] on p "List up to two full-time work experiences. If you are a student and have no ful…" at bounding box center [366, 471] width 367 height 521
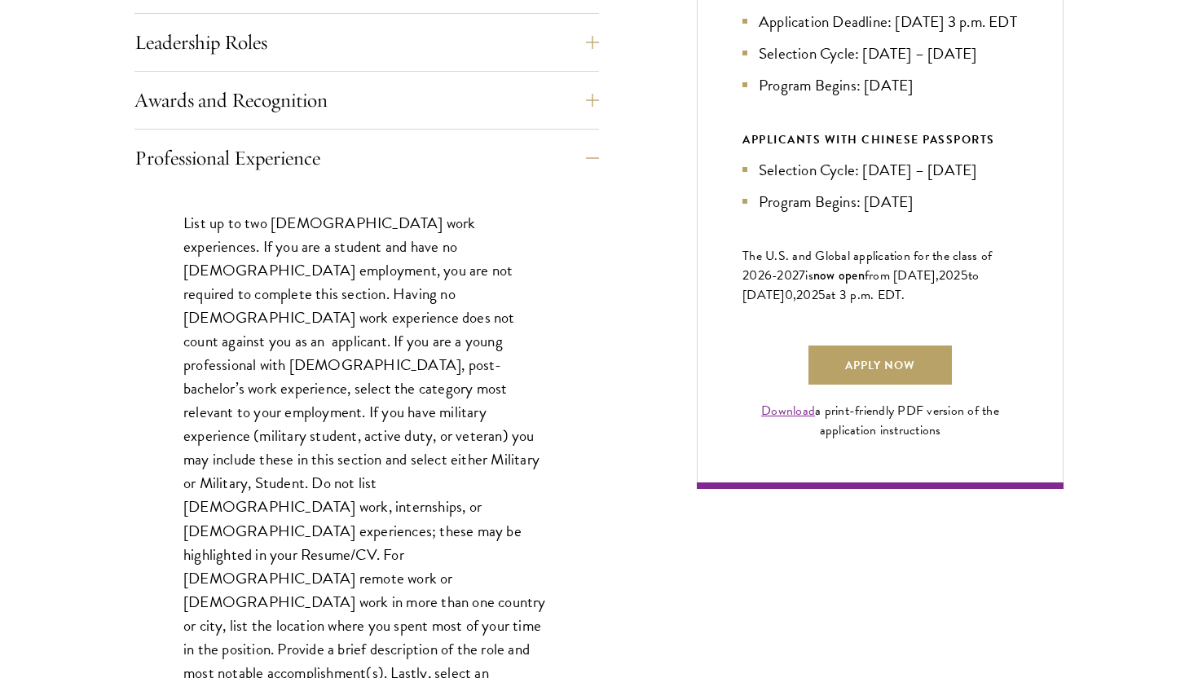
click at [353, 332] on p "List up to two full-time work experiences. If you are a student and have no ful…" at bounding box center [366, 471] width 367 height 521
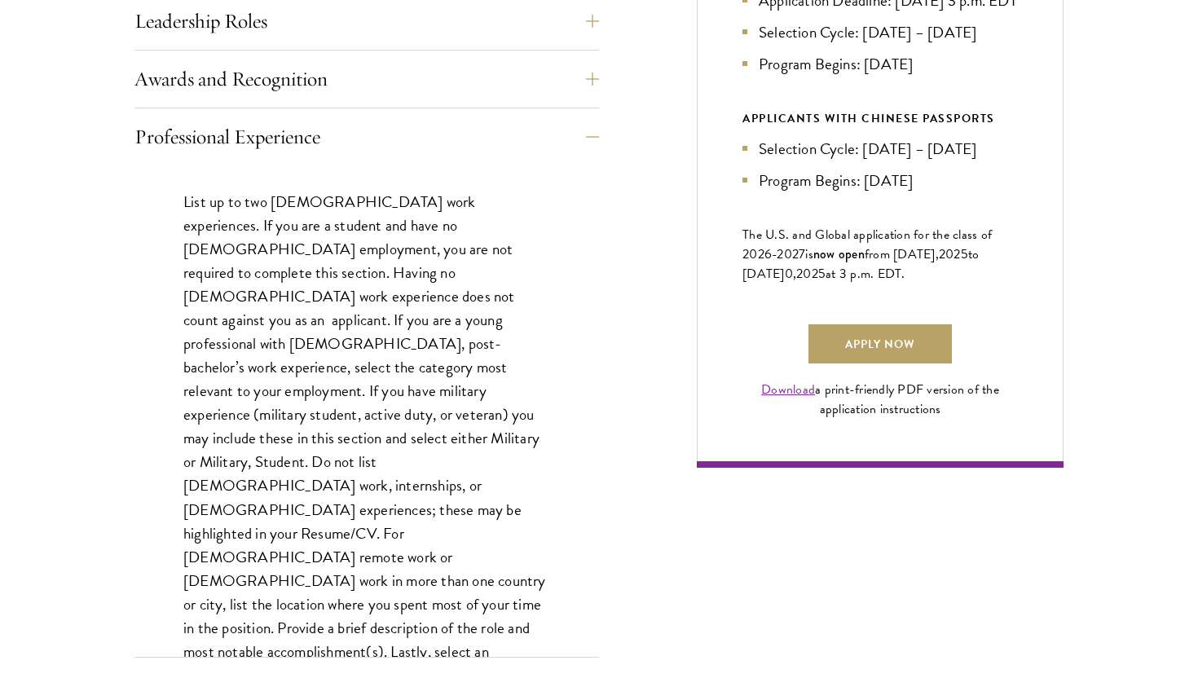
scroll to position [997, 0]
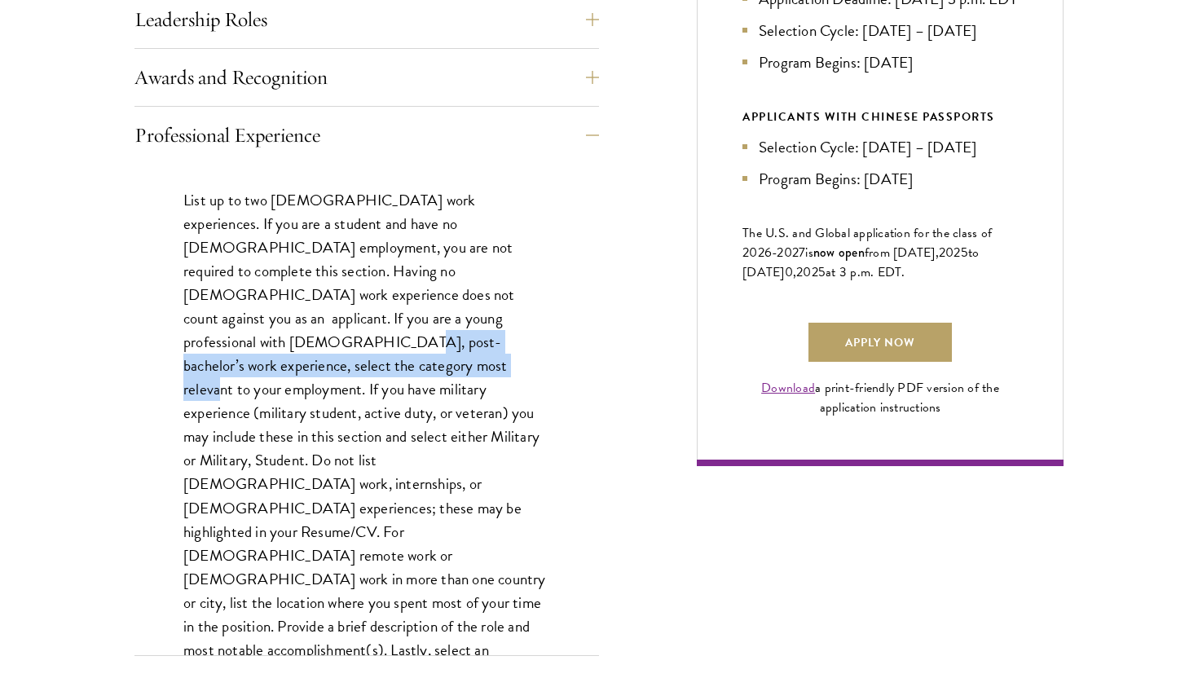
drag, startPoint x: 285, startPoint y: 315, endPoint x: 350, endPoint y: 351, distance: 73.7
click at [350, 351] on p "List up to two full-time work experiences. If you are a student and have no ful…" at bounding box center [366, 448] width 367 height 521
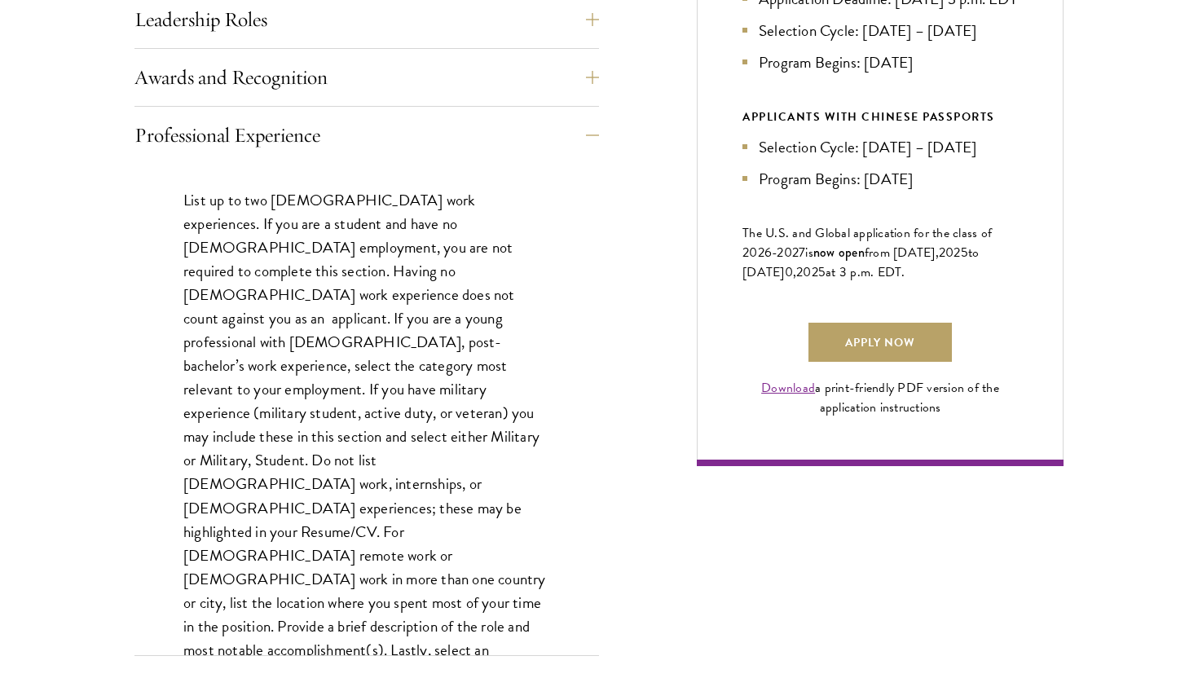
click at [352, 371] on p "List up to two full-time work experiences. If you are a student and have no ful…" at bounding box center [366, 448] width 367 height 521
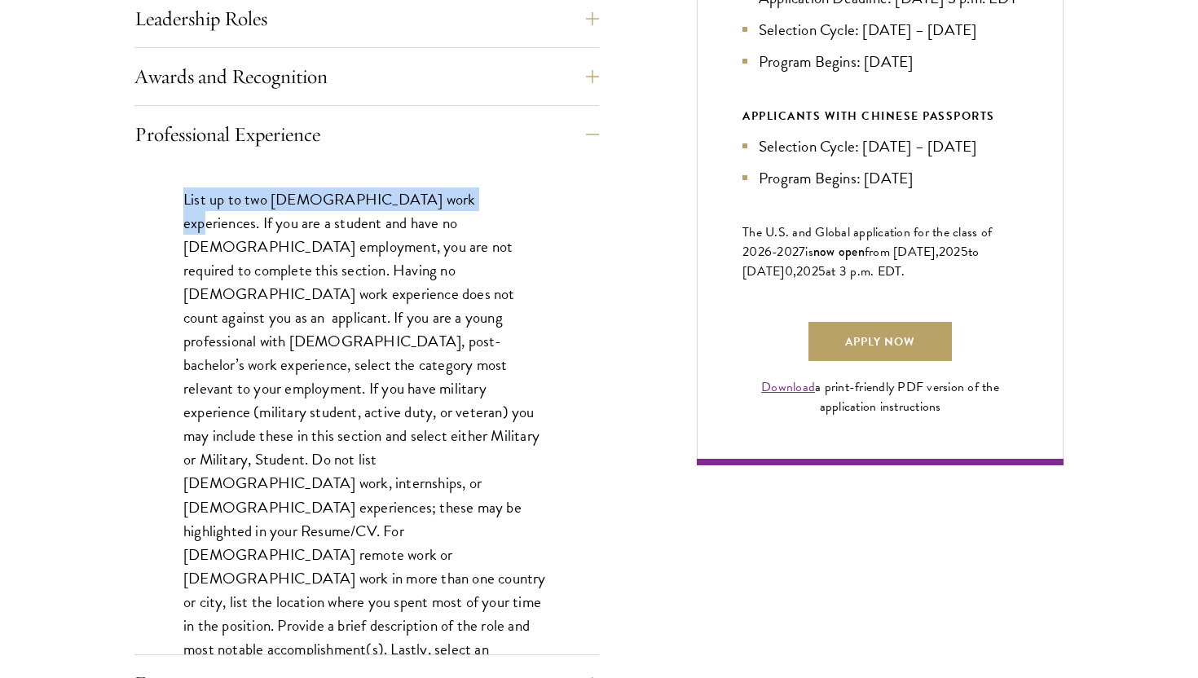
drag, startPoint x: 181, startPoint y: 198, endPoint x: 439, endPoint y: 200, distance: 258.3
click at [439, 200] on div "List up to two full-time work experiences. If you are a student and have no ful…" at bounding box center [366, 456] width 464 height 586
copy p "List up to two full-time work experiences."
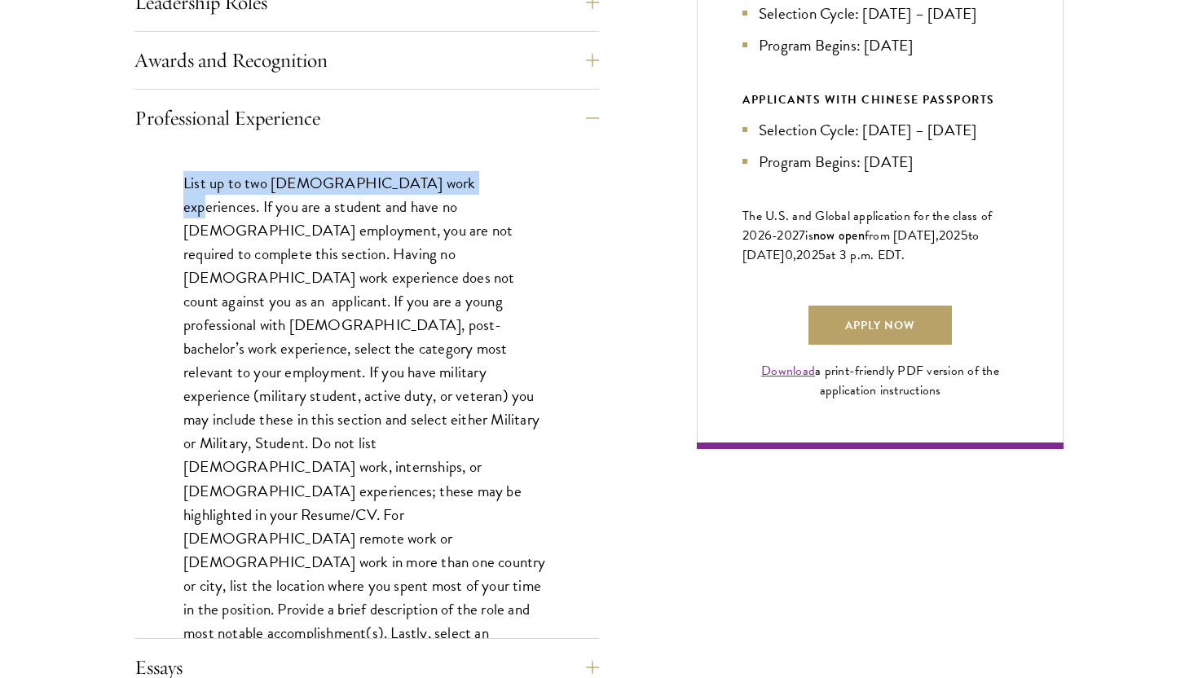
scroll to position [1019, 0]
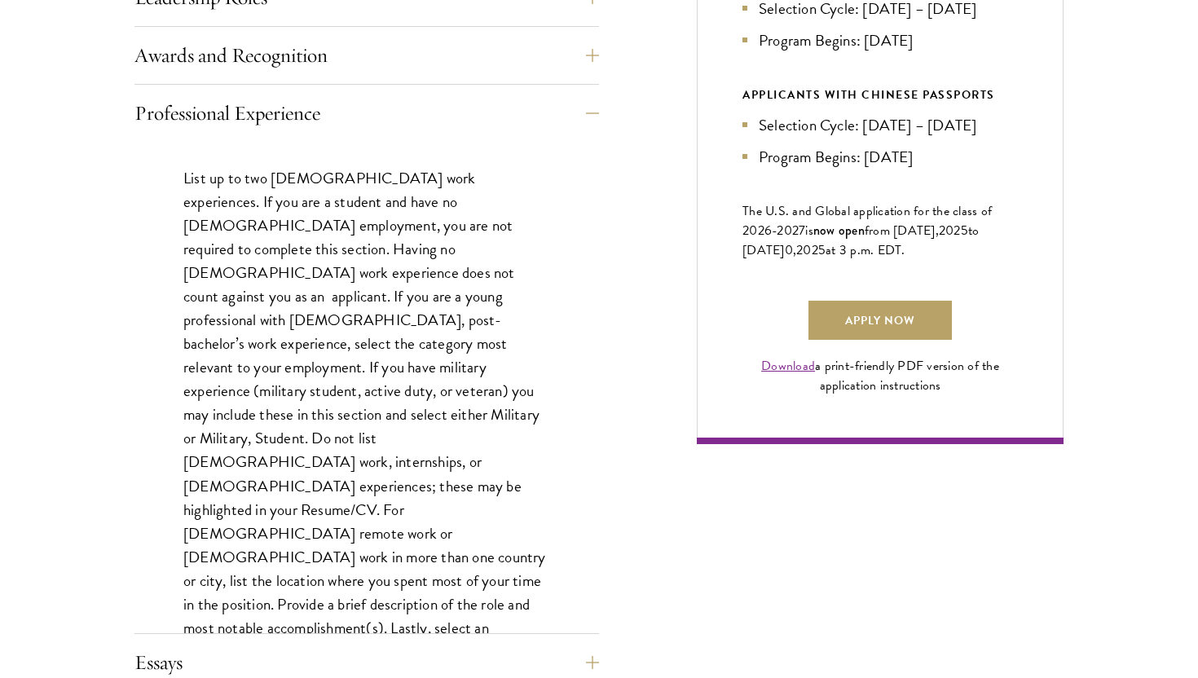
click at [516, 352] on p "List up to two full-time work experiences. If you are a student and have no ful…" at bounding box center [366, 426] width 367 height 521
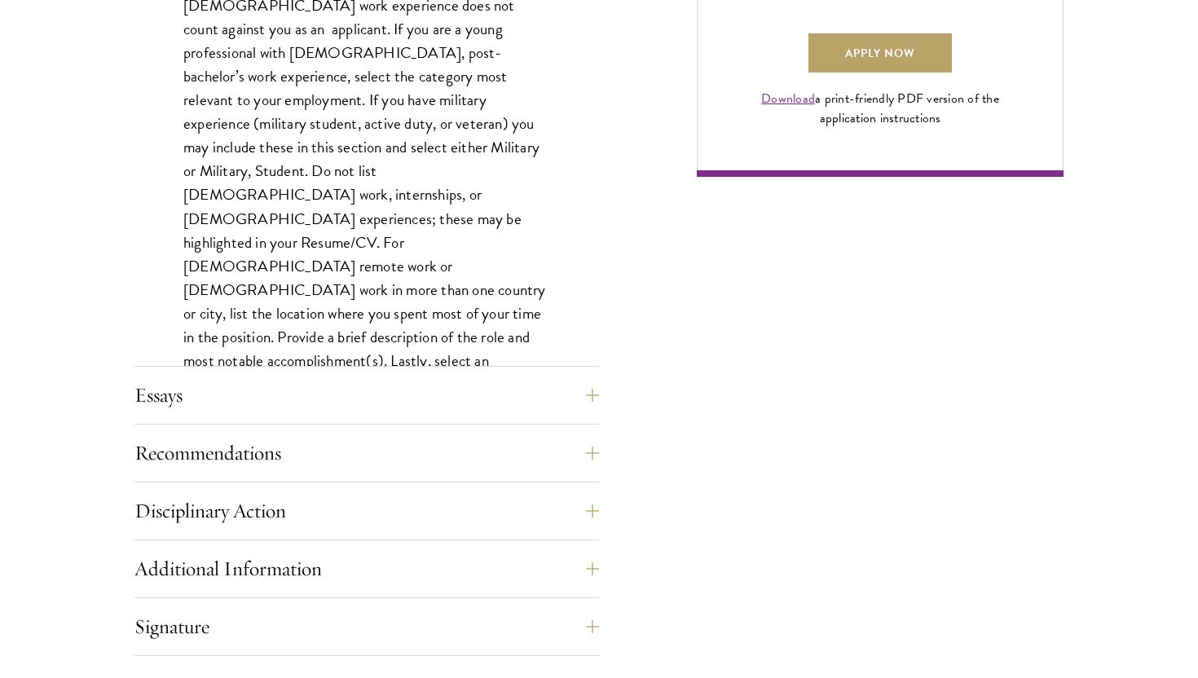
scroll to position [1358, 0]
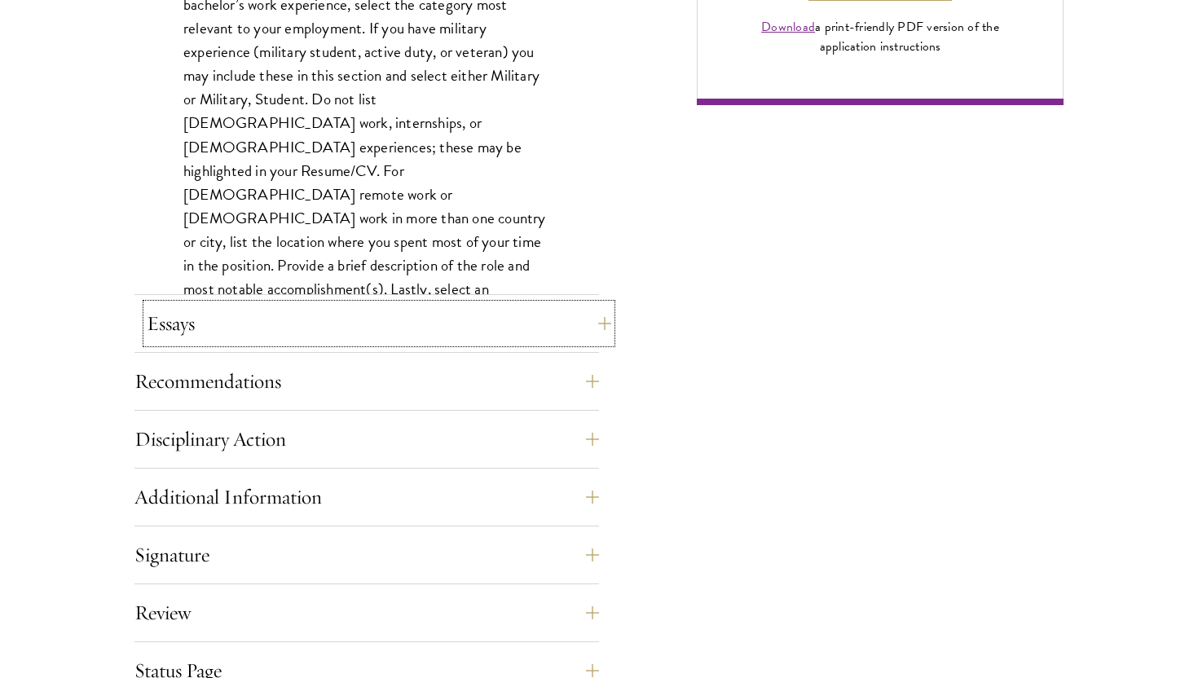
click at [496, 308] on button "Essays" at bounding box center [379, 323] width 464 height 39
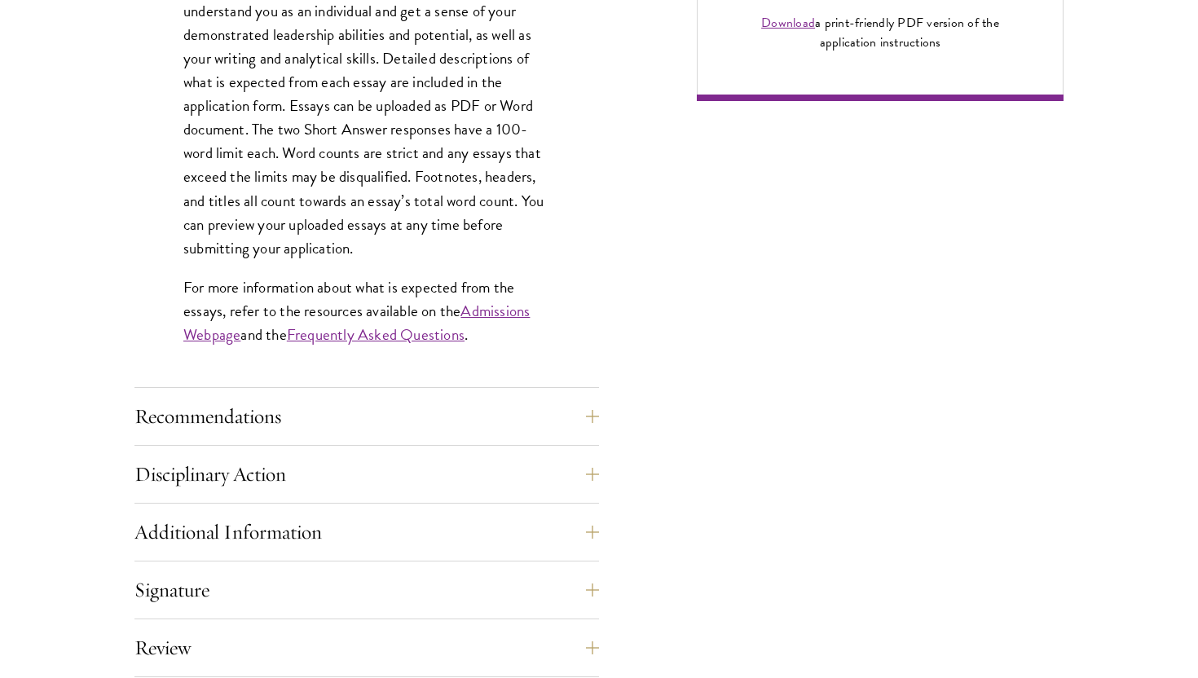
scroll to position [1363, 0]
click at [491, 405] on button "Recommendations" at bounding box center [379, 415] width 464 height 39
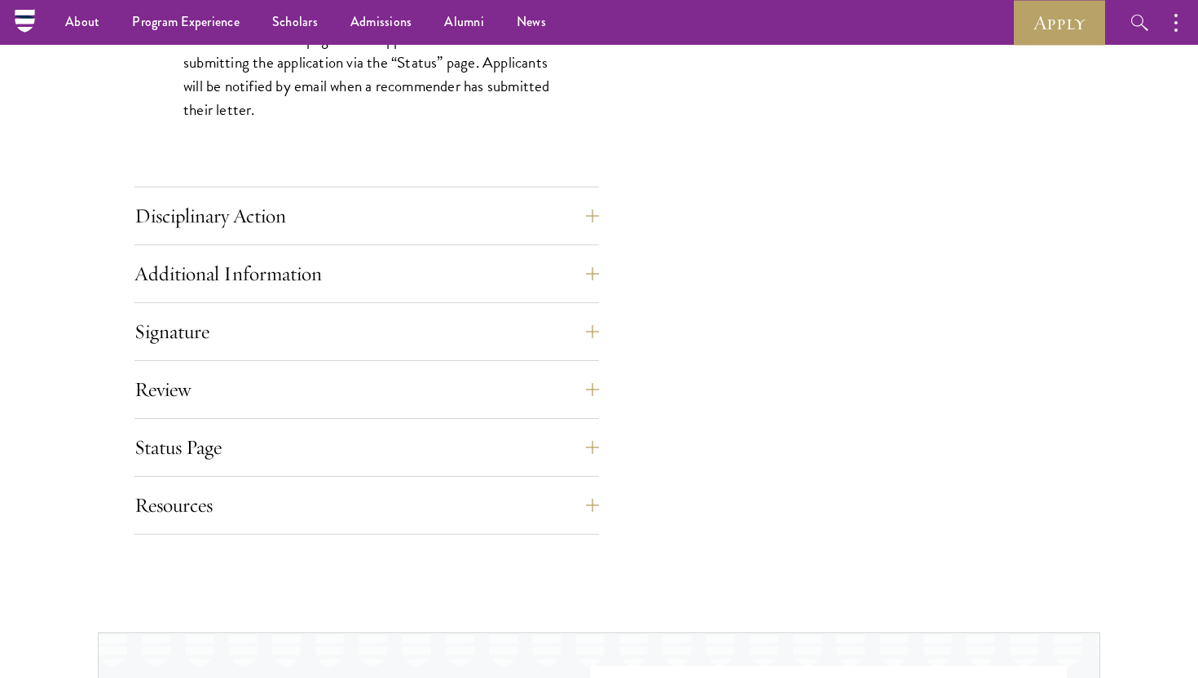
scroll to position [2391, 0]
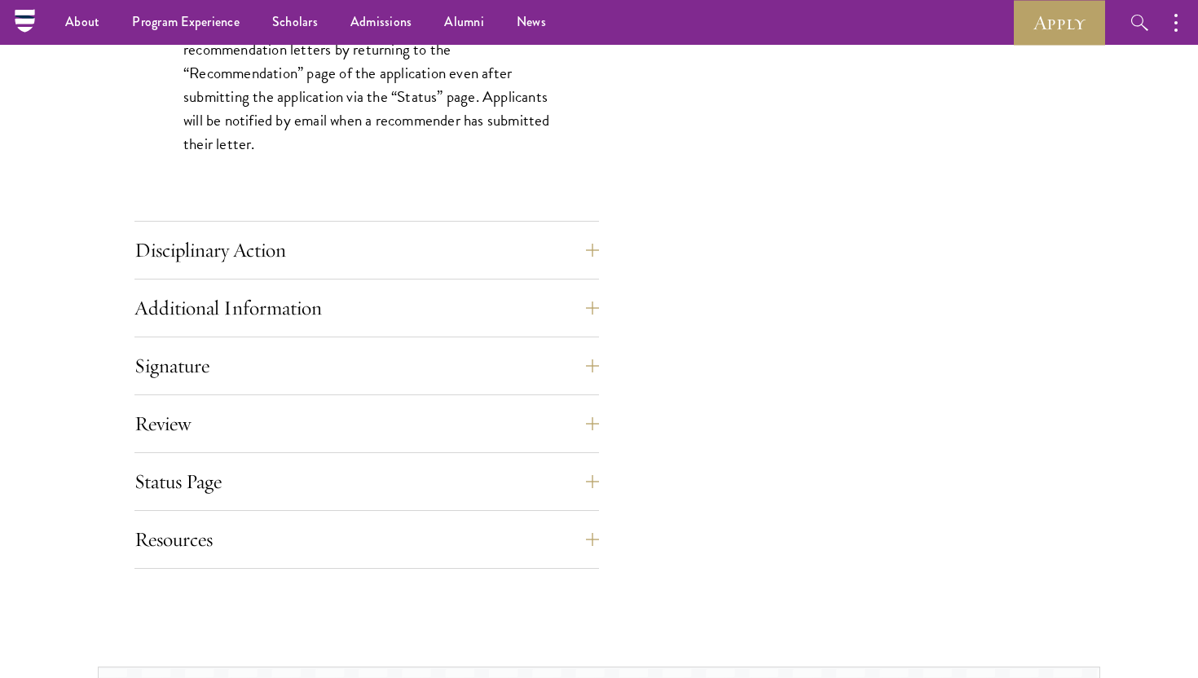
click at [464, 253] on button "Disciplinary Action" at bounding box center [379, 250] width 464 height 39
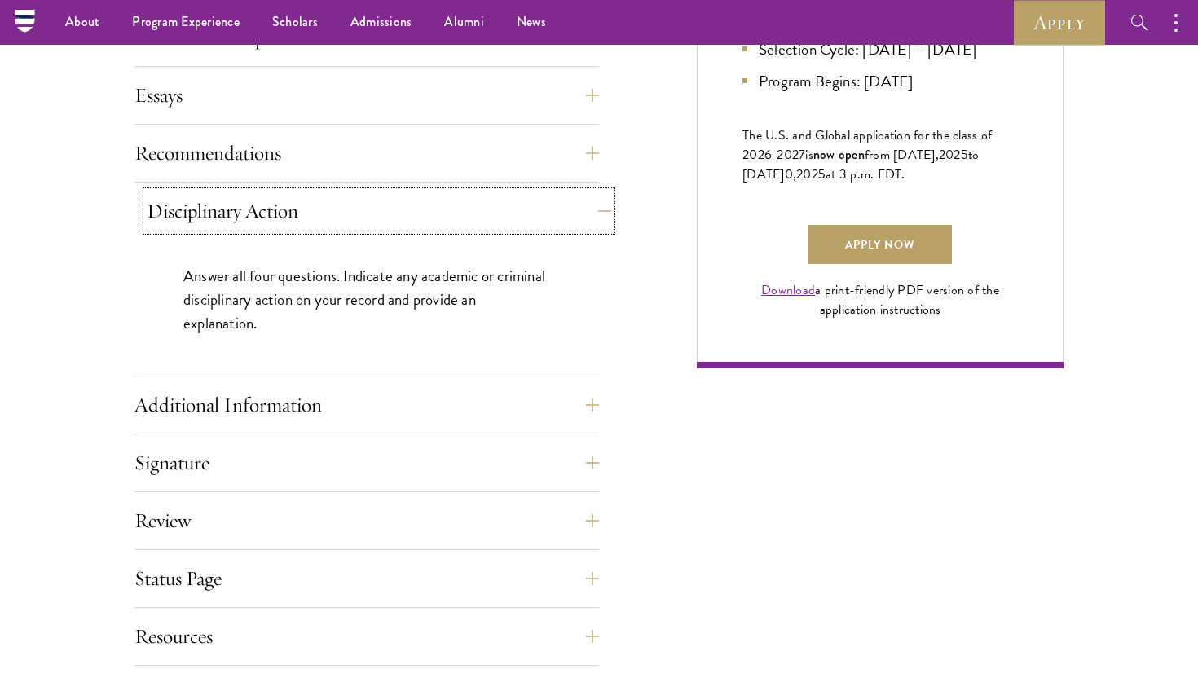
scroll to position [1050, 0]
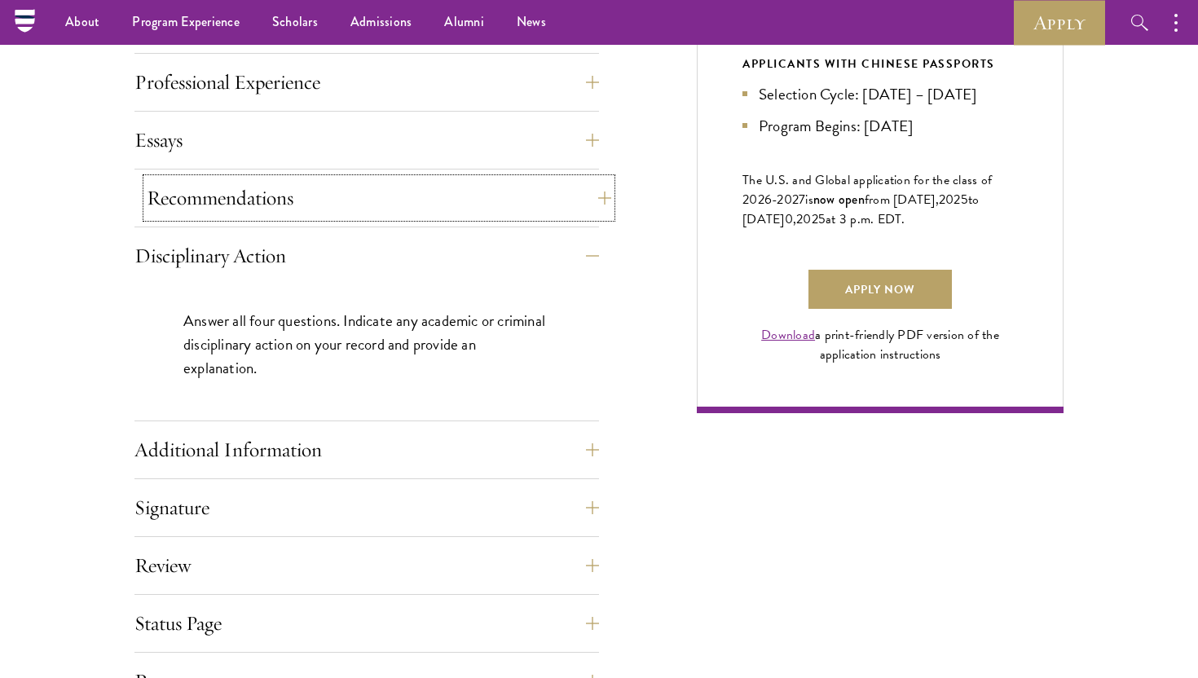
click at [431, 190] on button "Recommendations" at bounding box center [379, 197] width 464 height 39
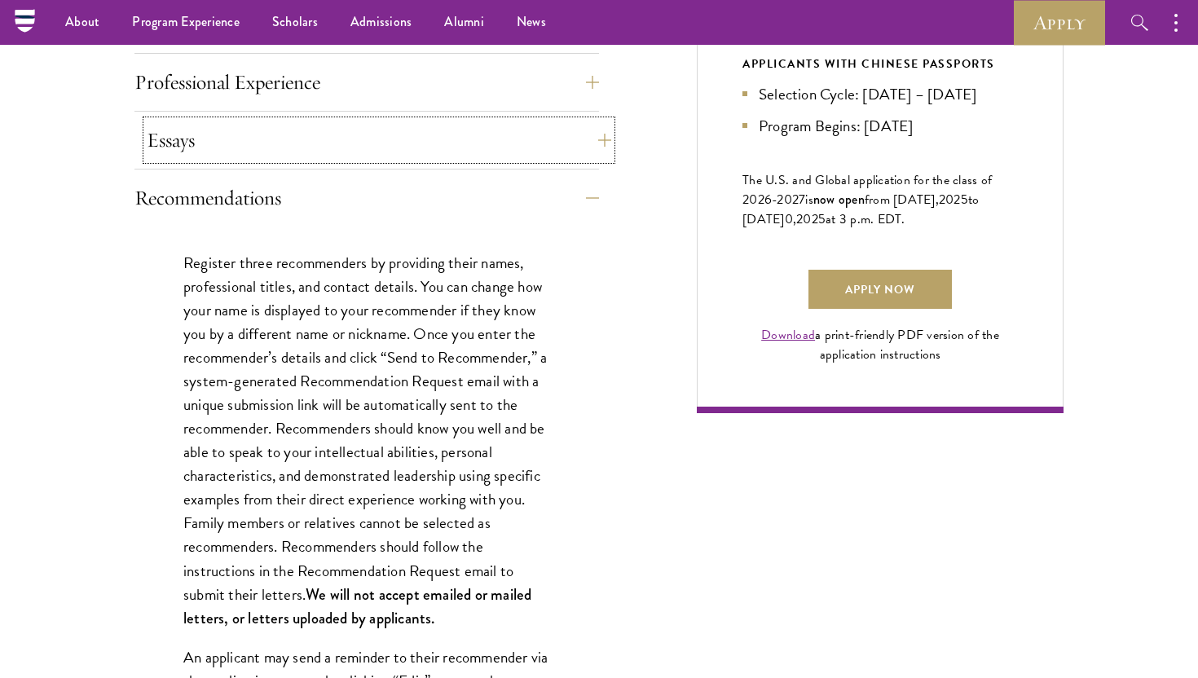
click at [403, 137] on button "Essays" at bounding box center [379, 140] width 464 height 39
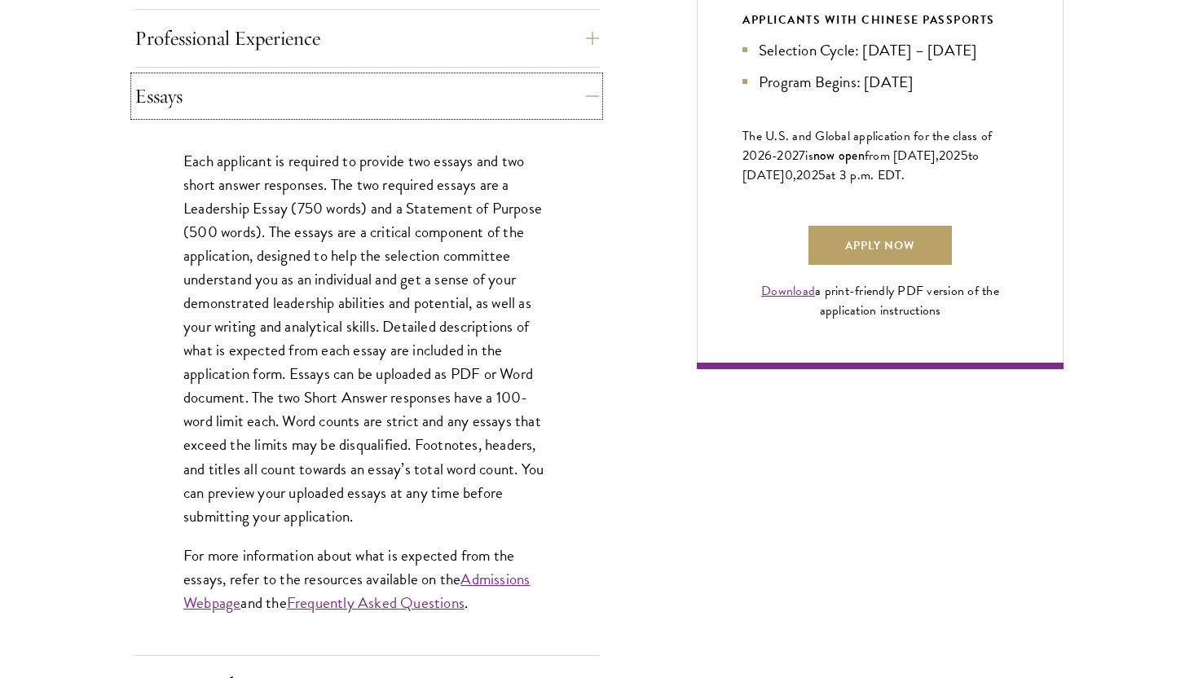
scroll to position [1095, 0]
drag, startPoint x: 286, startPoint y: 211, endPoint x: 258, endPoint y: 211, distance: 27.7
click at [258, 211] on p "Each applicant is required to provide two essays and two short answer responses…" at bounding box center [366, 337] width 367 height 379
drag, startPoint x: 280, startPoint y: 230, endPoint x: 297, endPoint y: 251, distance: 26.7
click at [297, 251] on p "Each applicant is required to provide two essays and two short answer responses…" at bounding box center [366, 337] width 367 height 379
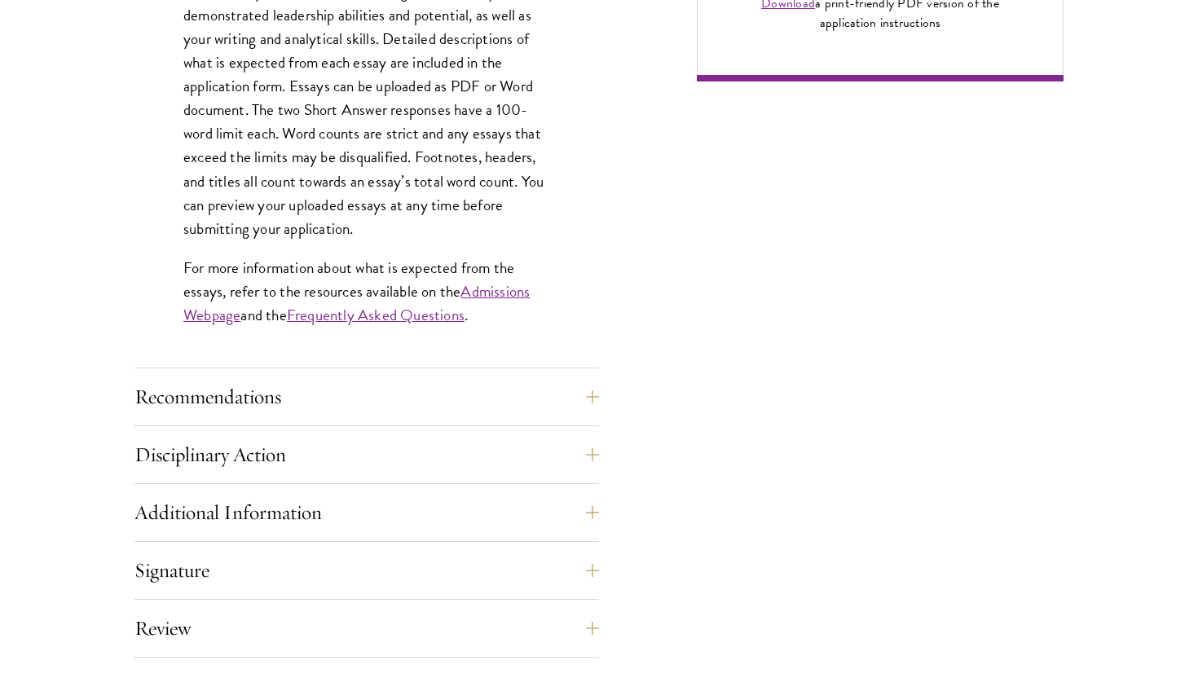
scroll to position [1448, 0]
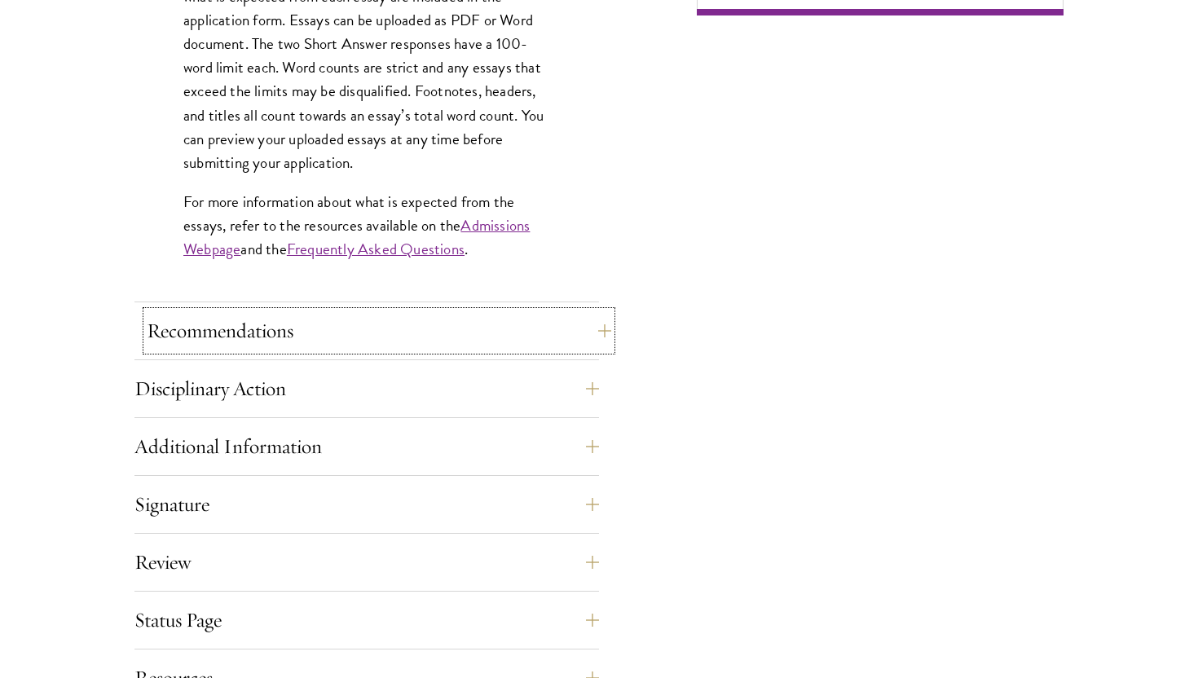
click at [277, 325] on button "Recommendations" at bounding box center [379, 330] width 464 height 39
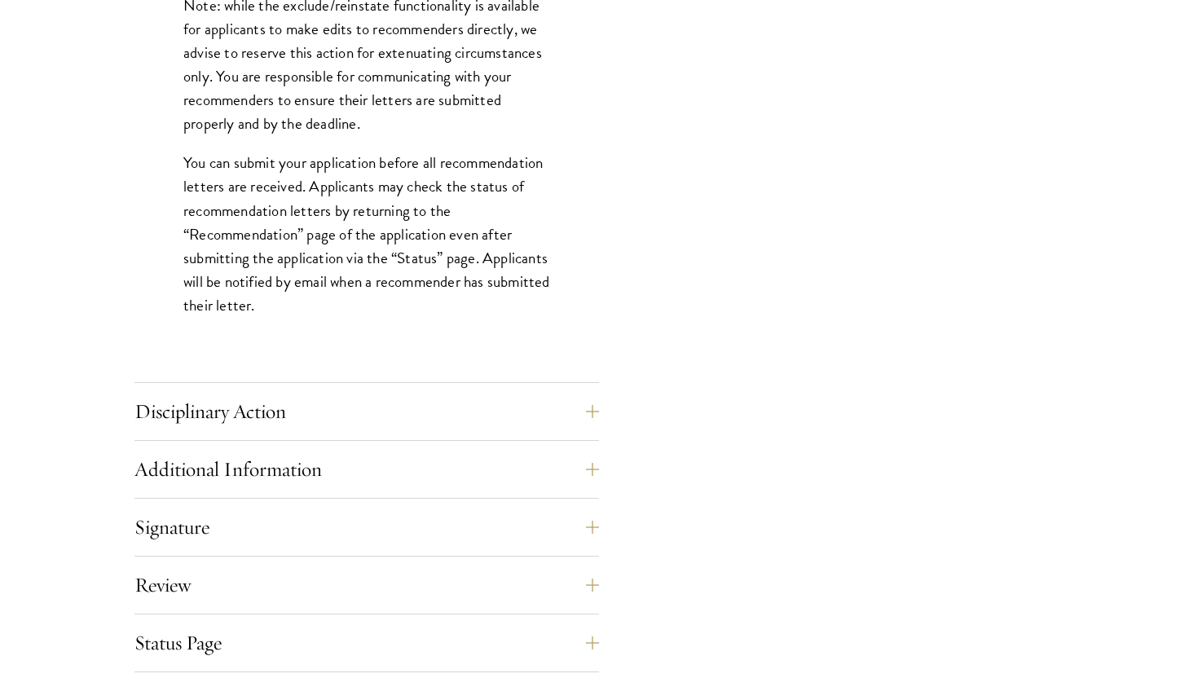
scroll to position [2255, 0]
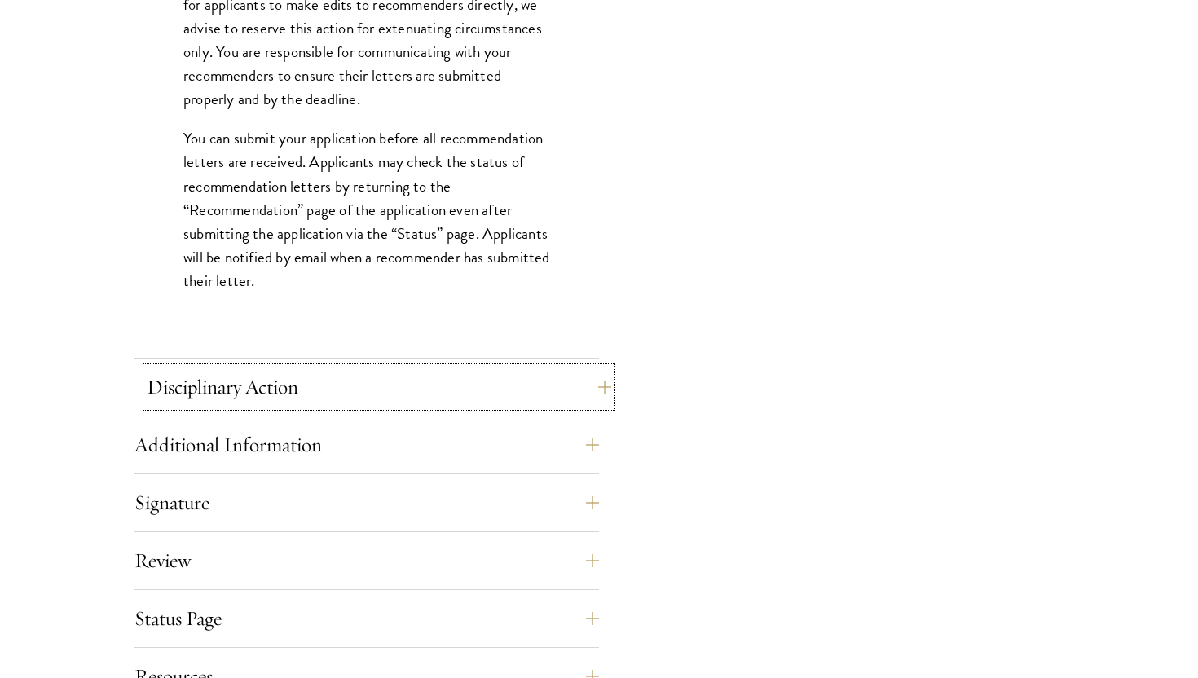
click at [255, 387] on button "Disciplinary Action" at bounding box center [379, 386] width 464 height 39
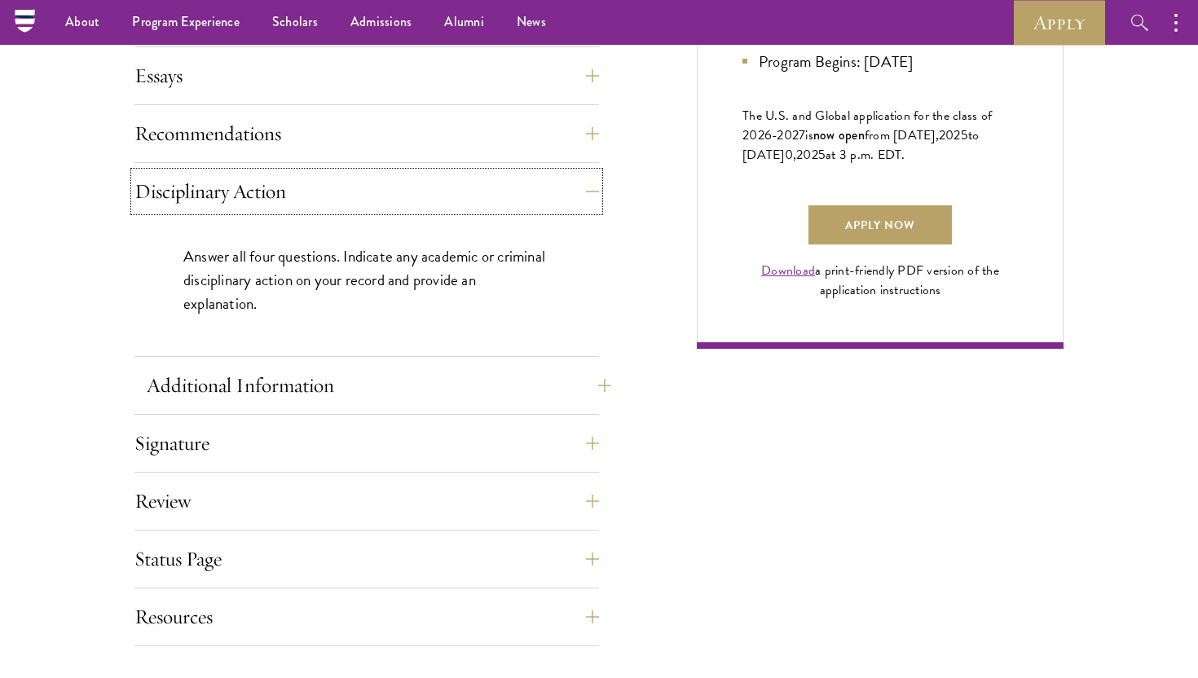
scroll to position [1102, 0]
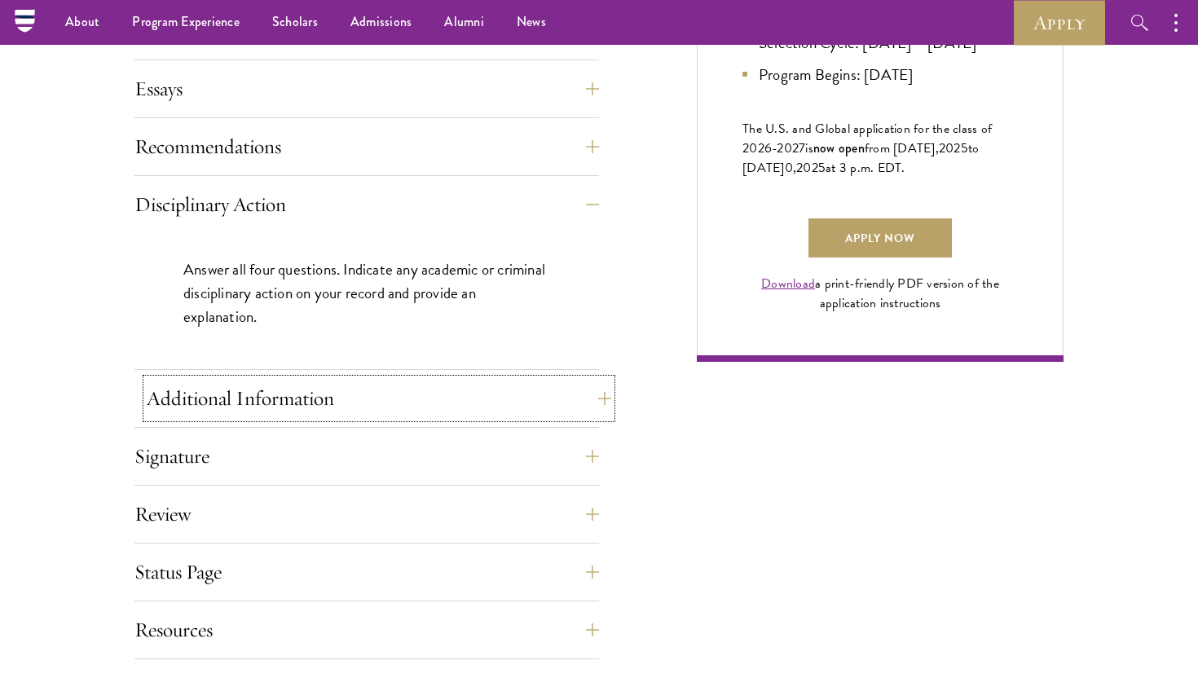
click at [249, 386] on button "Additional Information" at bounding box center [379, 398] width 464 height 39
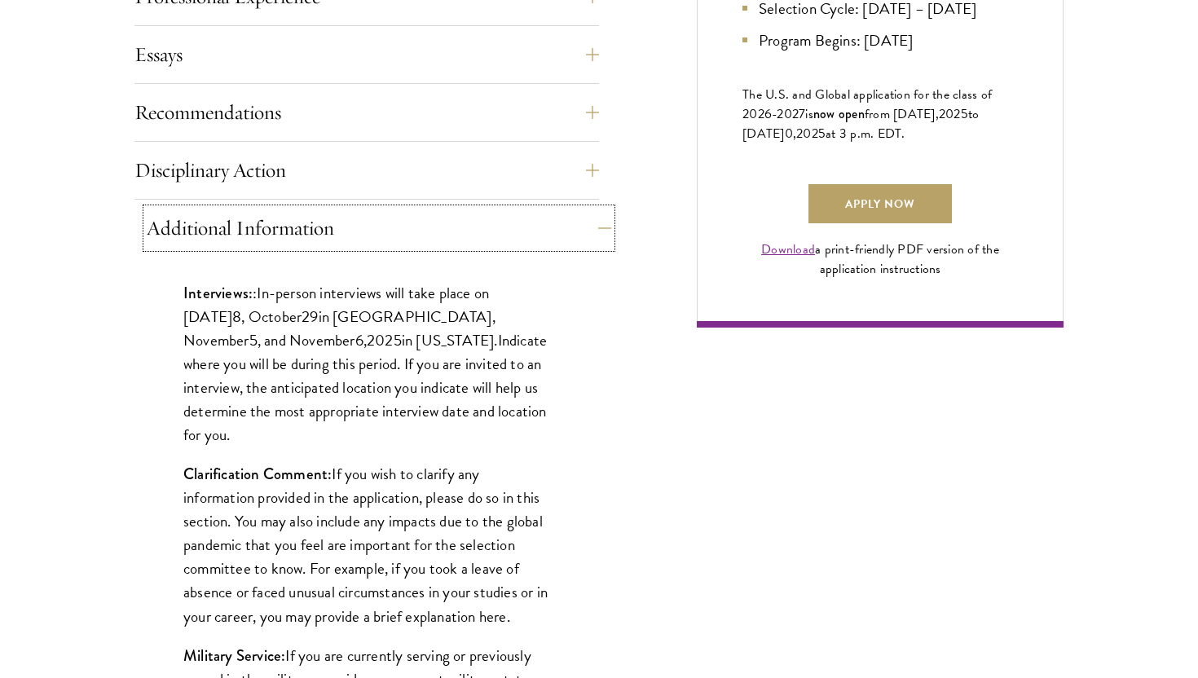
scroll to position [1138, 0]
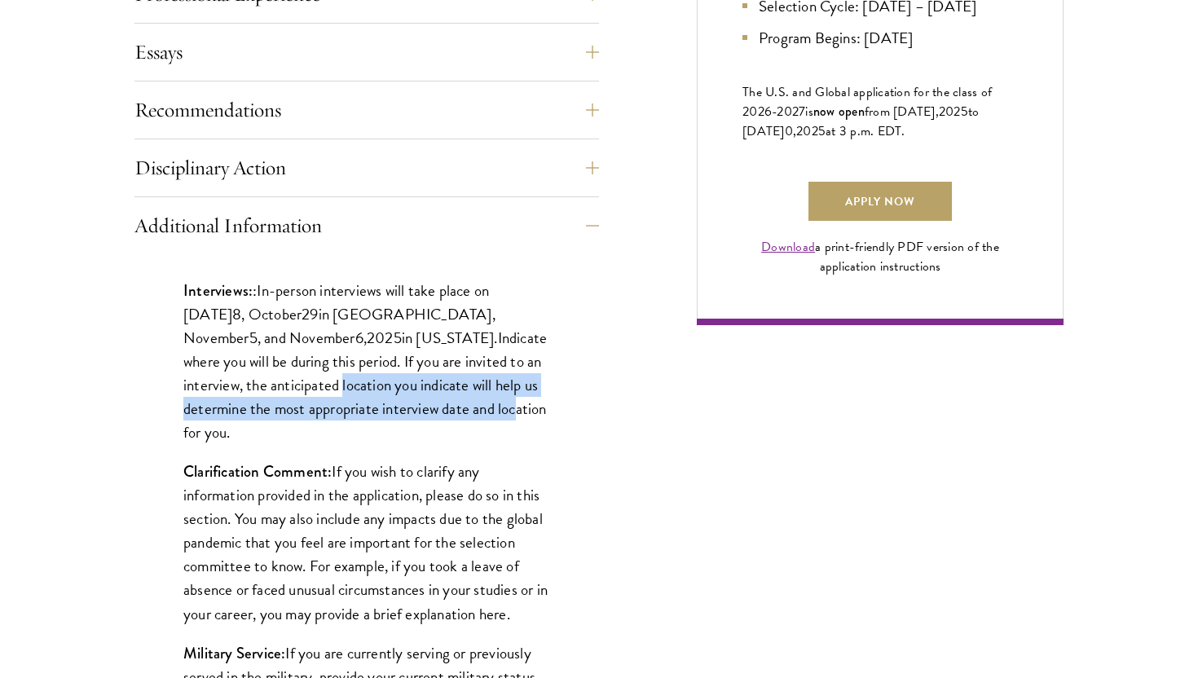
drag, startPoint x: 249, startPoint y: 390, endPoint x: 416, endPoint y: 402, distance: 166.6
click at [416, 402] on p "Interviews: : In-person interviews will take place on October 2 8 , October 29 …" at bounding box center [366, 361] width 367 height 165
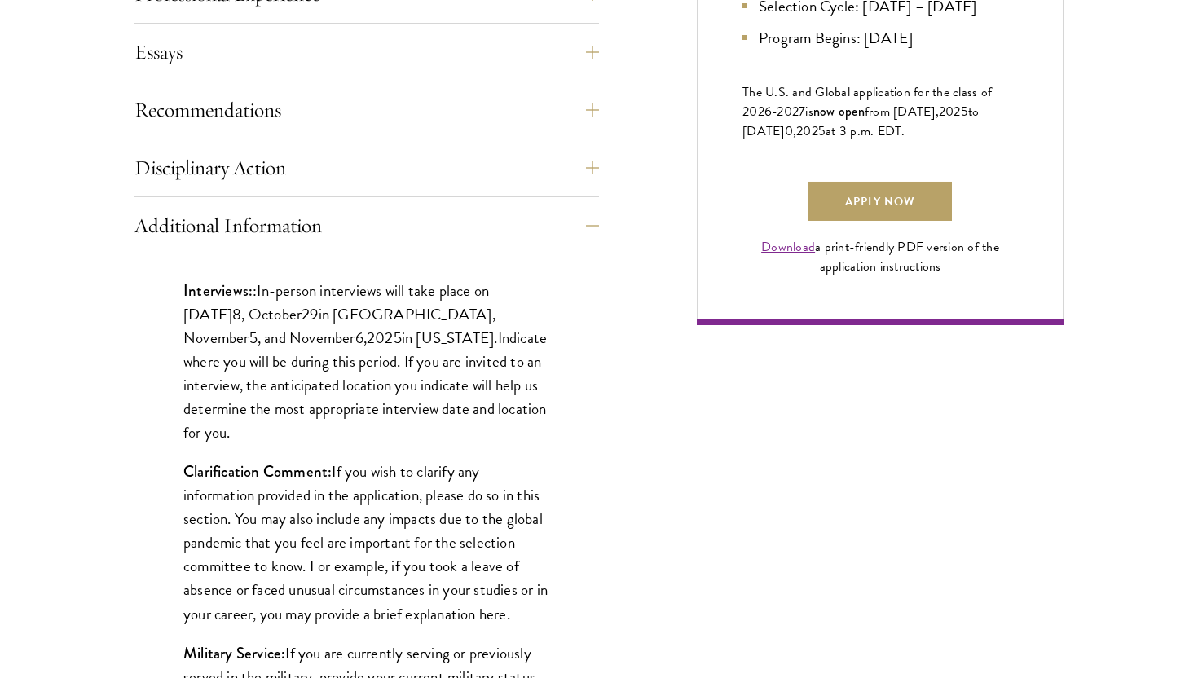
click at [427, 404] on p "Interviews: : In-person interviews will take place on October 2 8 , October 29 …" at bounding box center [366, 361] width 367 height 165
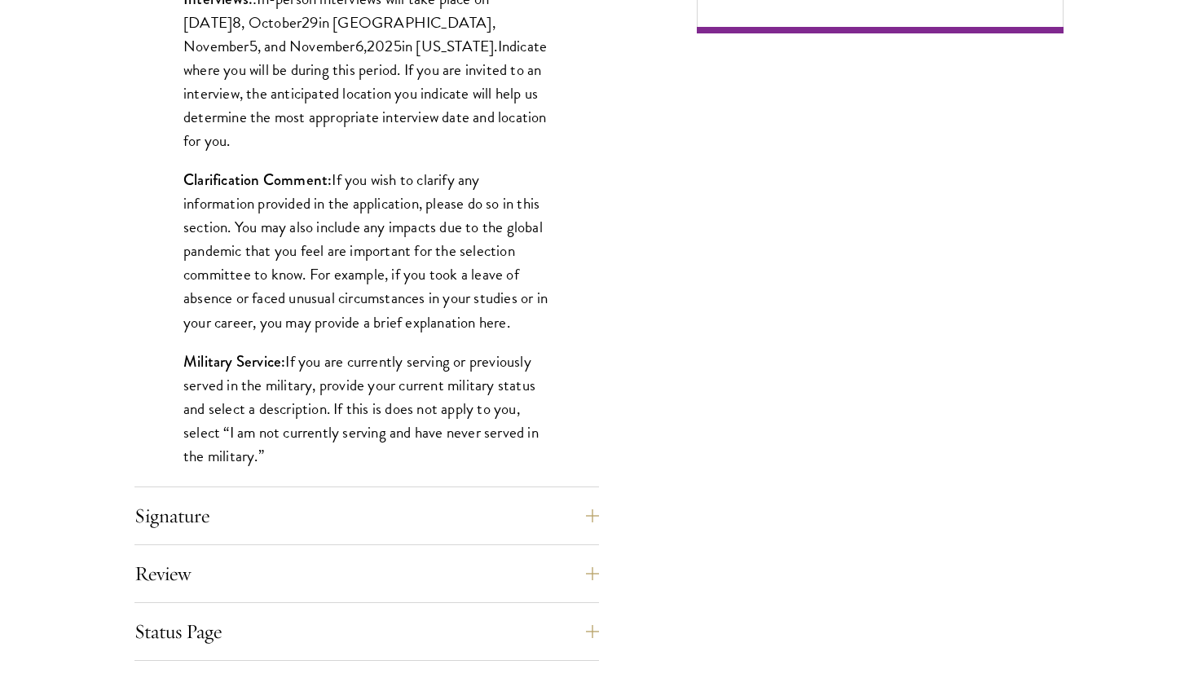
scroll to position [1489, 0]
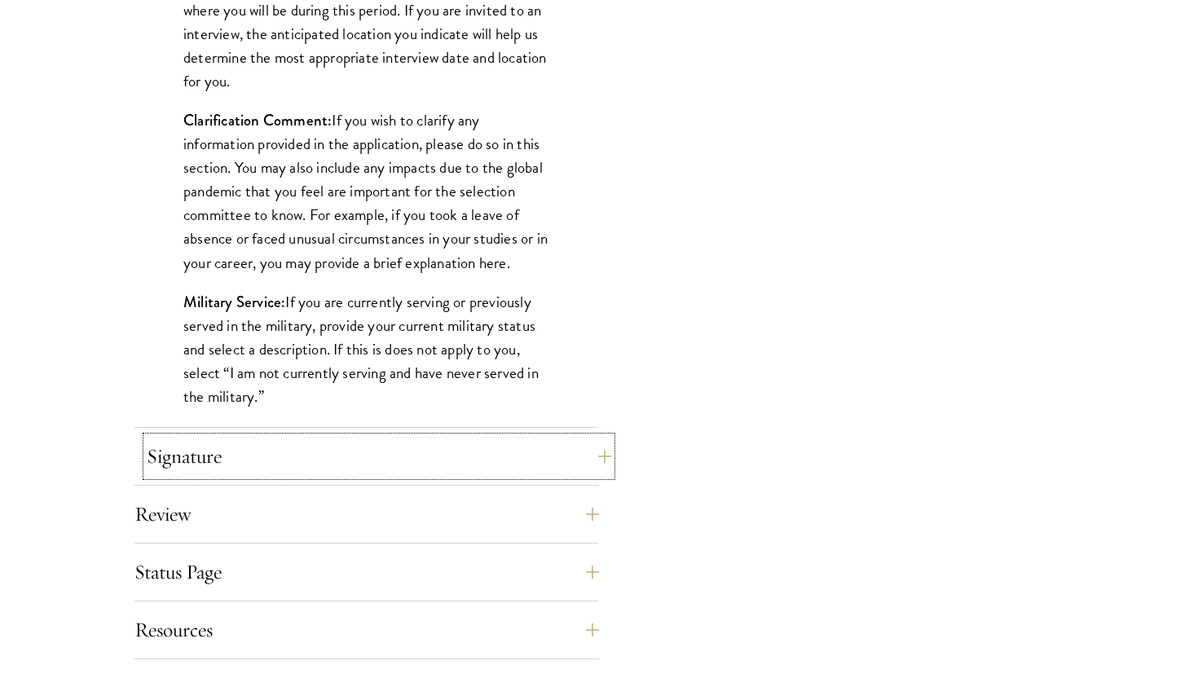
click at [331, 443] on button "Signature" at bounding box center [379, 456] width 464 height 39
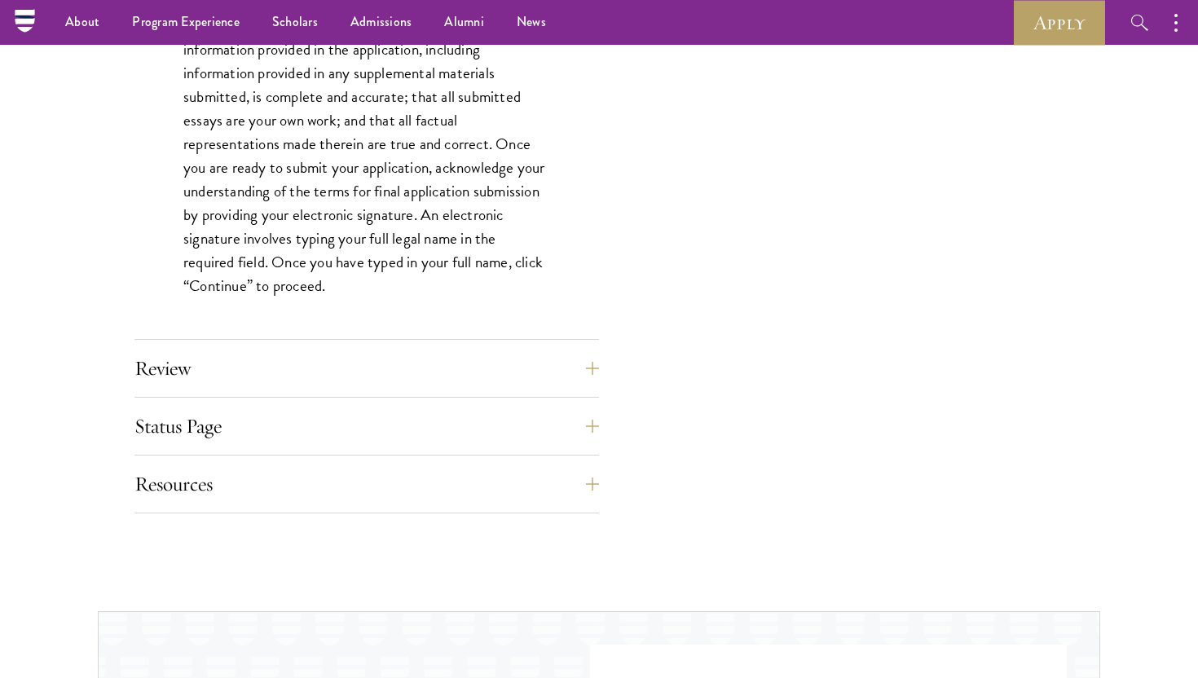
scroll to position [1433, 0]
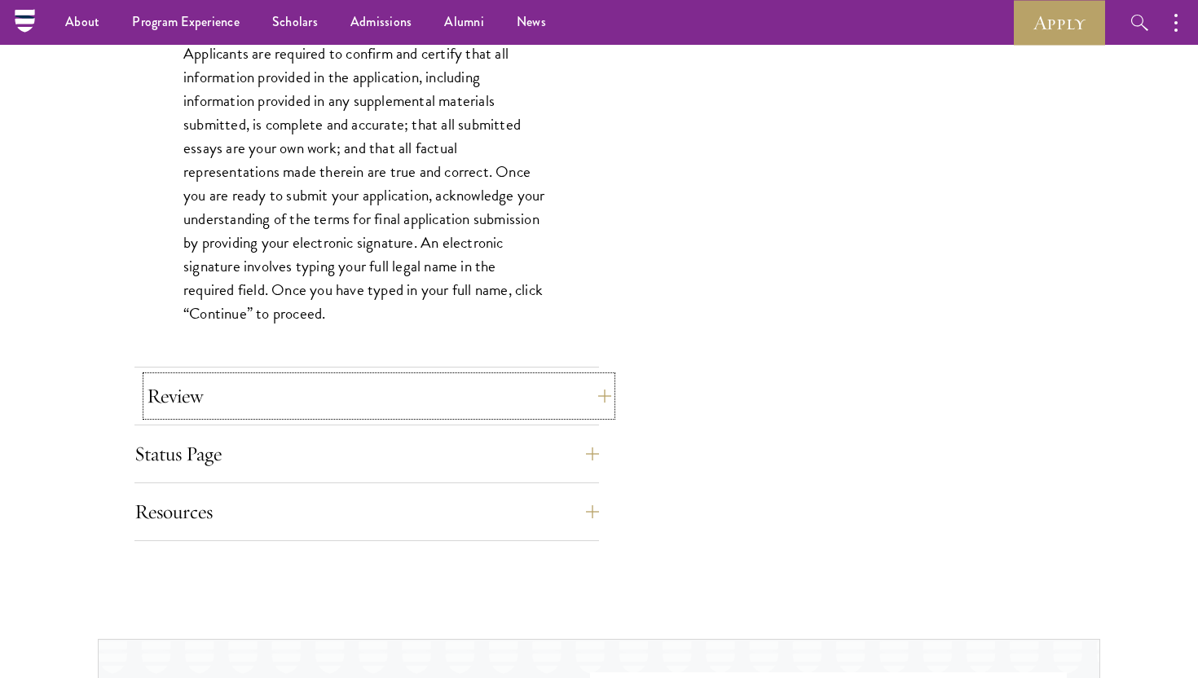
click at [337, 401] on button "Review" at bounding box center [379, 395] width 464 height 39
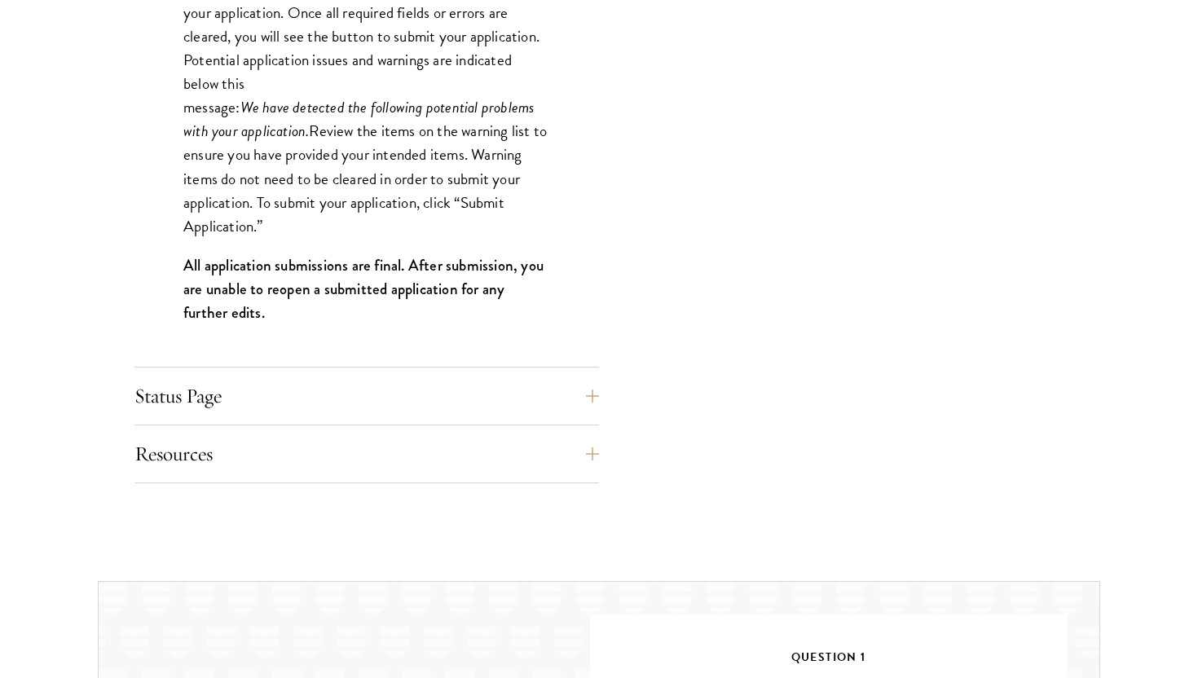
scroll to position [1708, 0]
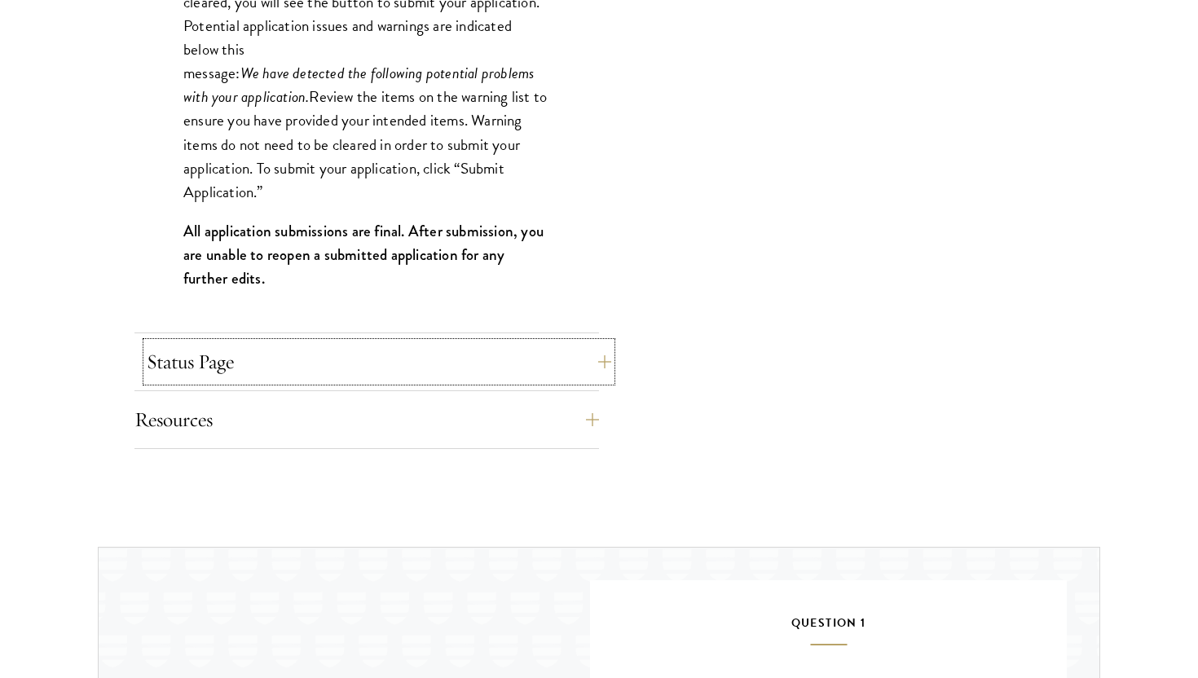
click at [323, 366] on button "Status Page" at bounding box center [379, 361] width 464 height 39
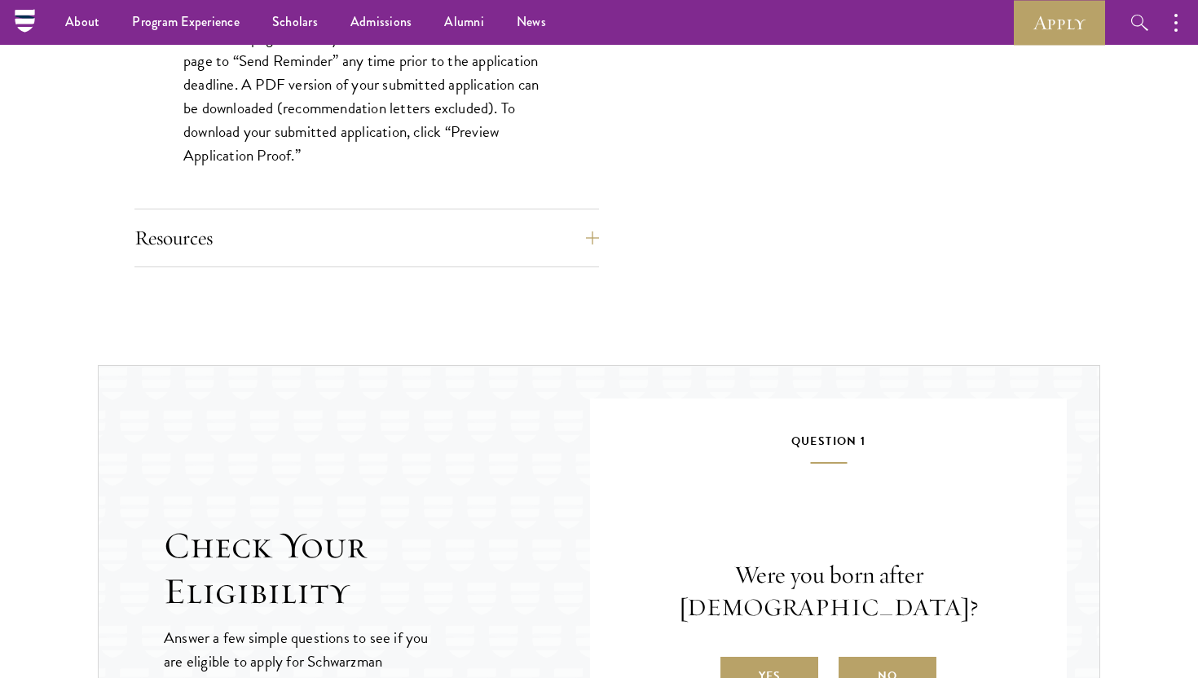
scroll to position [1652, 0]
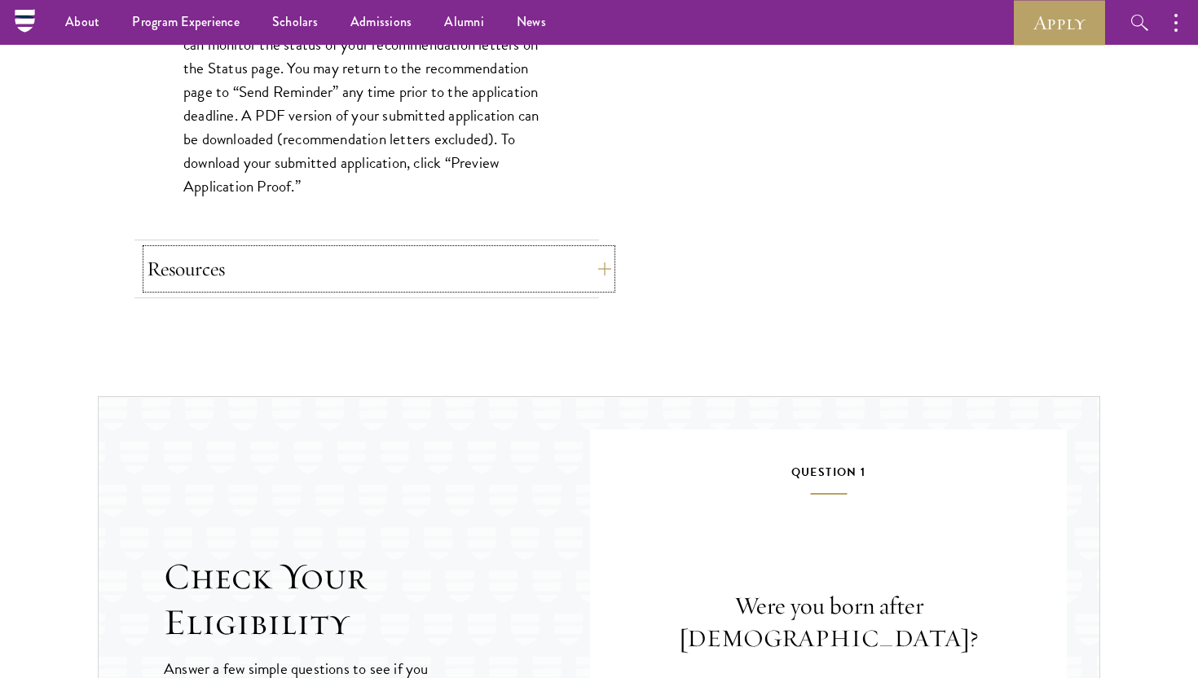
click at [317, 284] on button "Resources" at bounding box center [379, 268] width 464 height 39
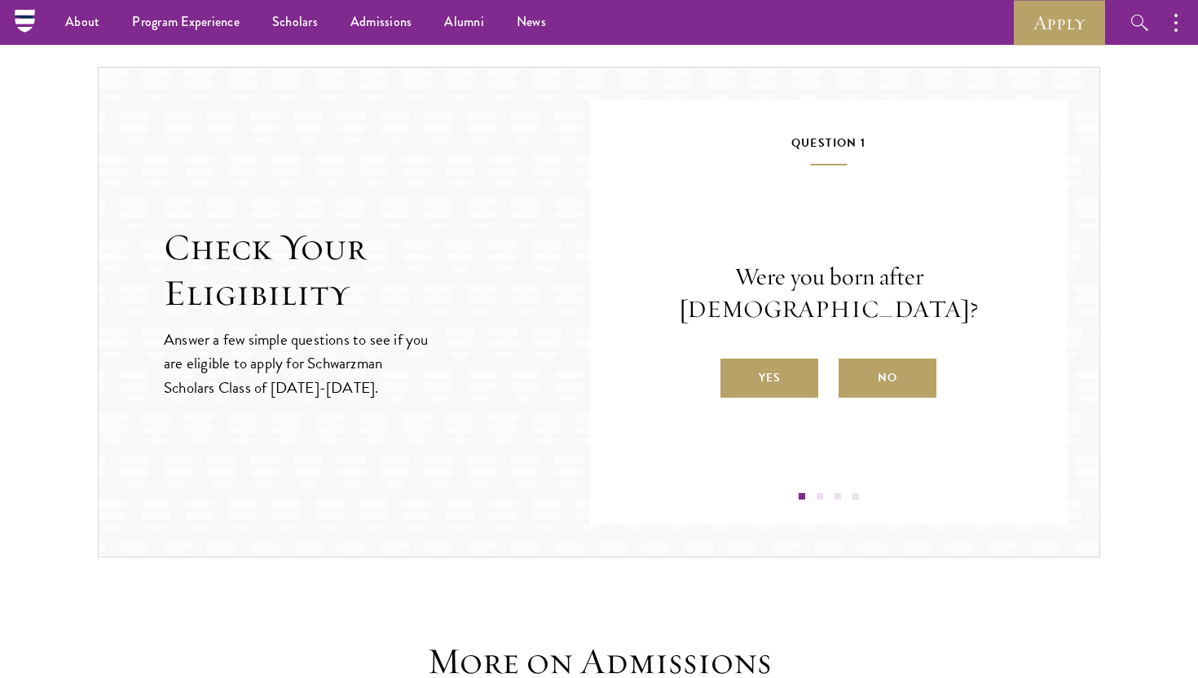
scroll to position [1859, 0]
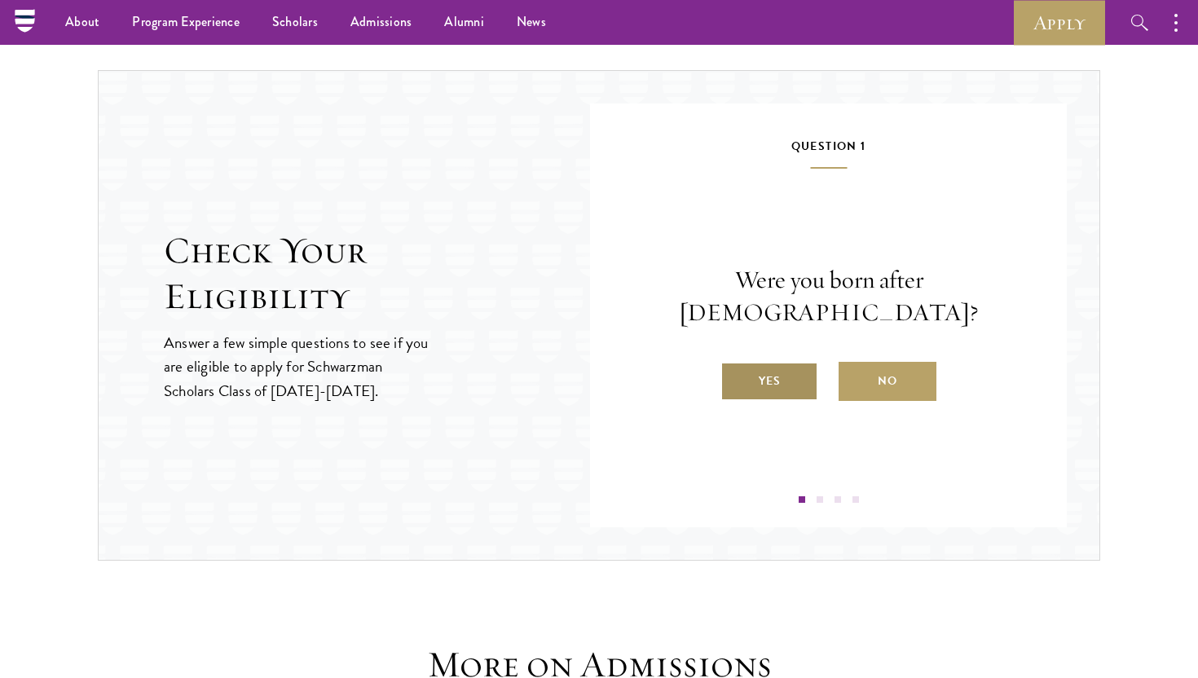
click at [764, 362] on label "Yes" at bounding box center [769, 381] width 98 height 39
click at [735, 363] on input "Yes" at bounding box center [727, 370] width 15 height 15
click at [777, 372] on label "Yes" at bounding box center [769, 381] width 98 height 39
click at [735, 372] on input "Yes" at bounding box center [727, 370] width 15 height 15
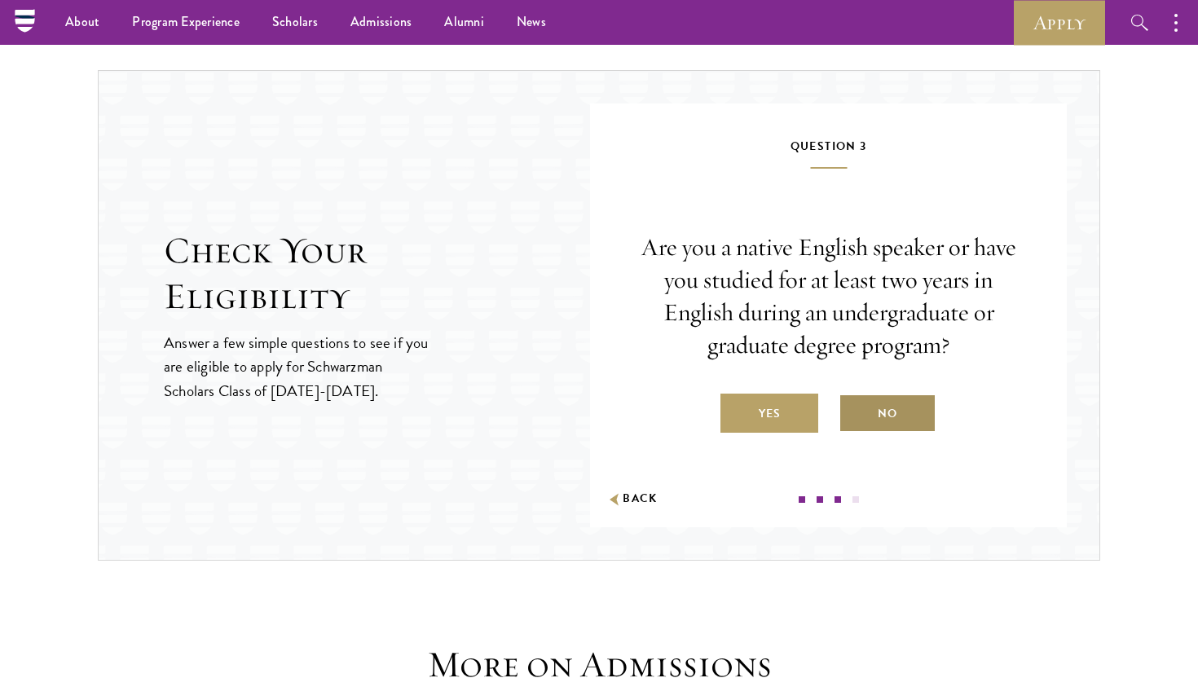
click at [878, 400] on label "No" at bounding box center [887, 413] width 98 height 39
click at [853, 400] on input "No" at bounding box center [845, 403] width 15 height 15
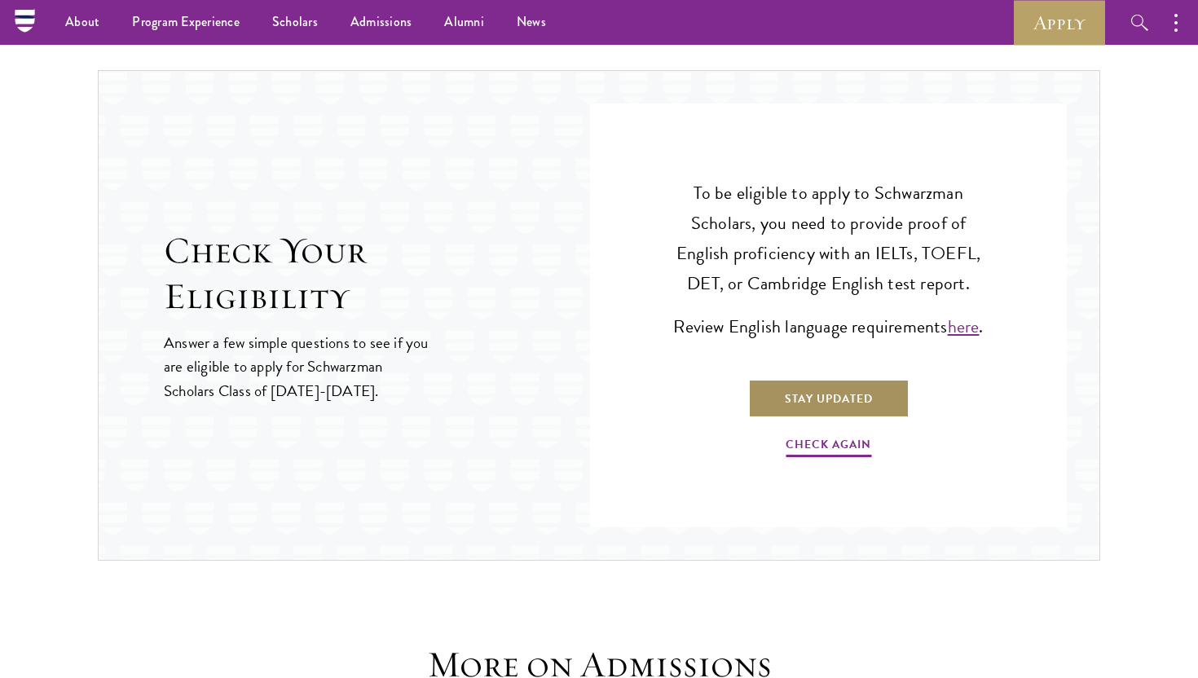
click at [877, 397] on link "Stay Updated" at bounding box center [828, 398] width 161 height 39
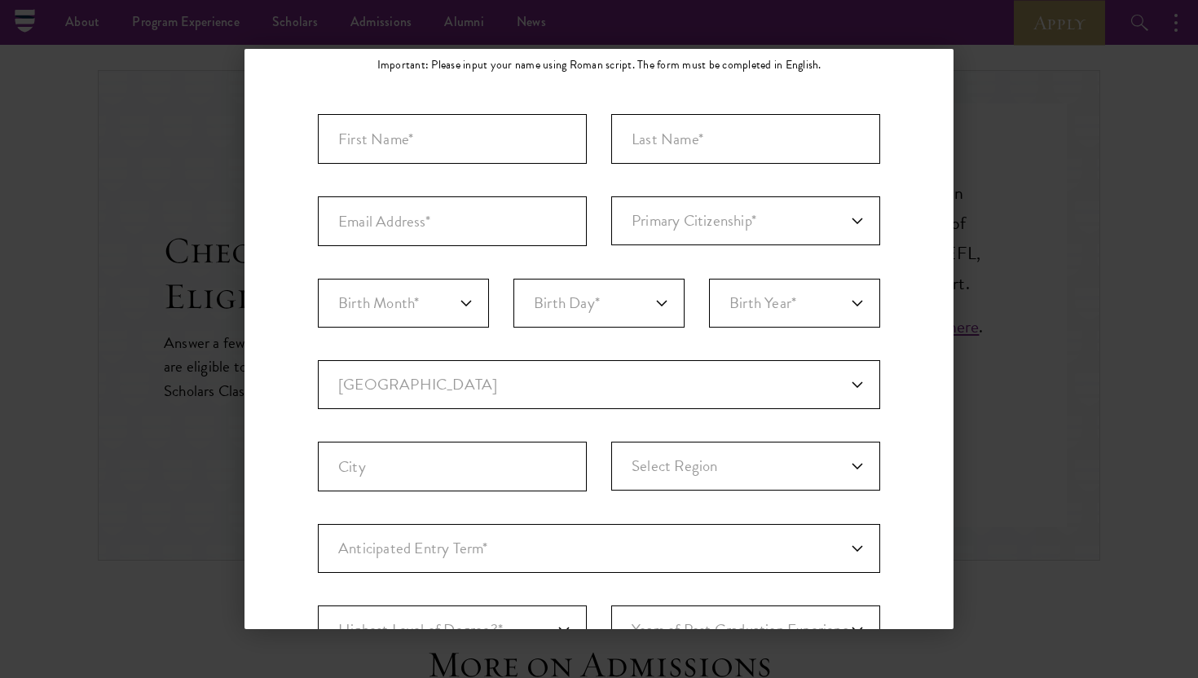
scroll to position [0, 0]
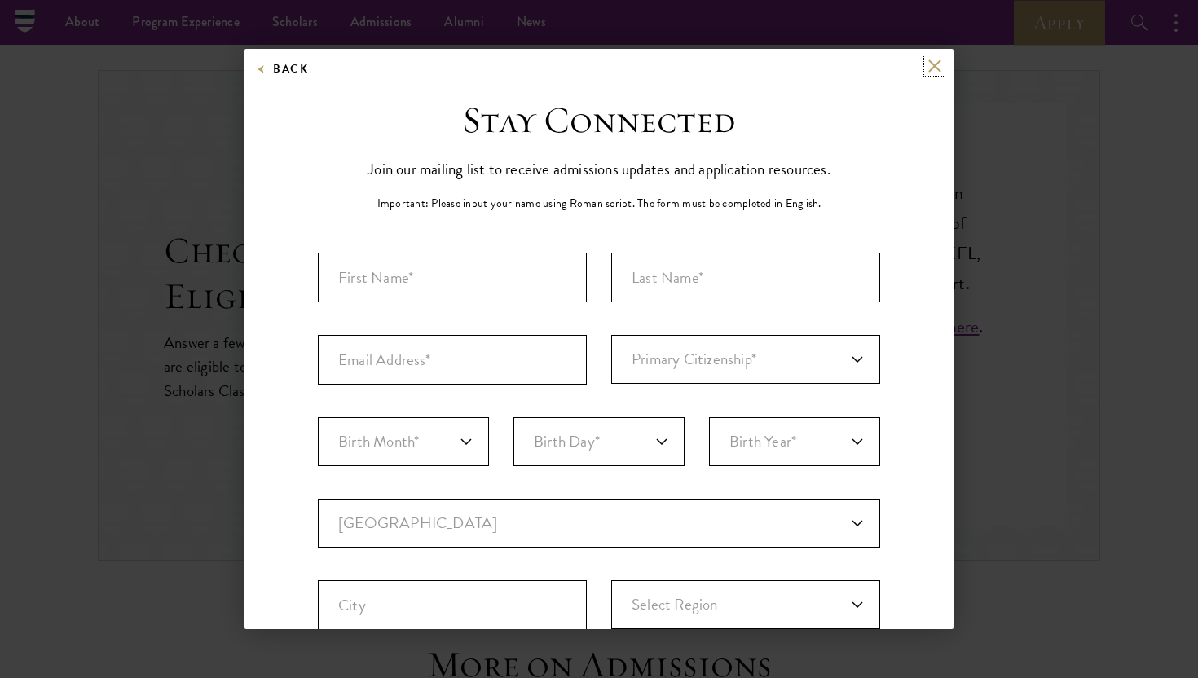
click at [935, 65] on button at bounding box center [934, 66] width 14 height 14
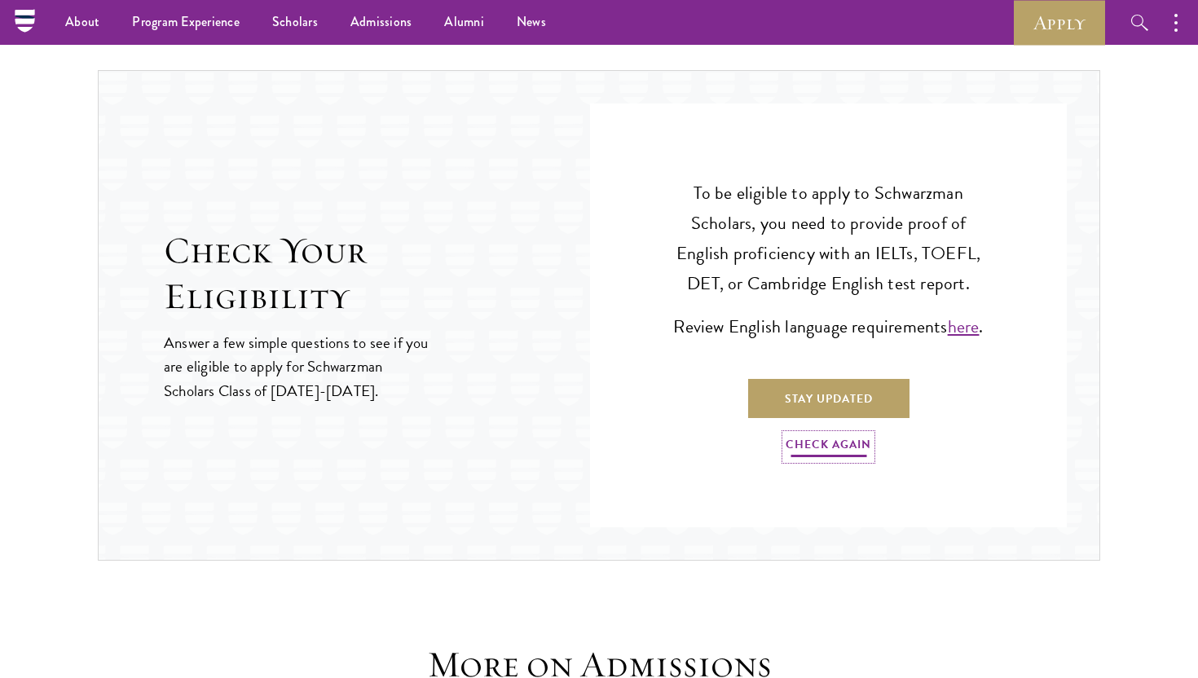
click at [821, 449] on link "Check Again" at bounding box center [828, 446] width 86 height 25
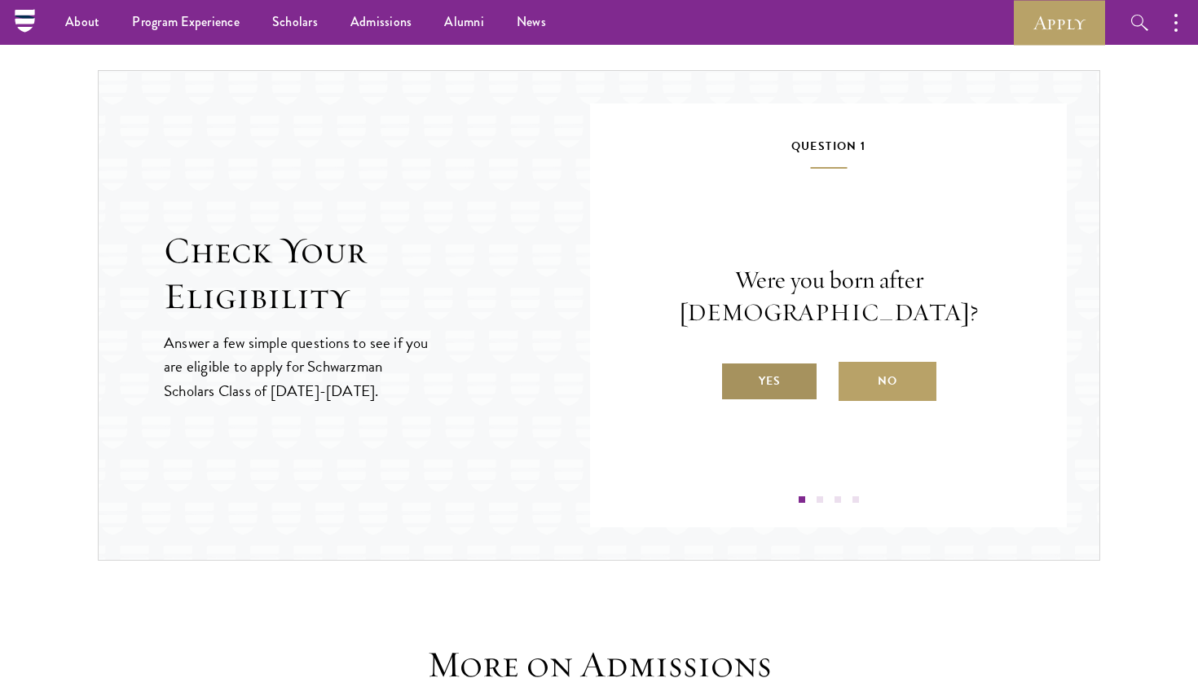
click at [799, 375] on label "Yes" at bounding box center [769, 381] width 98 height 39
click at [735, 375] on input "Yes" at bounding box center [727, 370] width 15 height 15
click at [799, 374] on label "Yes" at bounding box center [769, 381] width 98 height 39
click at [735, 374] on input "Yes" at bounding box center [727, 370] width 15 height 15
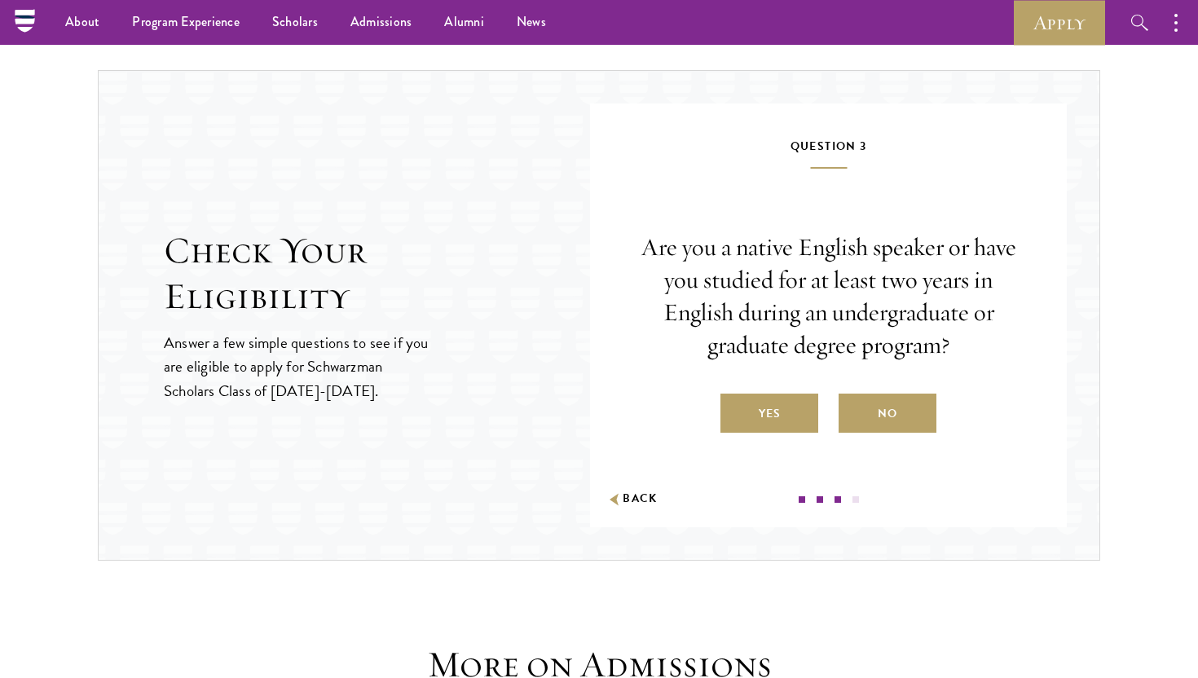
click at [794, 390] on div "Are you a native English speaker or have you studied for at least two years in …" at bounding box center [828, 332] width 379 height 202
click at [794, 398] on label "Yes" at bounding box center [769, 413] width 98 height 39
click at [735, 398] on input "Yes" at bounding box center [727, 403] width 15 height 15
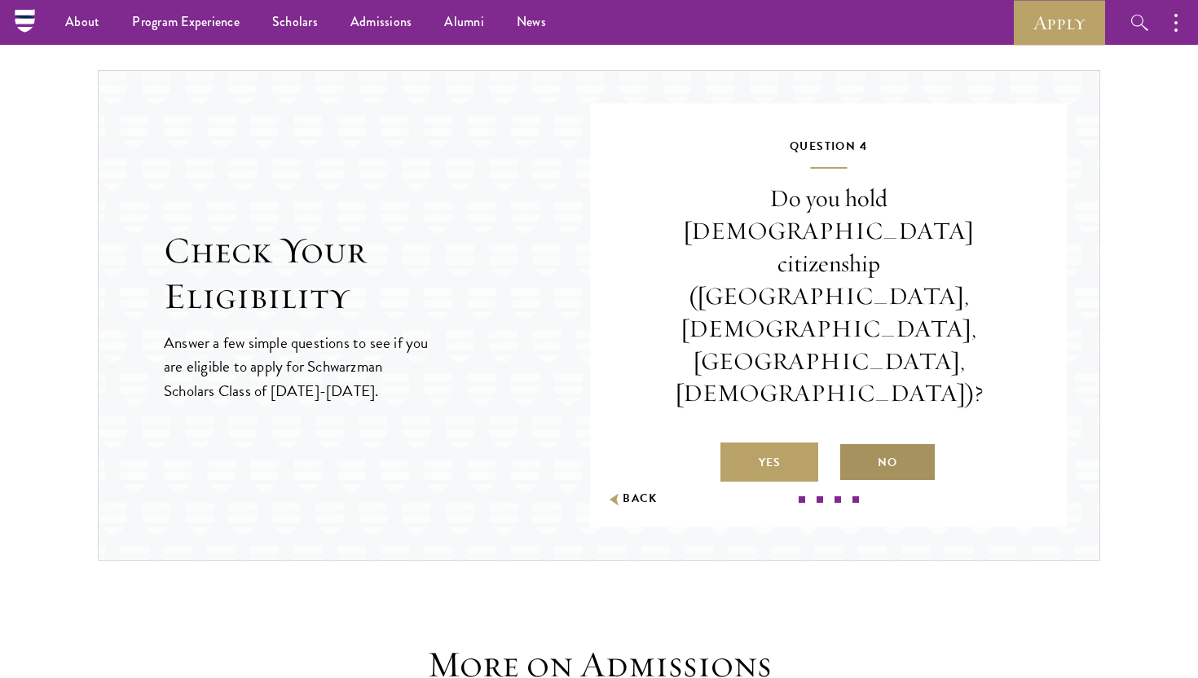
click at [876, 442] on label "No" at bounding box center [887, 461] width 98 height 39
click at [853, 445] on input "No" at bounding box center [845, 452] width 15 height 15
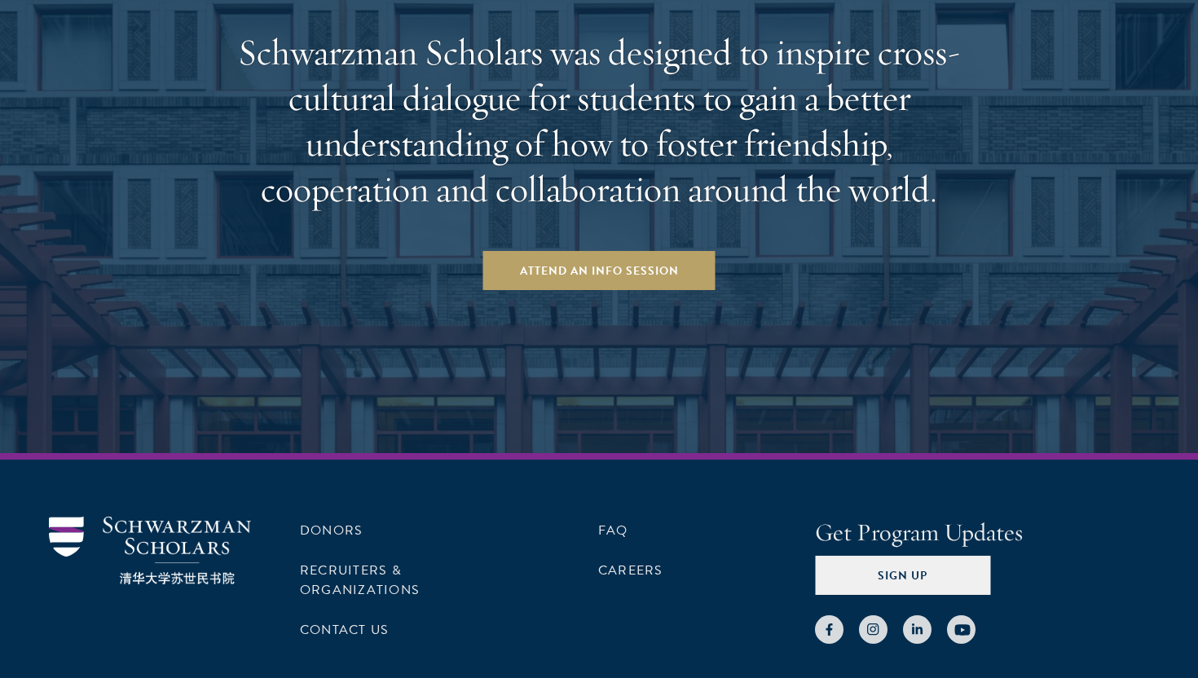
scroll to position [3392, 0]
